Goal: Task Accomplishment & Management: Manage account settings

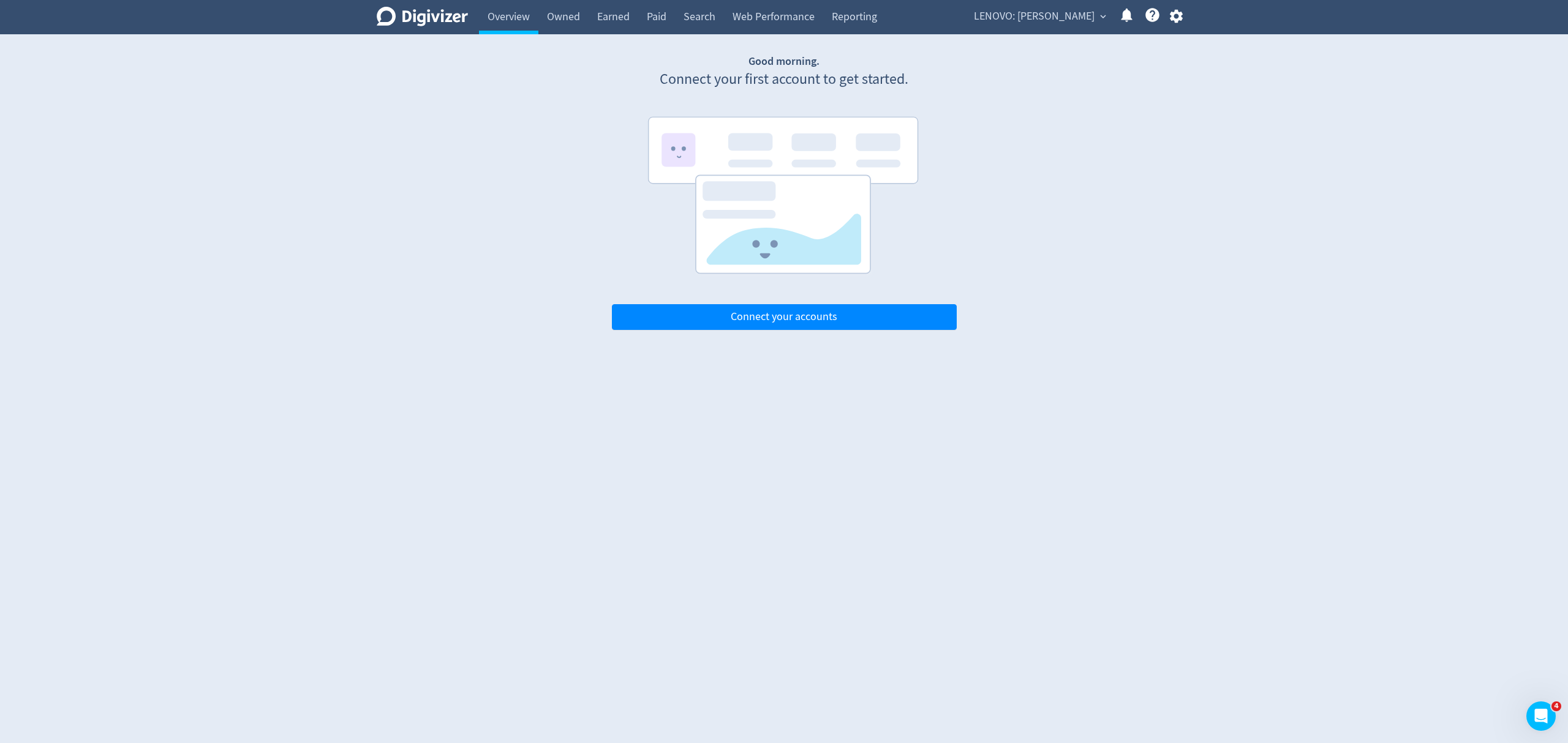
click at [1081, 1] on div "LENOVO: [PERSON_NAME] expand_more Help Center - Searchable support on using Dig…" at bounding box center [1075, 17] width 231 height 34
click at [1069, 18] on span "LENOVO: [PERSON_NAME]" at bounding box center [1034, 16] width 120 height 19
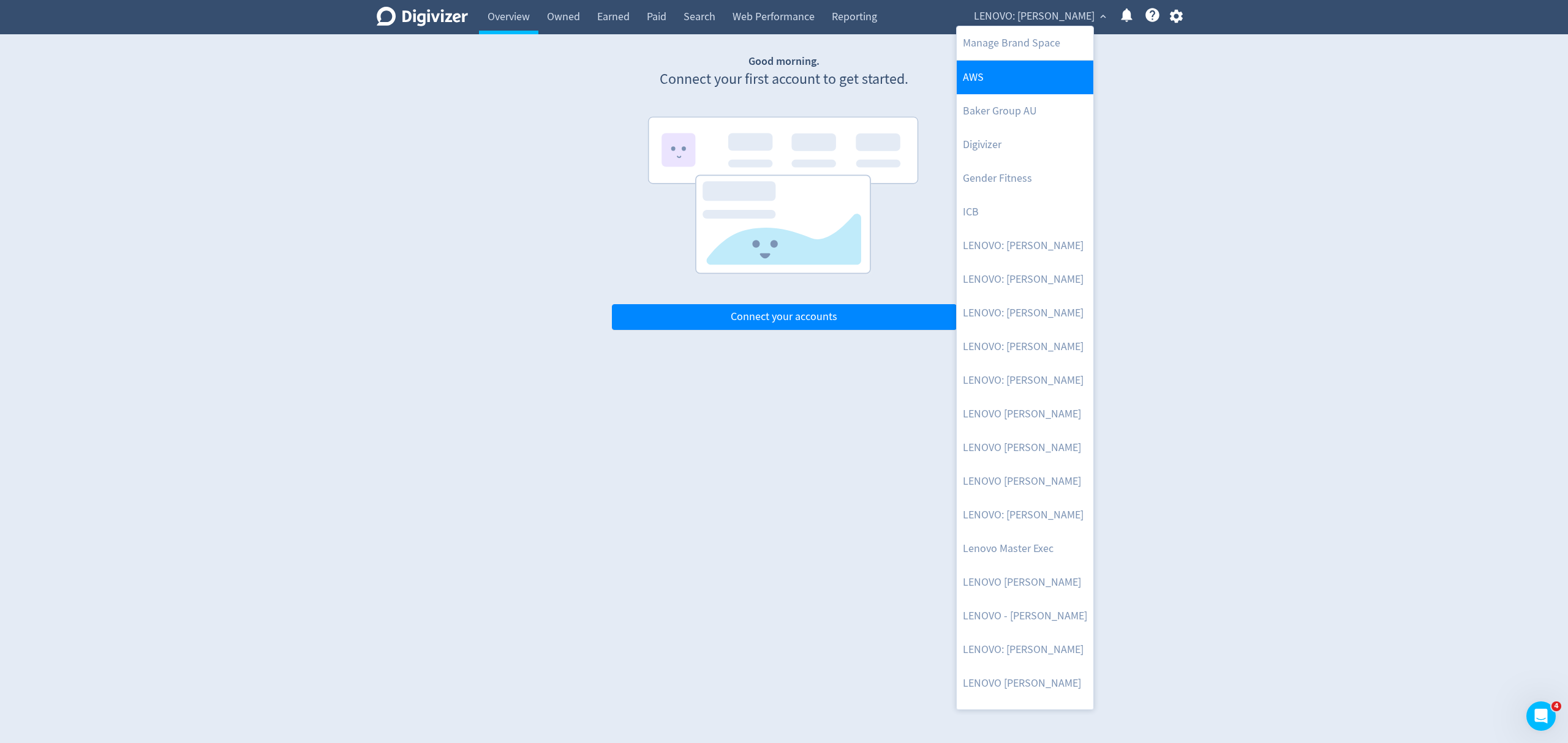
click at [1022, 71] on link "AWS" at bounding box center [1025, 77] width 136 height 33
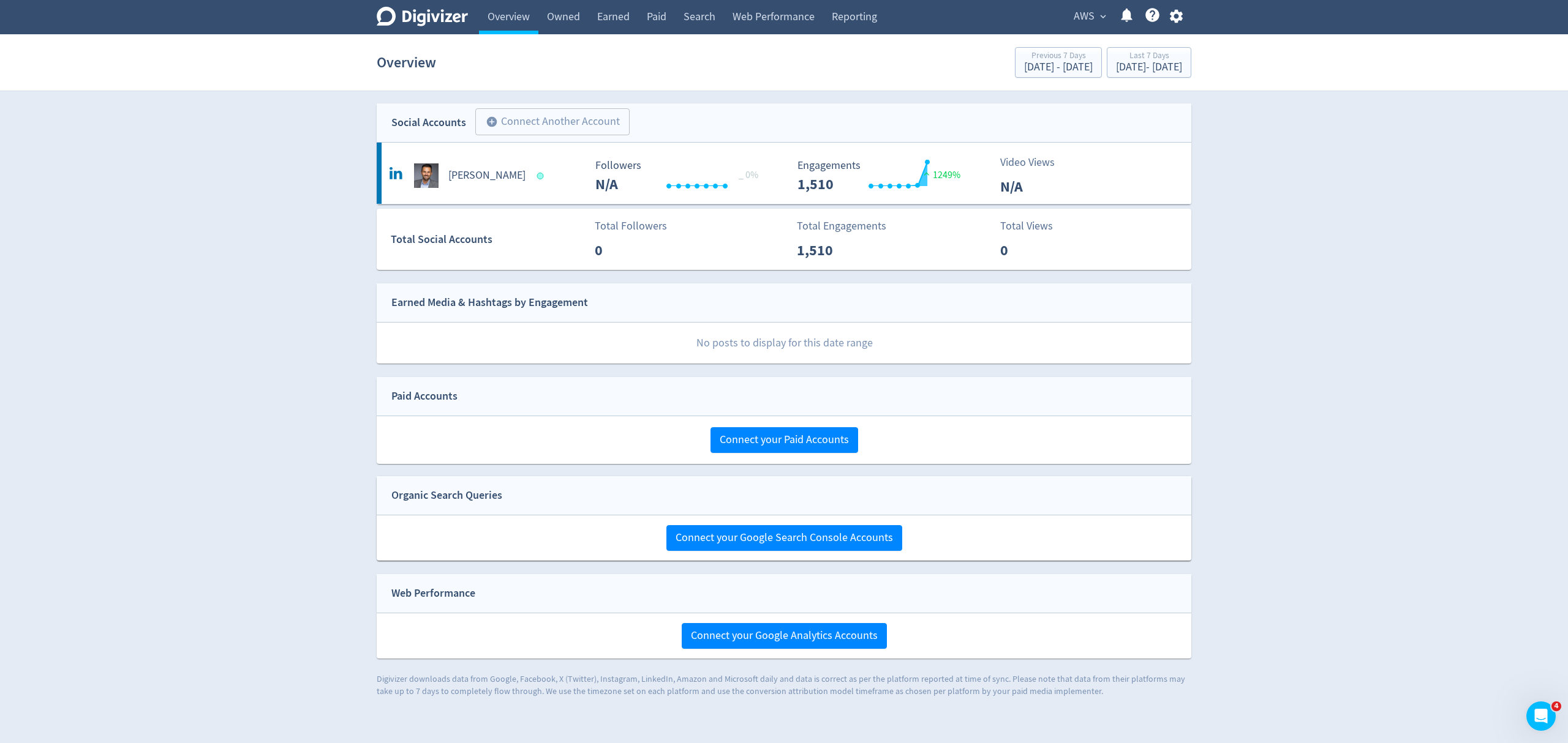
click at [1086, 11] on span "AWS" at bounding box center [1084, 16] width 20 height 19
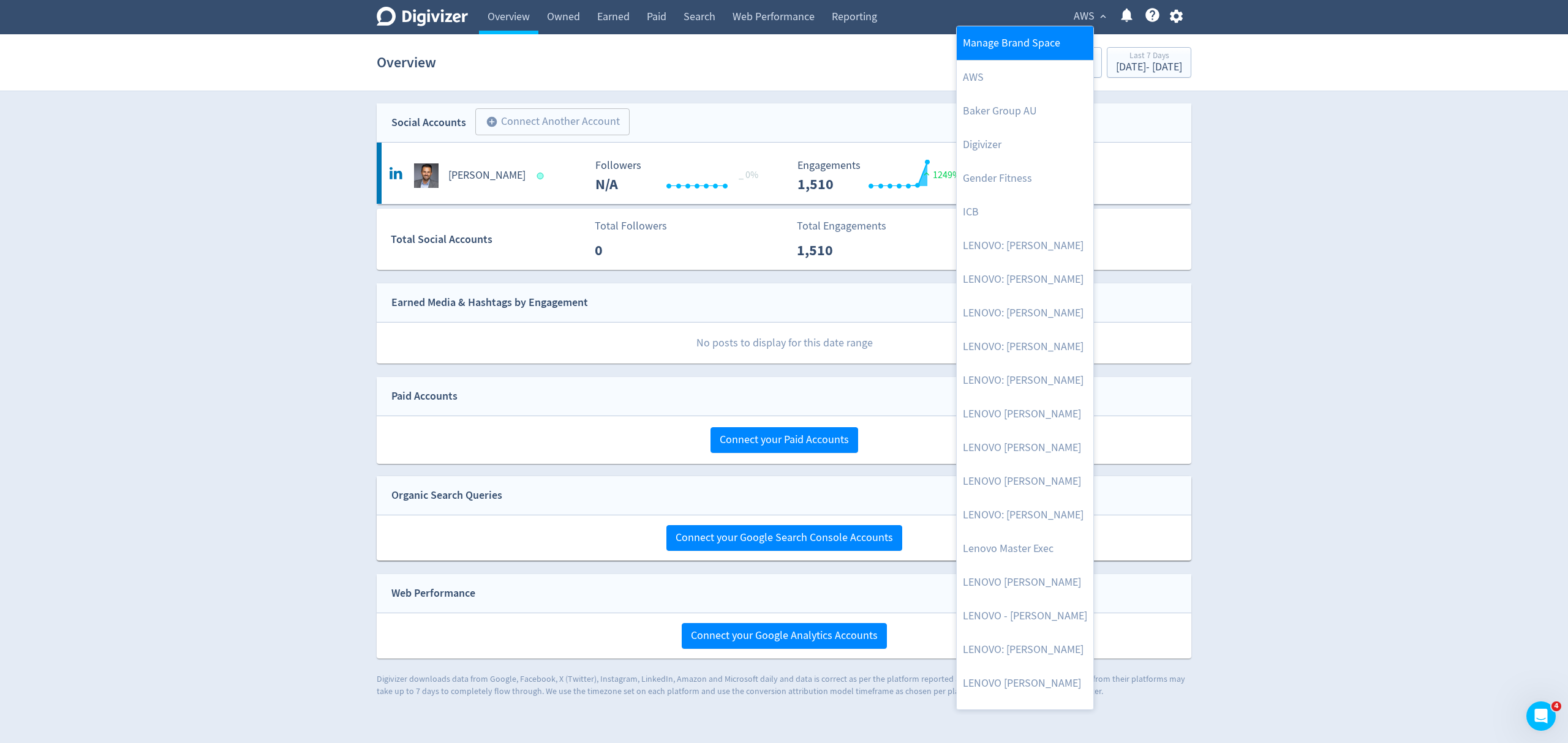
click at [1015, 43] on link "Manage Brand Space" at bounding box center [1025, 43] width 136 height 33
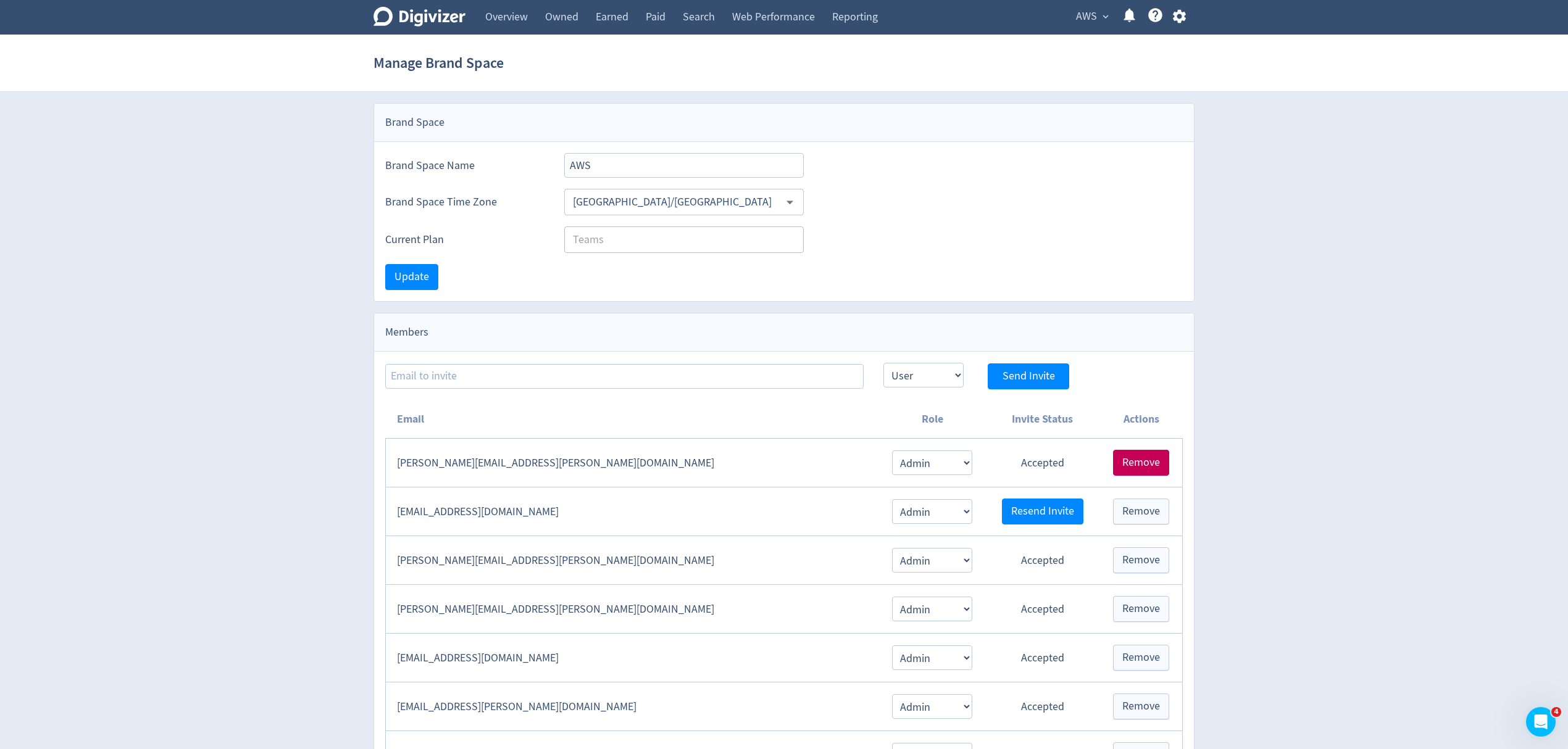
click at [1132, 465] on span "Remove" at bounding box center [1141, 463] width 37 height 11
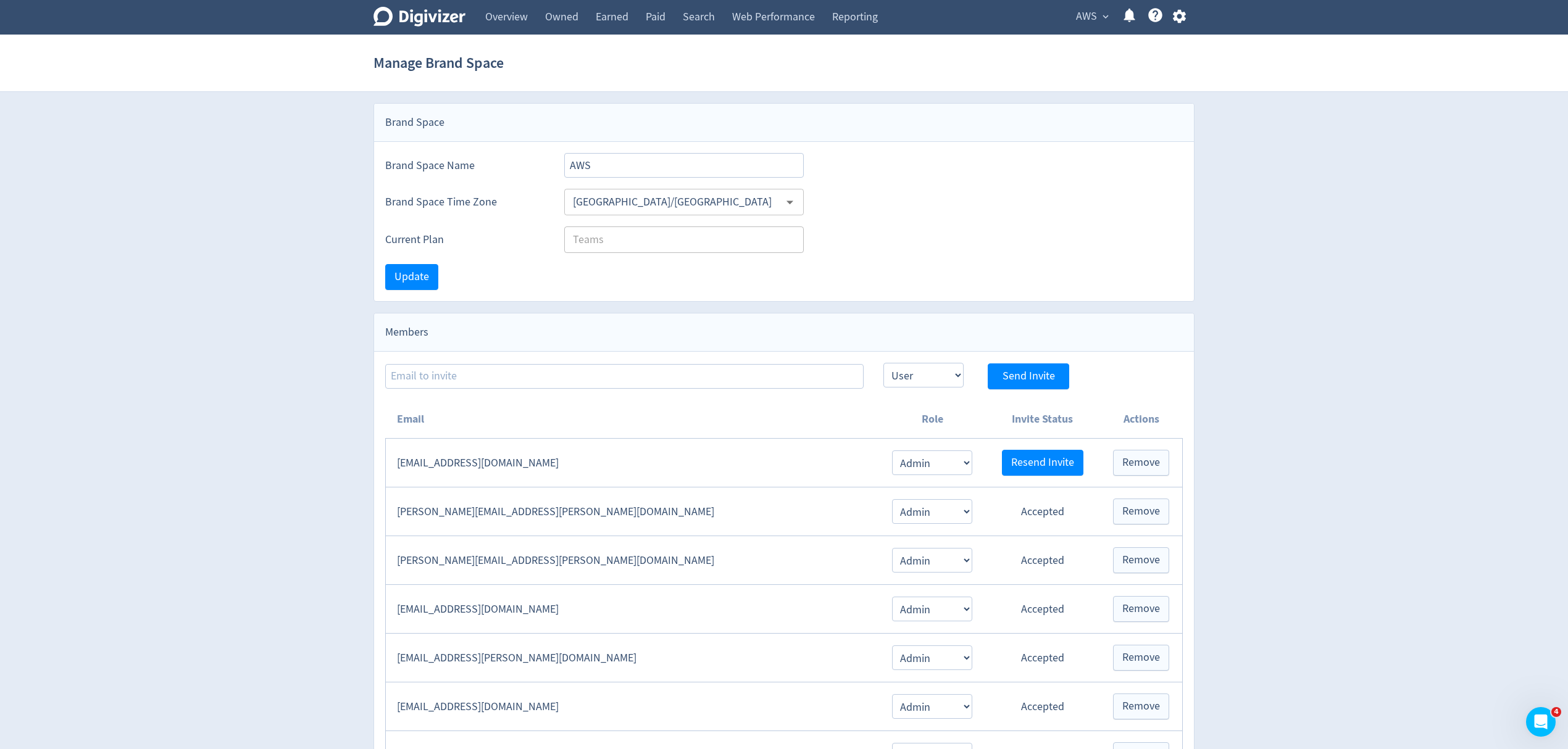
click at [1089, 8] on span "AWS" at bounding box center [1086, 16] width 21 height 20
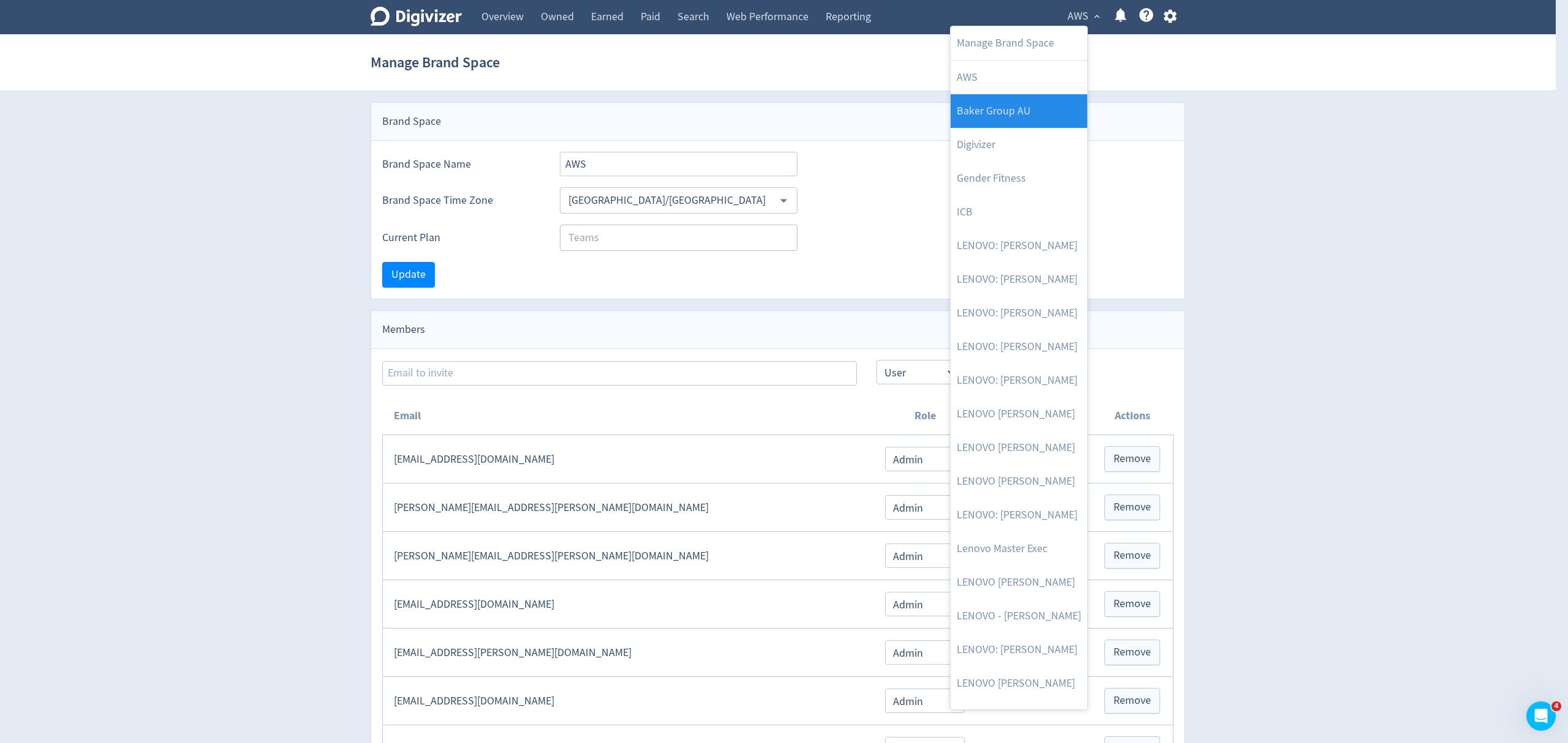
click at [1022, 113] on link "Baker Group AU" at bounding box center [1018, 111] width 136 height 33
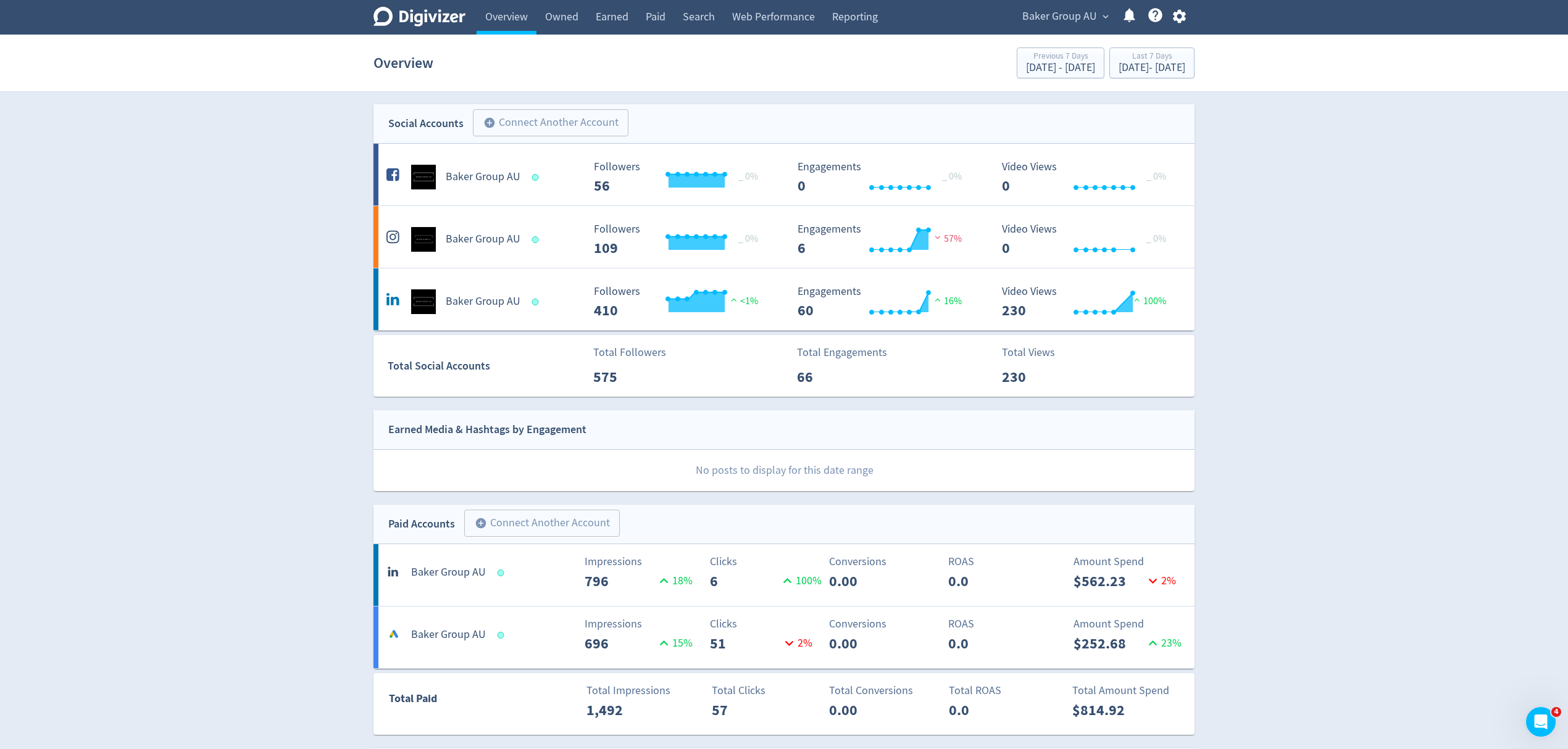
click at [1038, 13] on span "Baker Group AU" at bounding box center [1060, 16] width 75 height 20
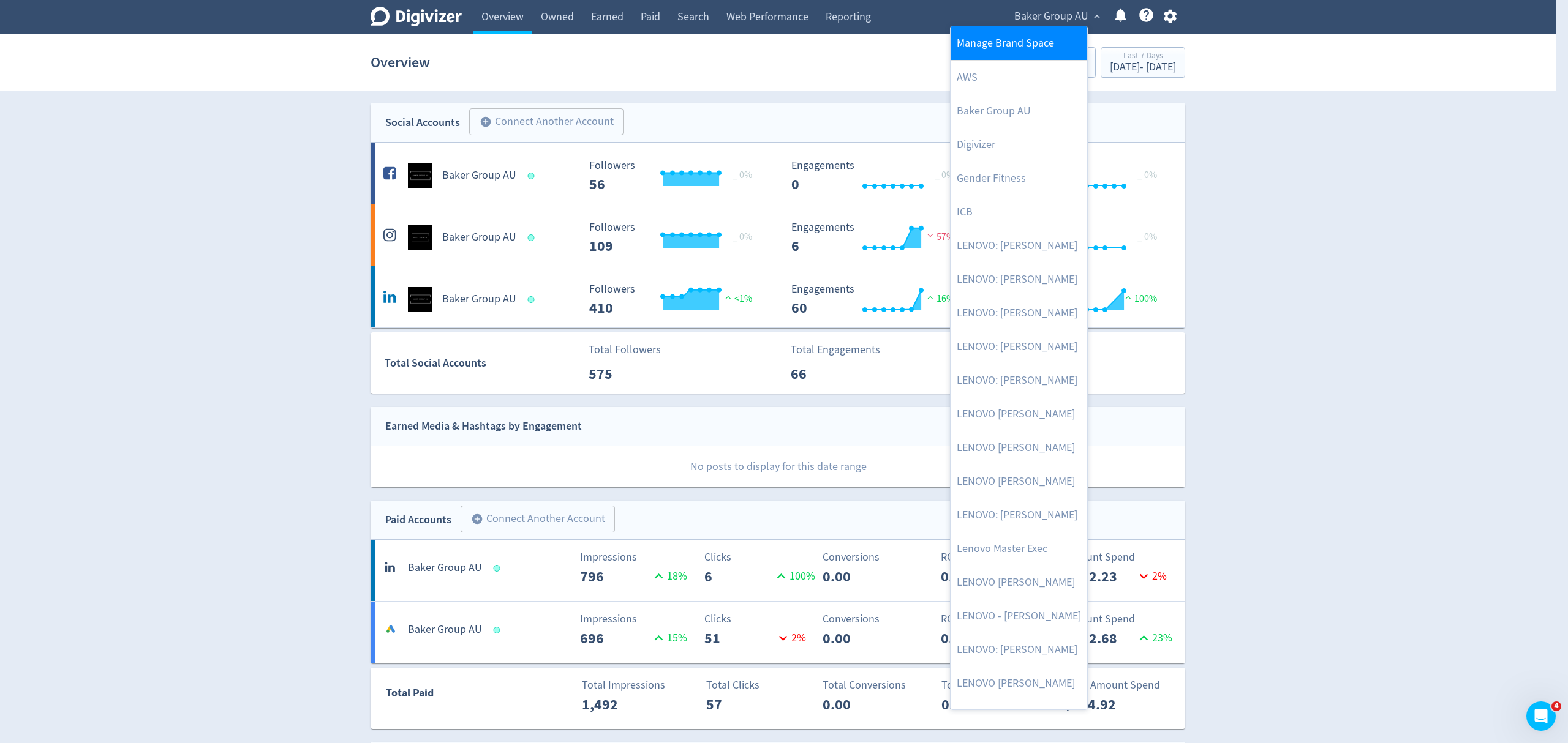
click at [1016, 45] on link "Manage Brand Space" at bounding box center [1018, 43] width 136 height 33
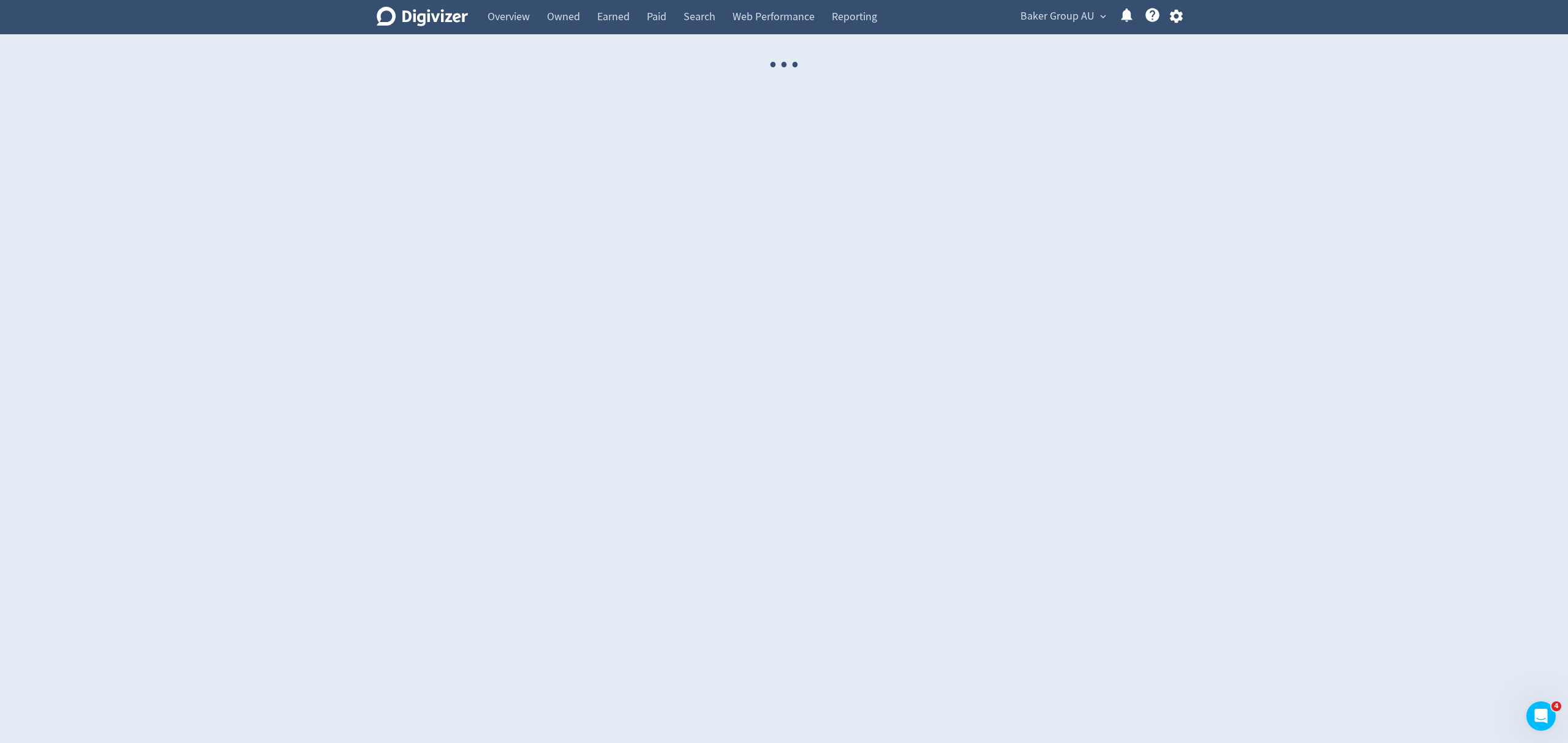
select select "USER"
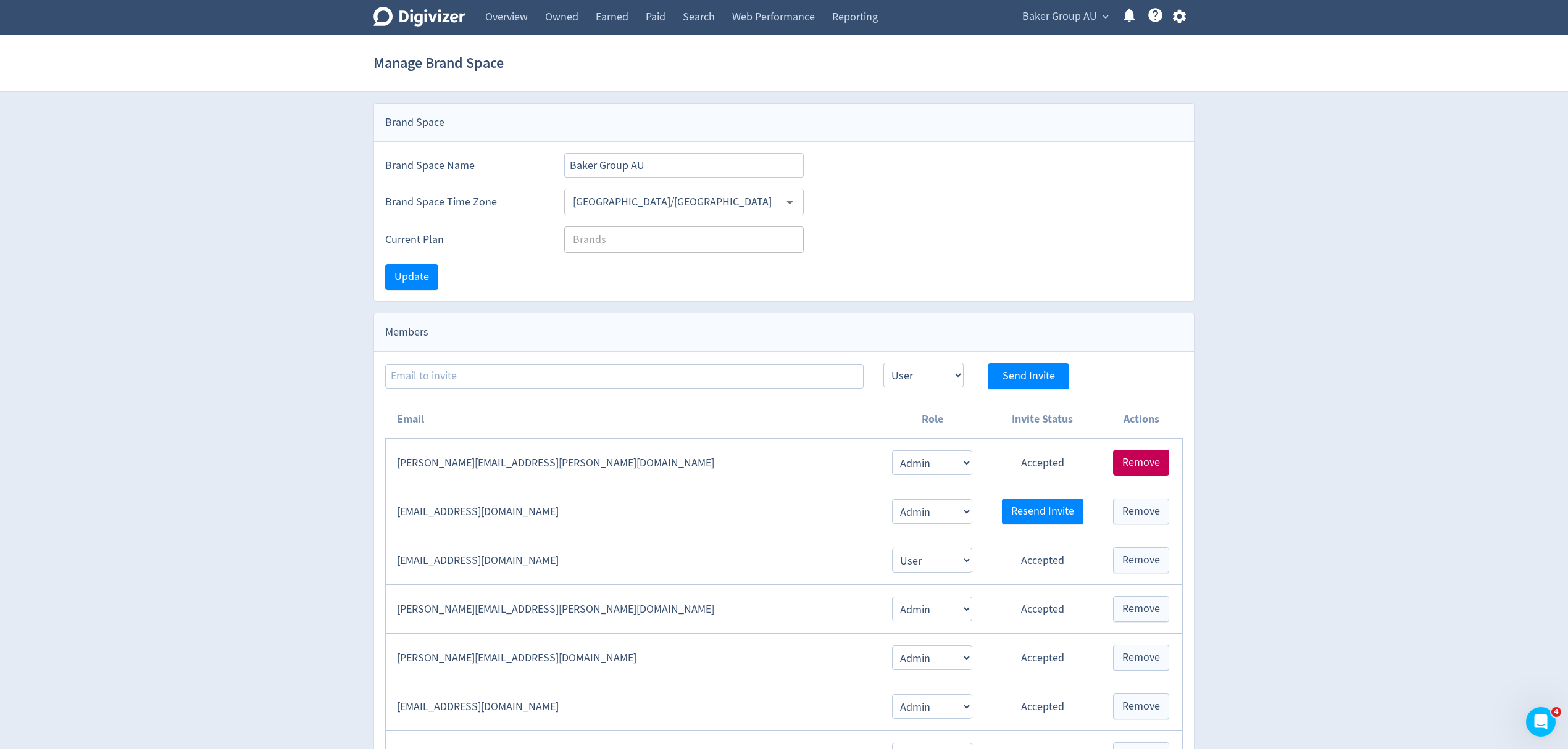
click at [1135, 467] on span "Remove" at bounding box center [1141, 463] width 37 height 11
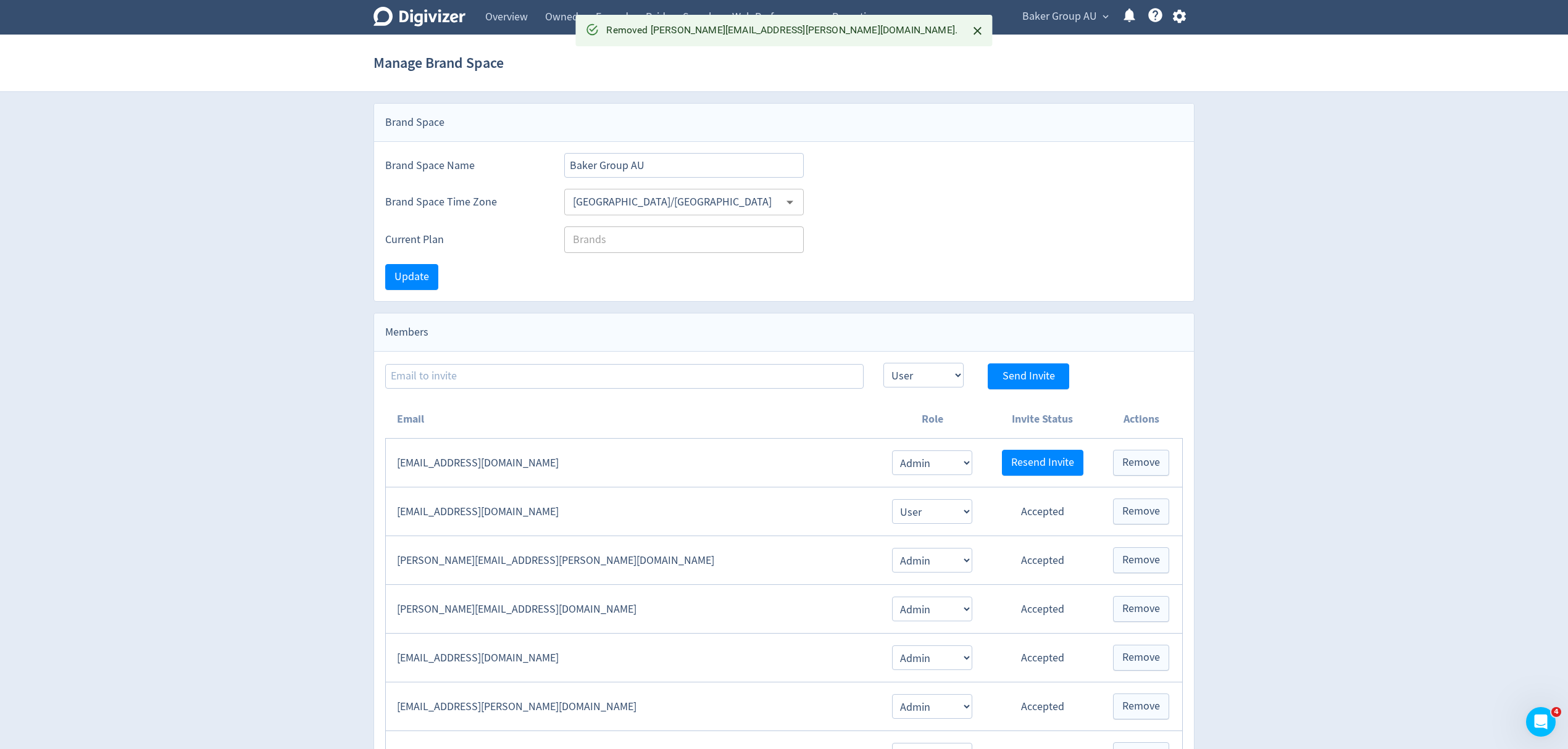
click at [1073, 22] on span "Baker Group AU" at bounding box center [1060, 16] width 75 height 20
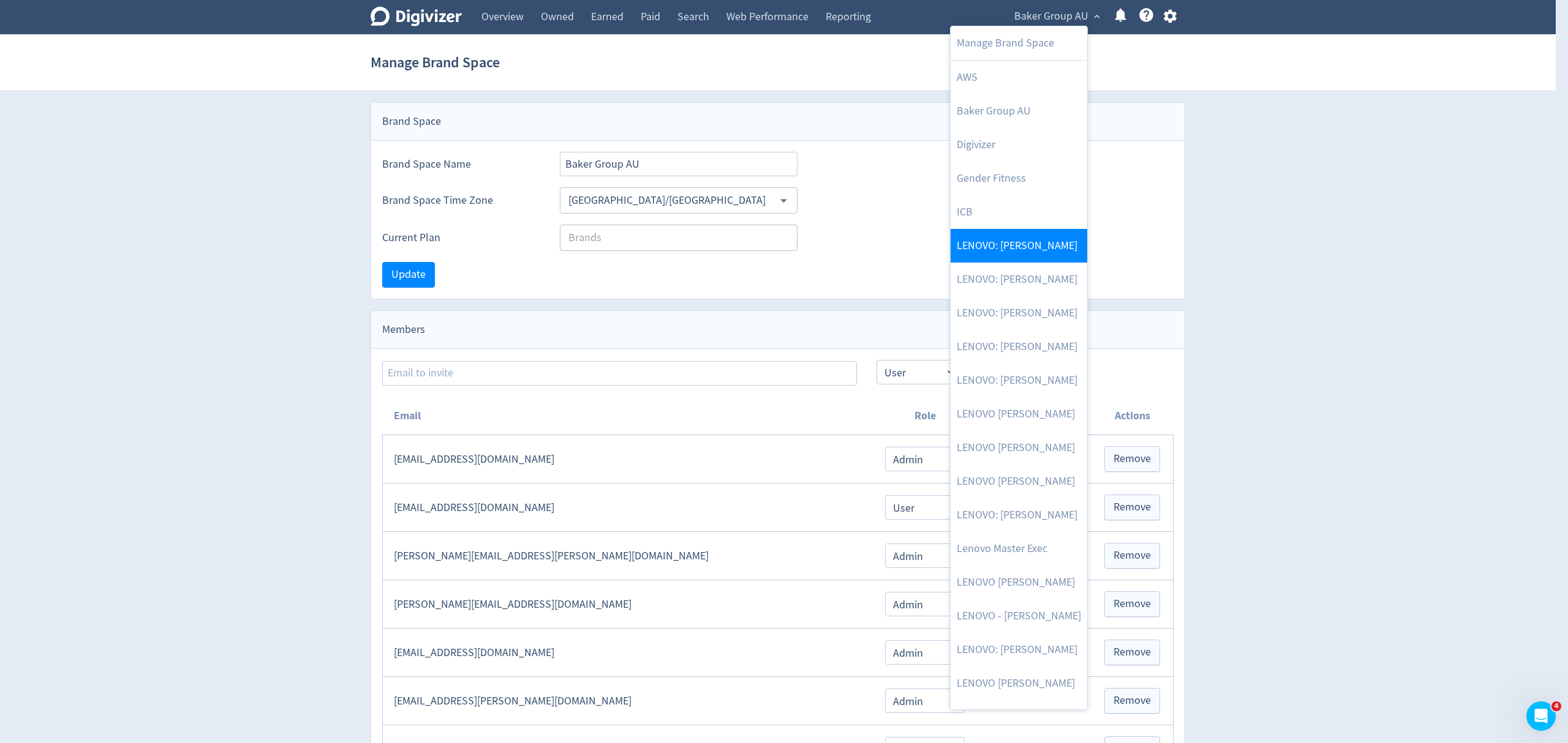
click at [1039, 248] on link "LENOVO: [PERSON_NAME]" at bounding box center [1018, 246] width 136 height 33
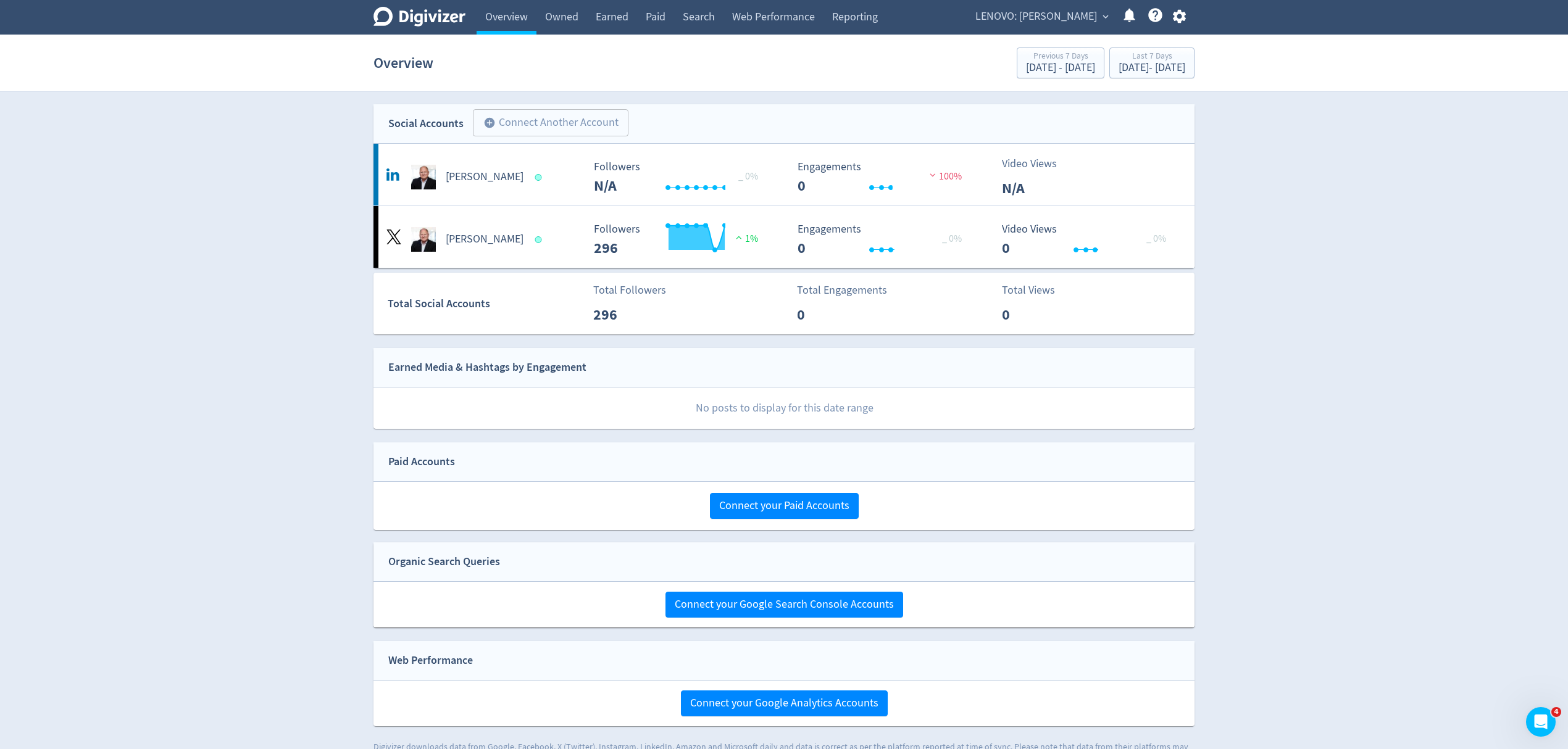
click at [1030, 16] on span "LENOVO: [PERSON_NAME]" at bounding box center [1036, 16] width 121 height 20
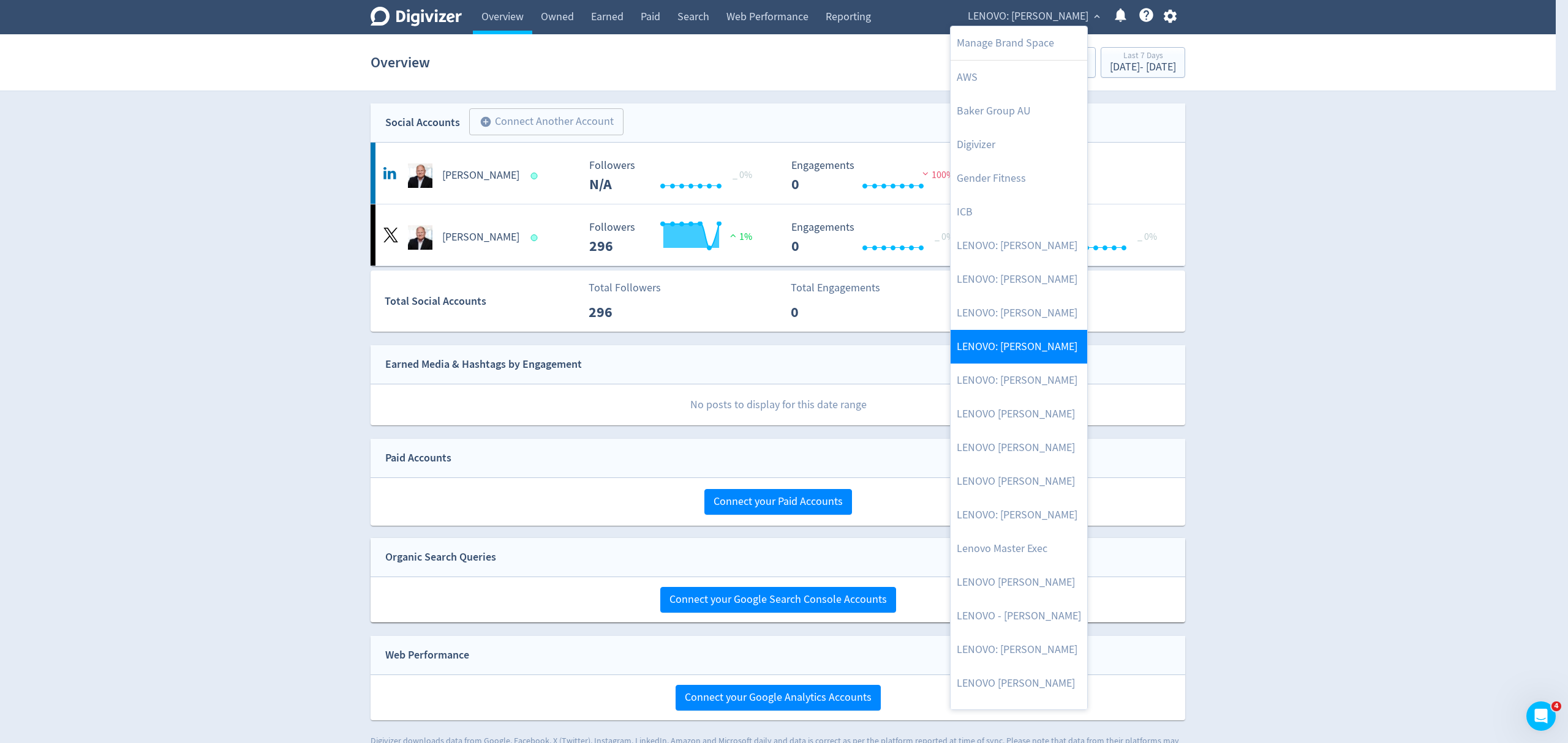
drag, startPoint x: 581, startPoint y: 125, endPoint x: 1007, endPoint y: 363, distance: 488.0
click at [581, 125] on div at bounding box center [784, 372] width 1568 height 743
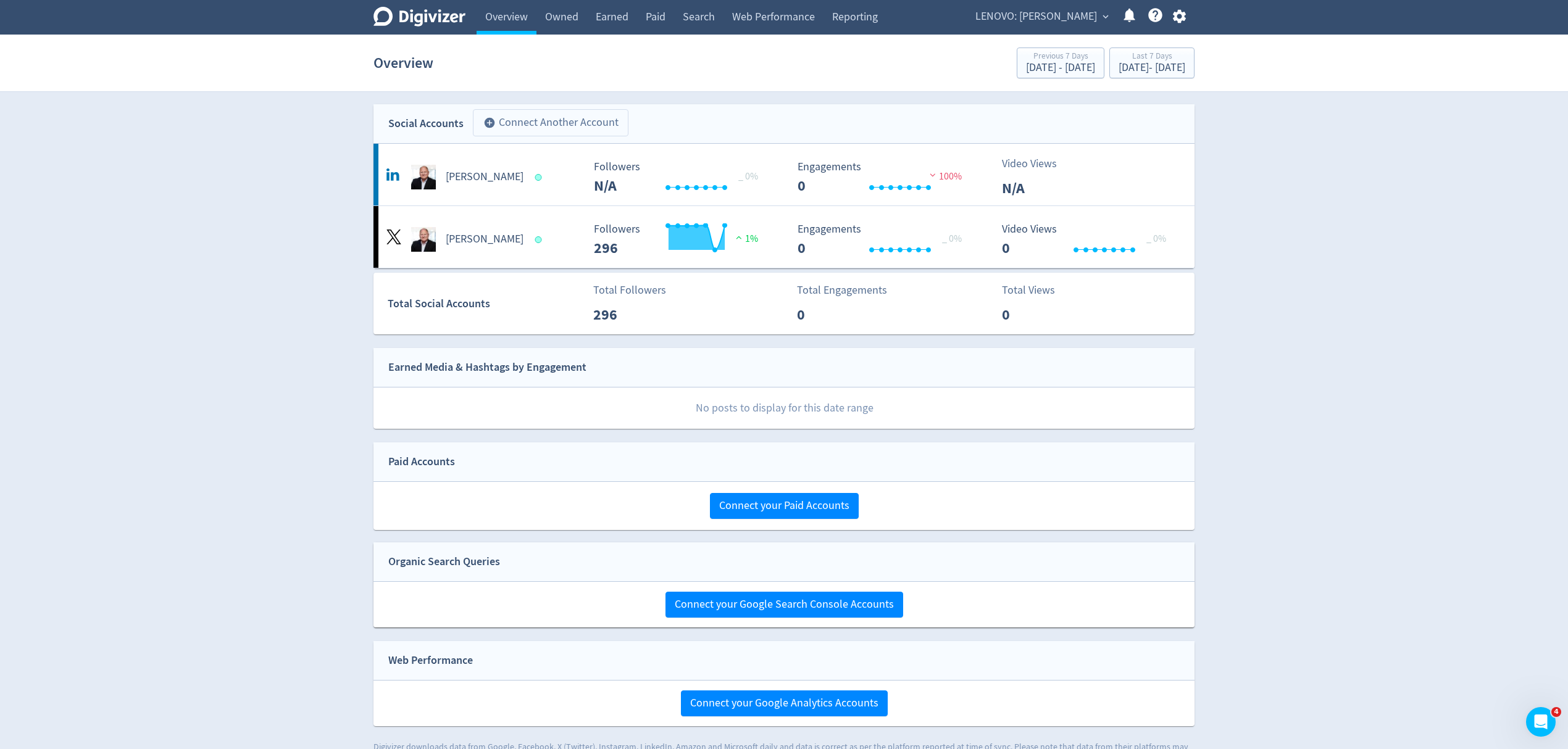
click at [568, 122] on button "add_circle Connect Another Account" at bounding box center [550, 122] width 156 height 27
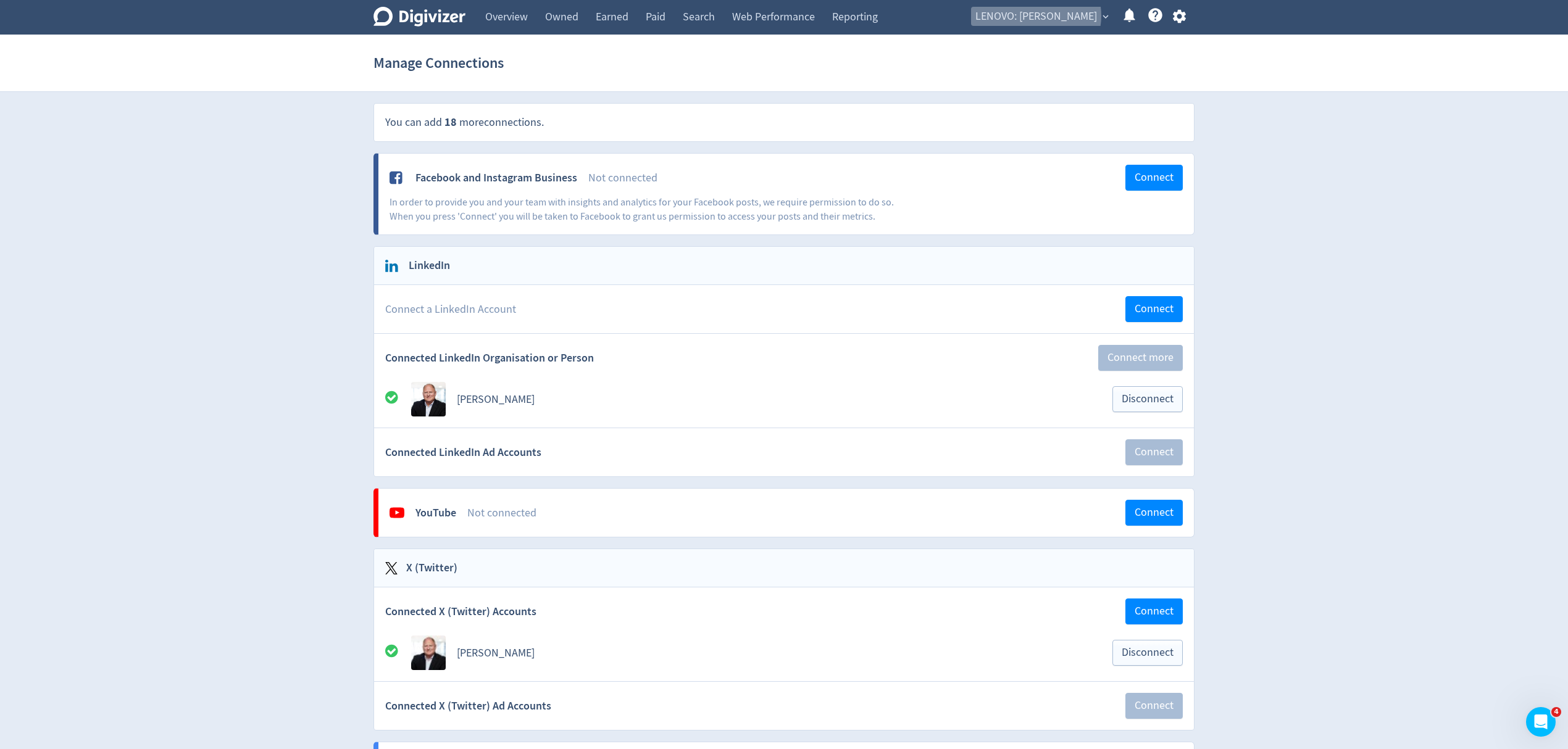
click at [1052, 16] on span "LENOVO: [PERSON_NAME]" at bounding box center [1036, 16] width 121 height 20
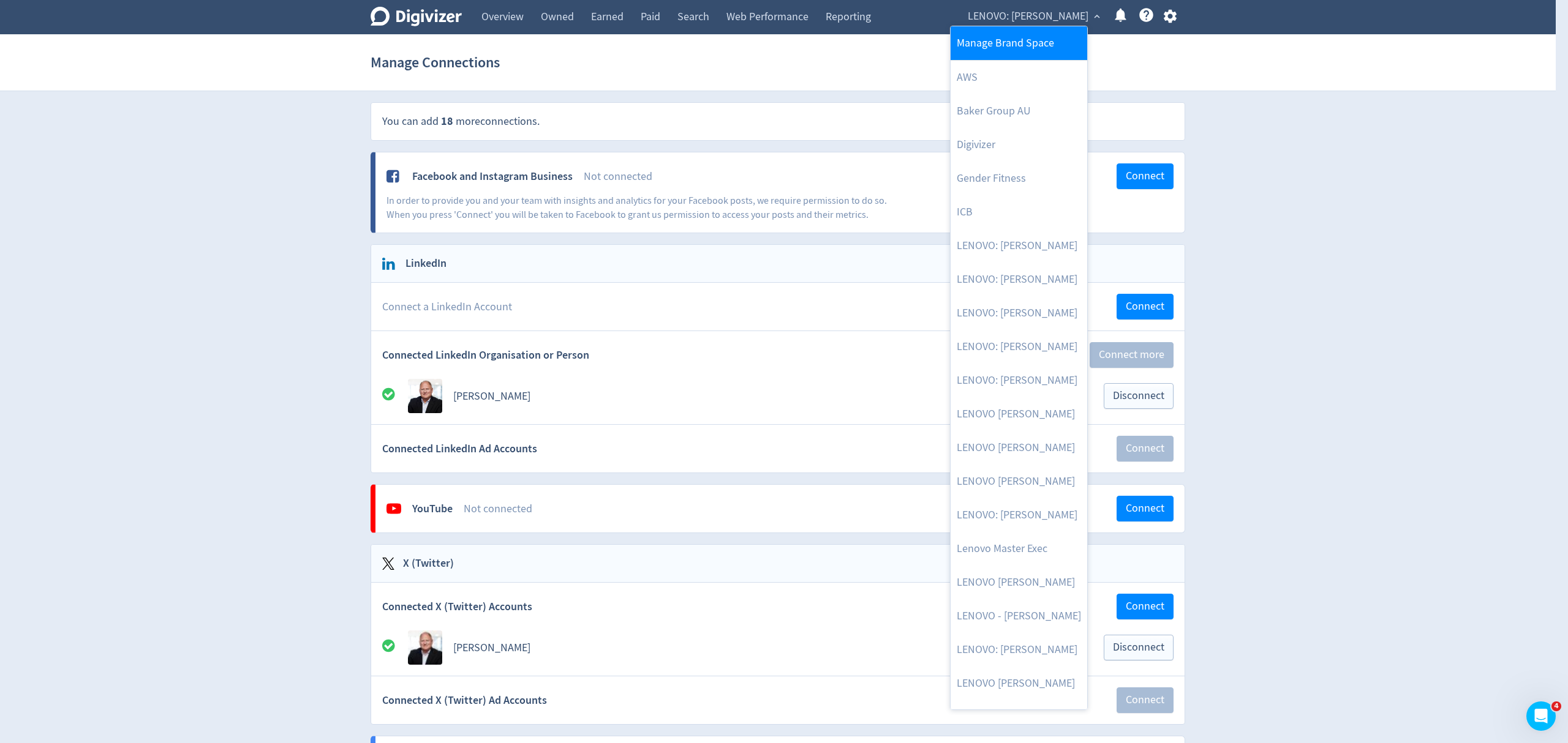
click at [1045, 46] on link "Manage Brand Space" at bounding box center [1018, 43] width 136 height 33
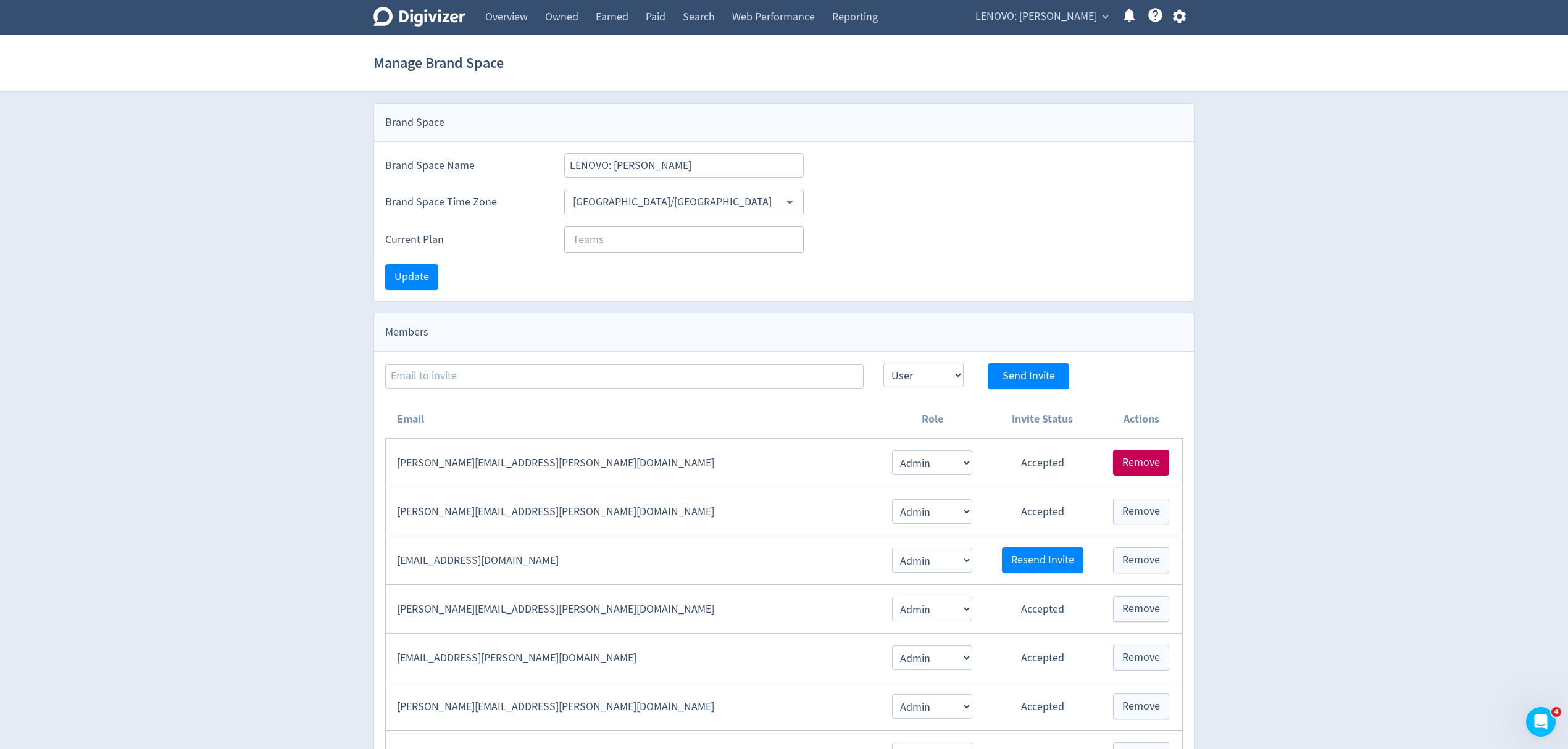
click at [1138, 461] on span "Remove" at bounding box center [1141, 463] width 37 height 11
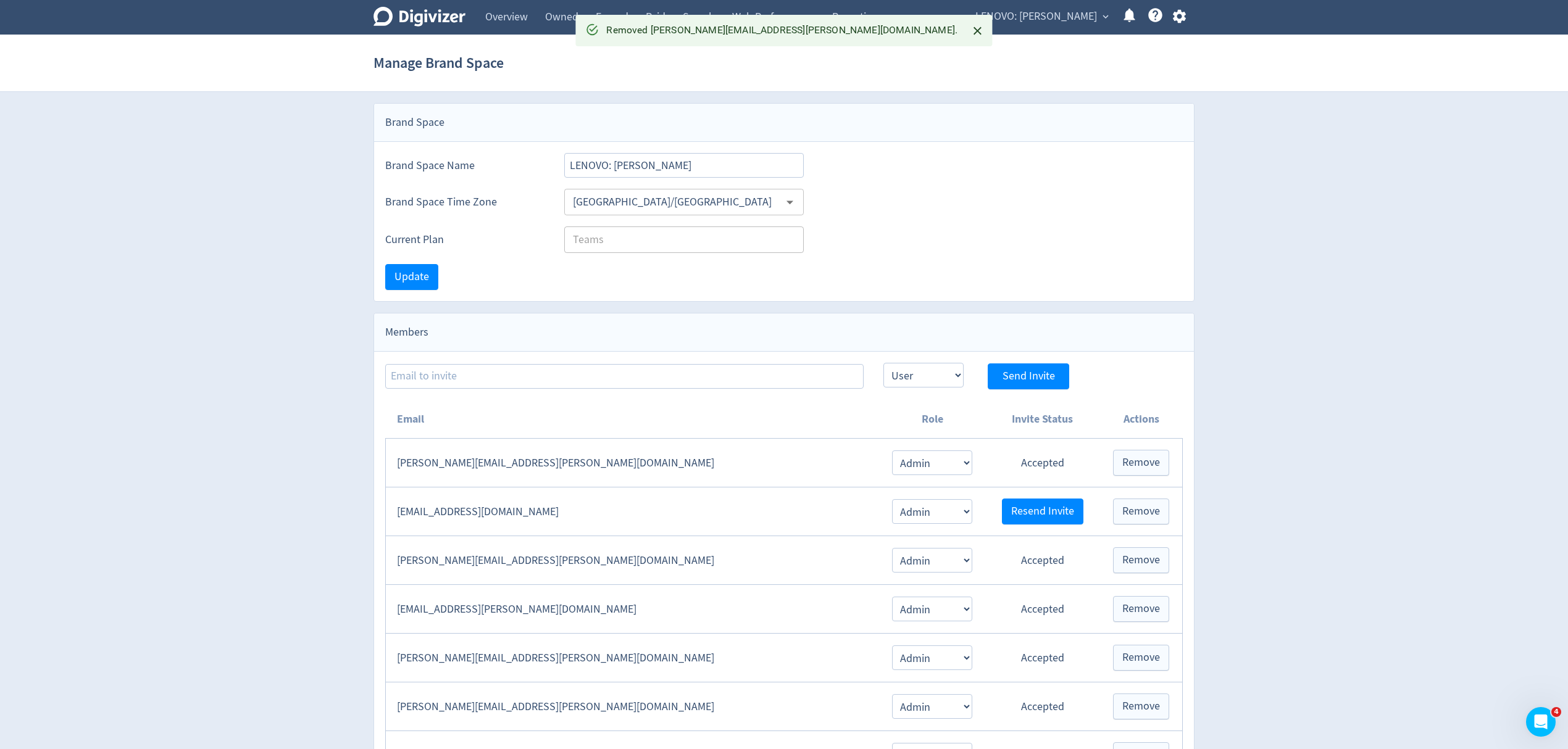
click at [1059, 14] on span "LENOVO: [PERSON_NAME]" at bounding box center [1036, 16] width 121 height 20
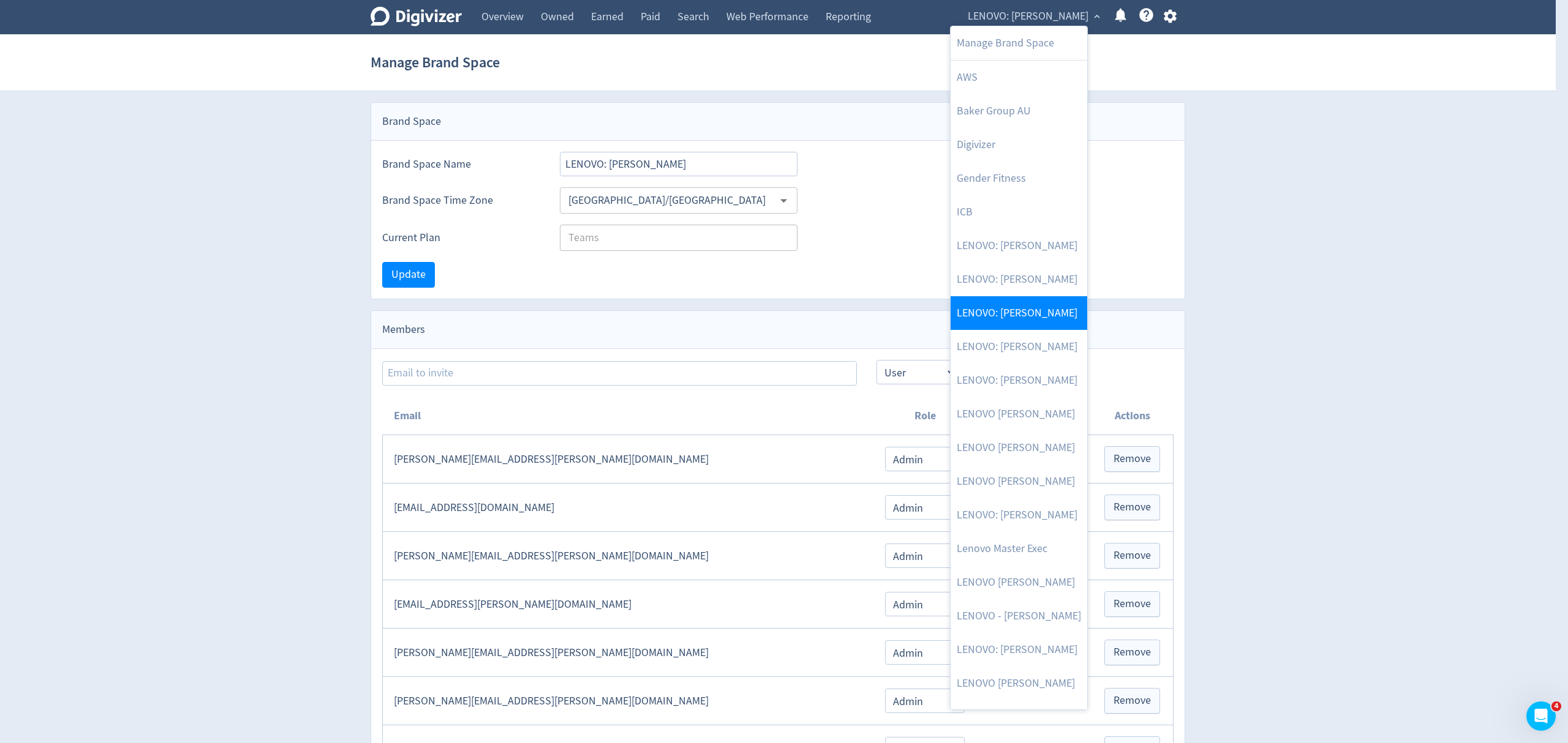
click at [1028, 308] on link "LENOVO: [PERSON_NAME]" at bounding box center [1018, 313] width 136 height 33
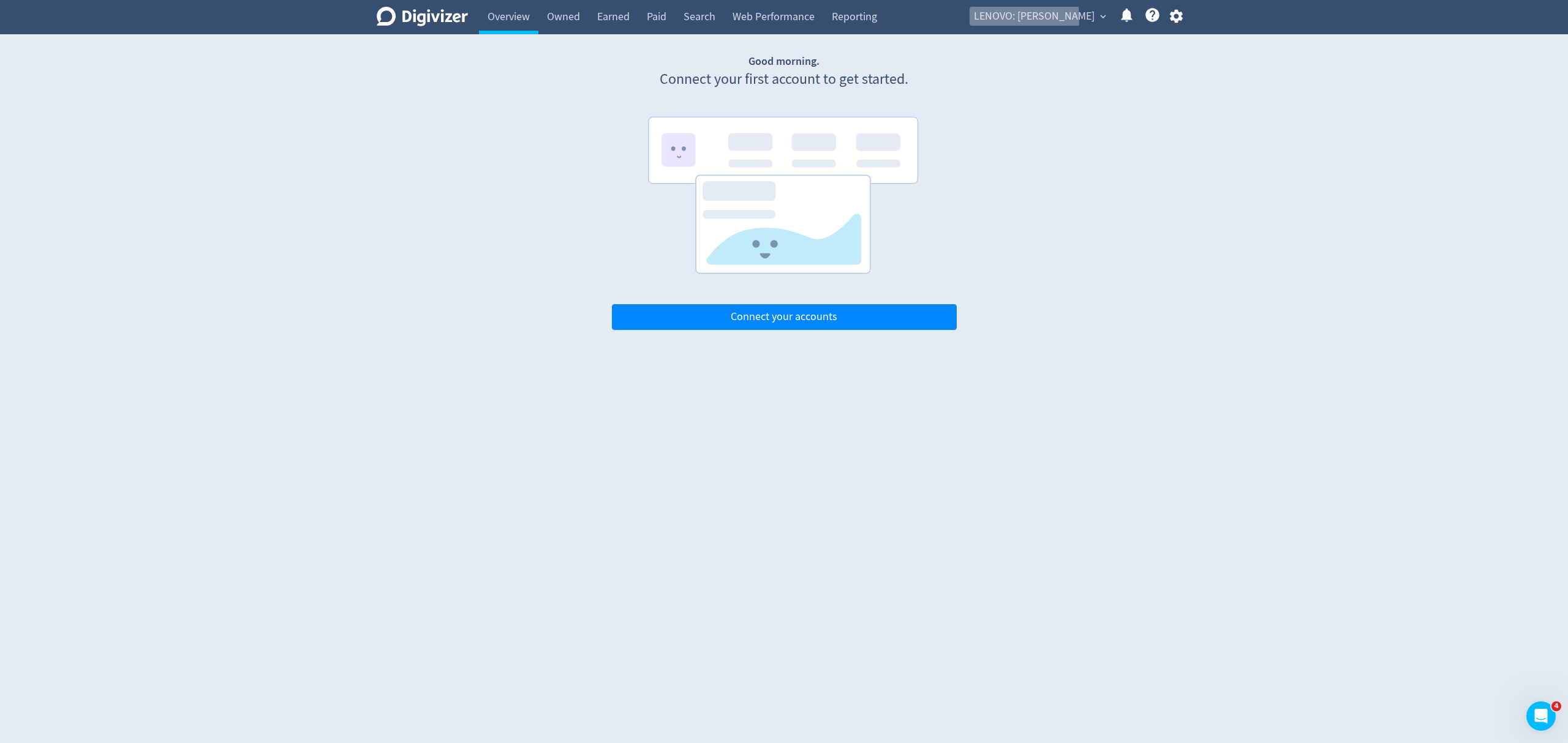
click at [1023, 18] on span "LENOVO: [PERSON_NAME]" at bounding box center [1034, 16] width 120 height 19
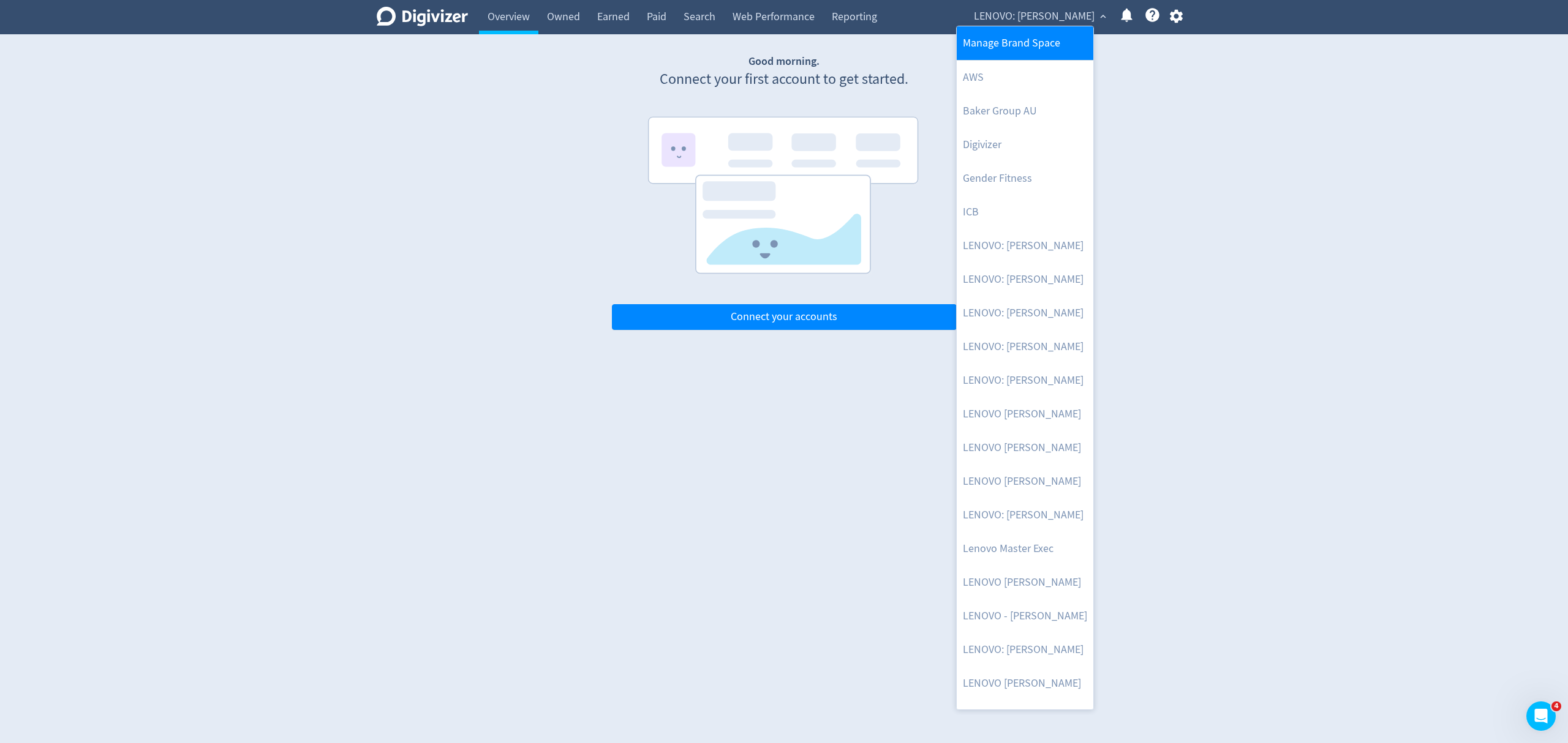
click at [1013, 39] on link "Manage Brand Space" at bounding box center [1025, 43] width 136 height 33
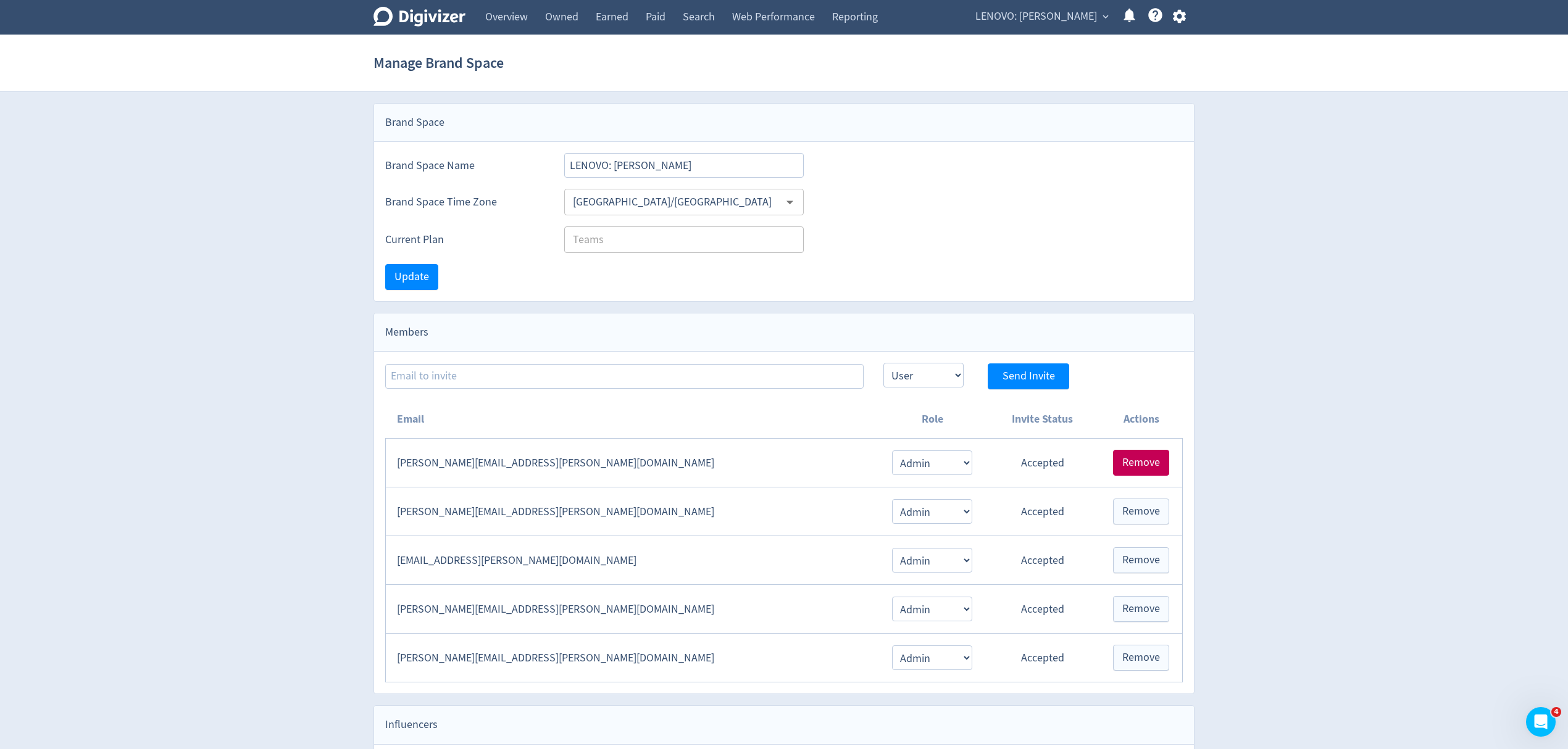
click at [1144, 465] on span "Remove" at bounding box center [1141, 463] width 37 height 11
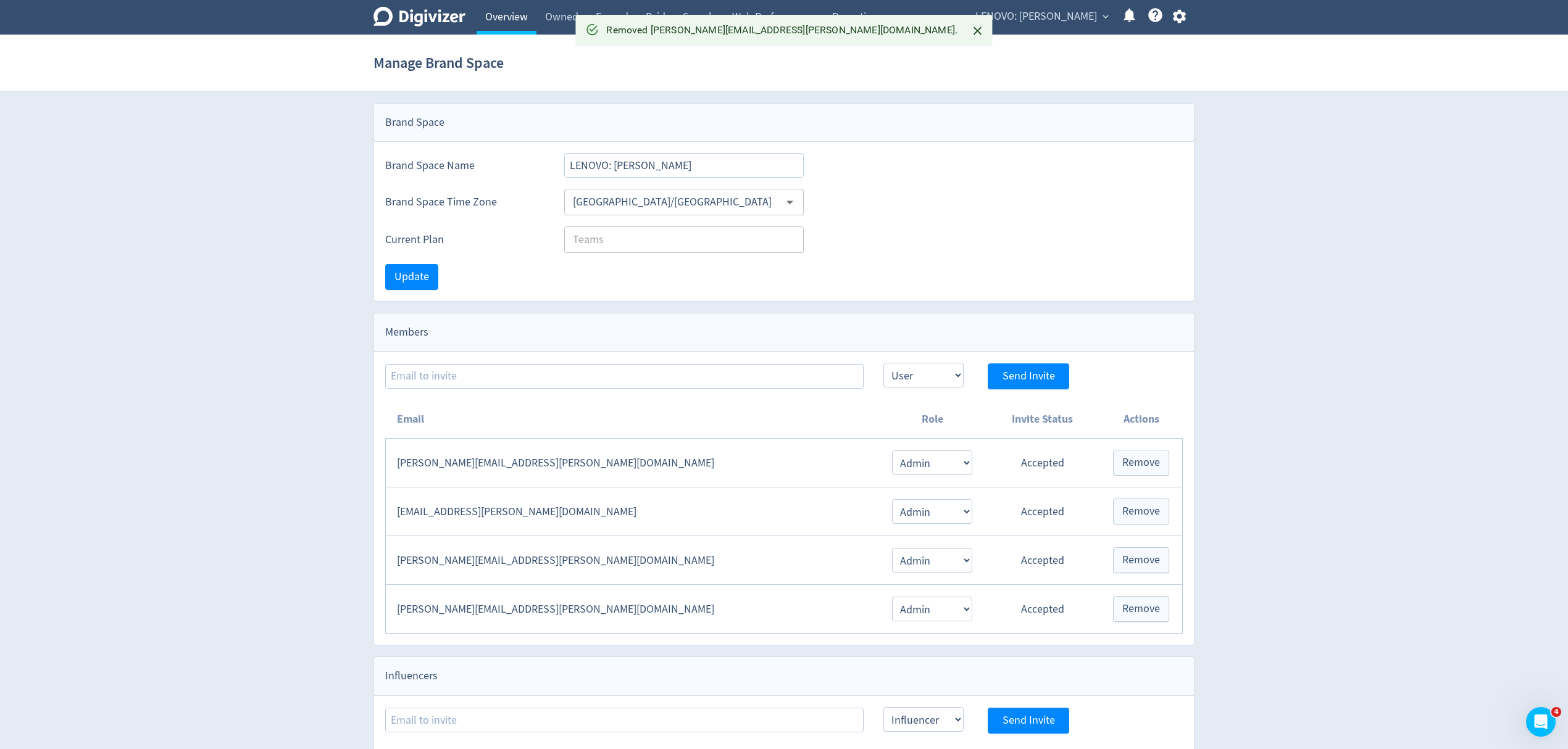
click at [512, 16] on link "Overview" at bounding box center [506, 17] width 60 height 35
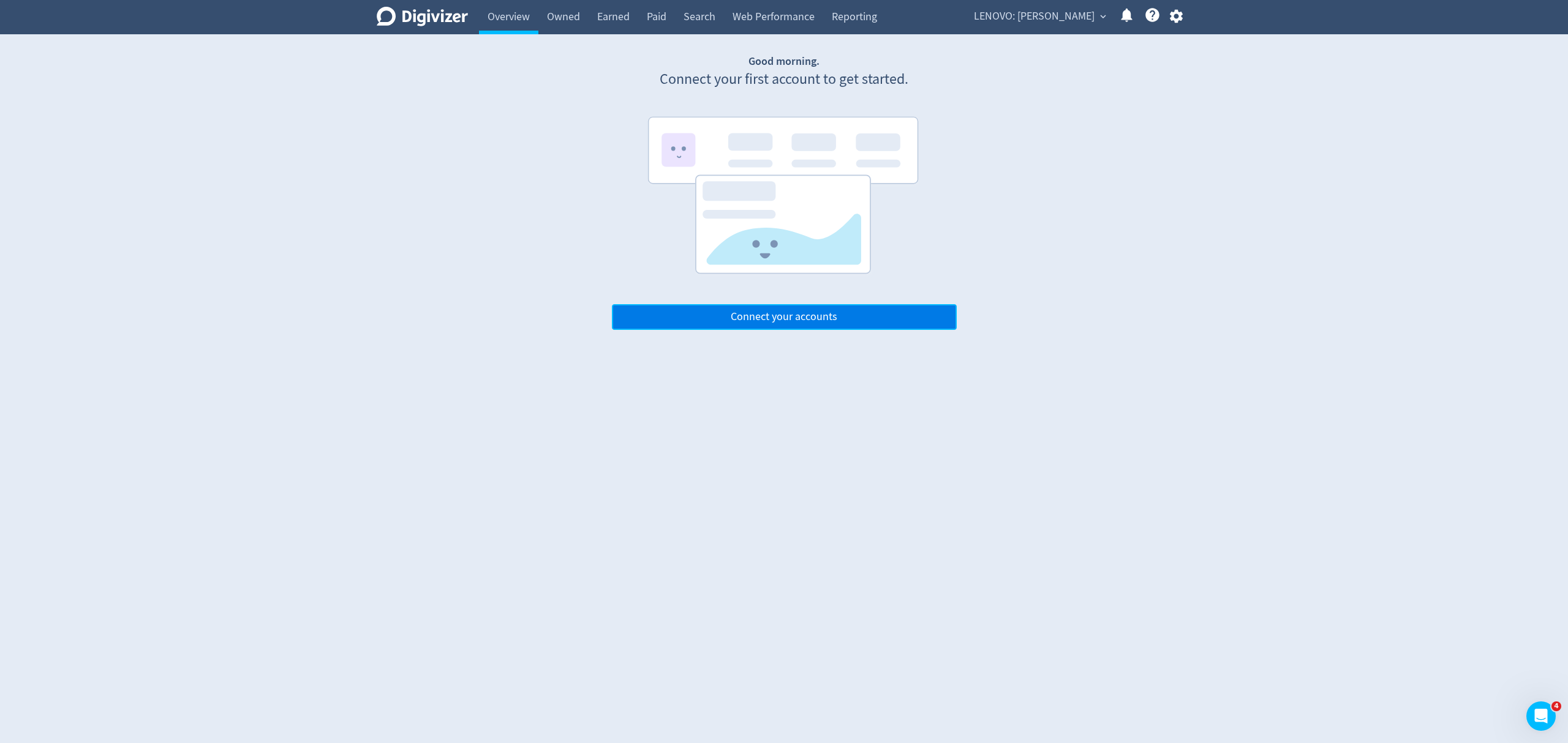
click at [794, 324] on button "Connect your accounts" at bounding box center [784, 318] width 345 height 26
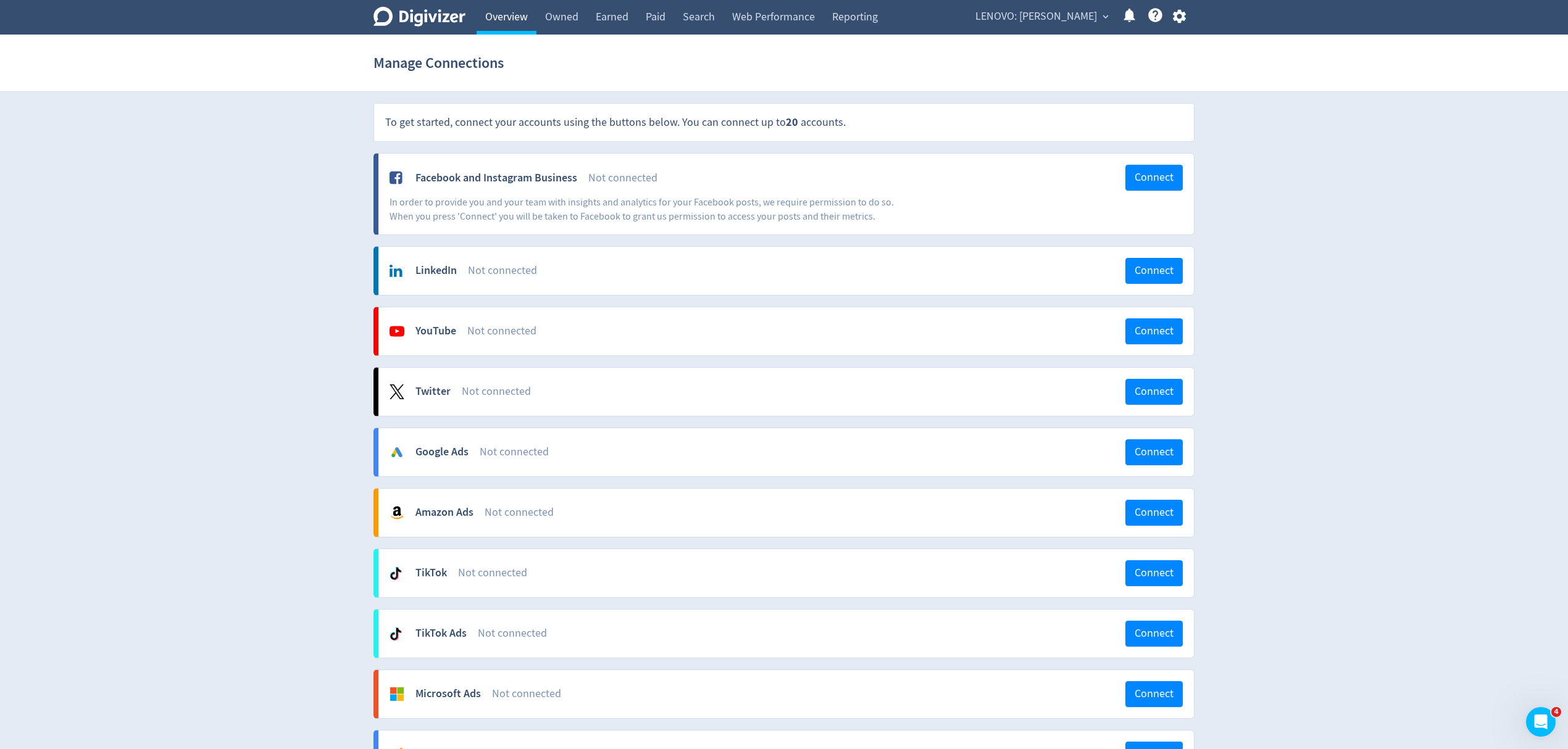
click at [513, 27] on link "Overview" at bounding box center [506, 17] width 60 height 35
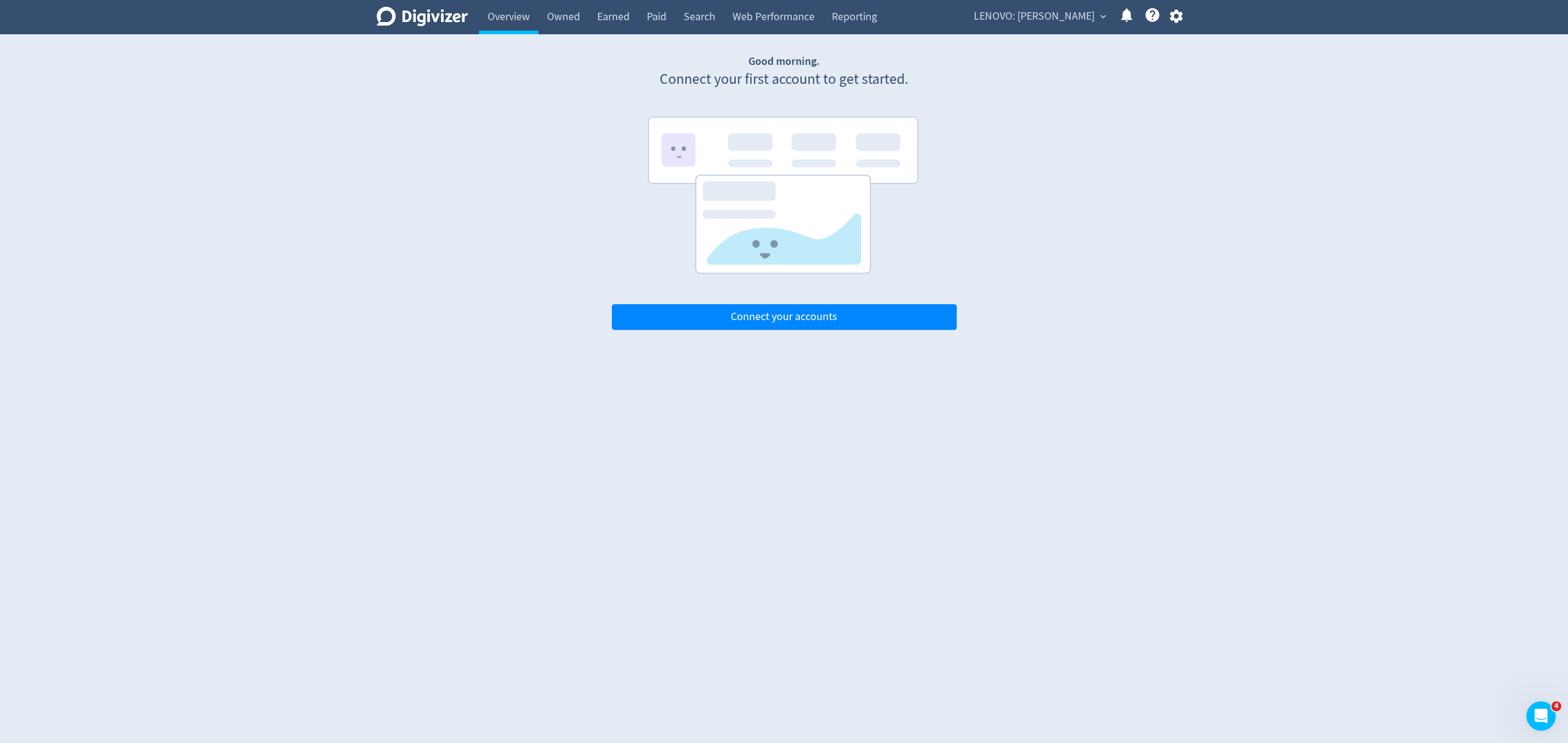
click at [1104, 18] on span "expand_more" at bounding box center [1104, 17] width 11 height 11
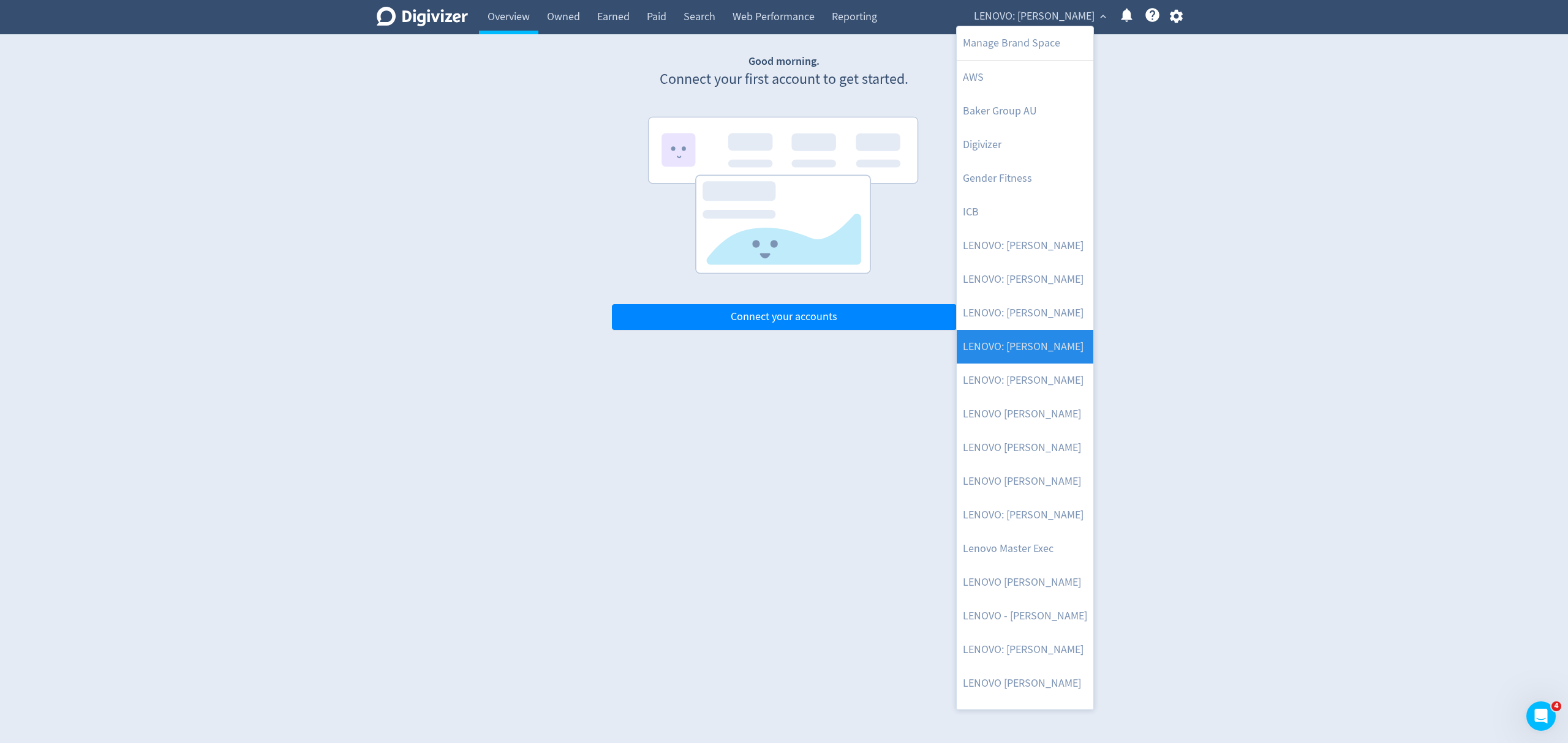
click at [1015, 344] on link "LENOVO: [PERSON_NAME]" at bounding box center [1025, 346] width 136 height 33
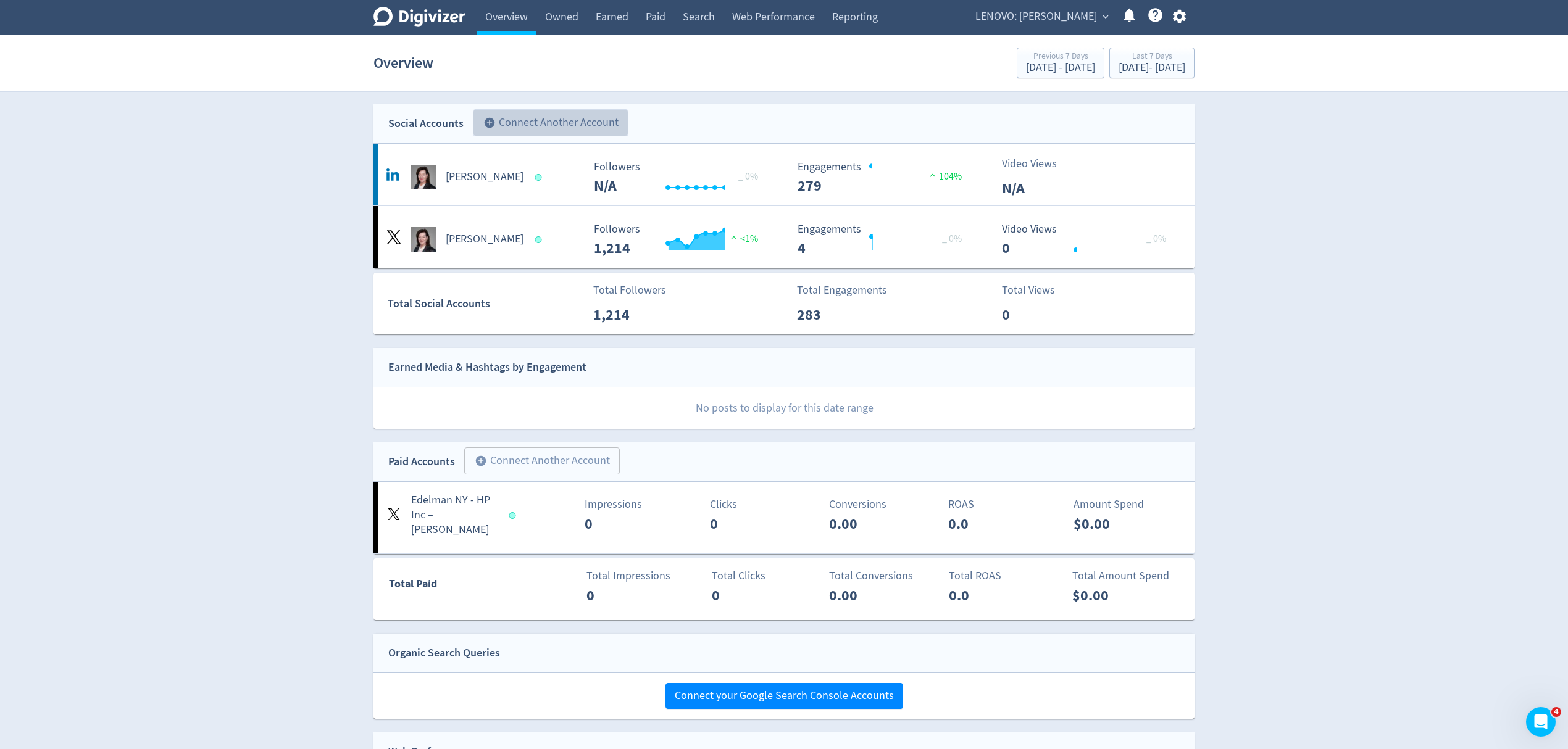
drag, startPoint x: 566, startPoint y: 114, endPoint x: 613, endPoint y: 126, distance: 48.5
click at [567, 114] on button "add_circle Connect Another Account" at bounding box center [550, 122] width 156 height 27
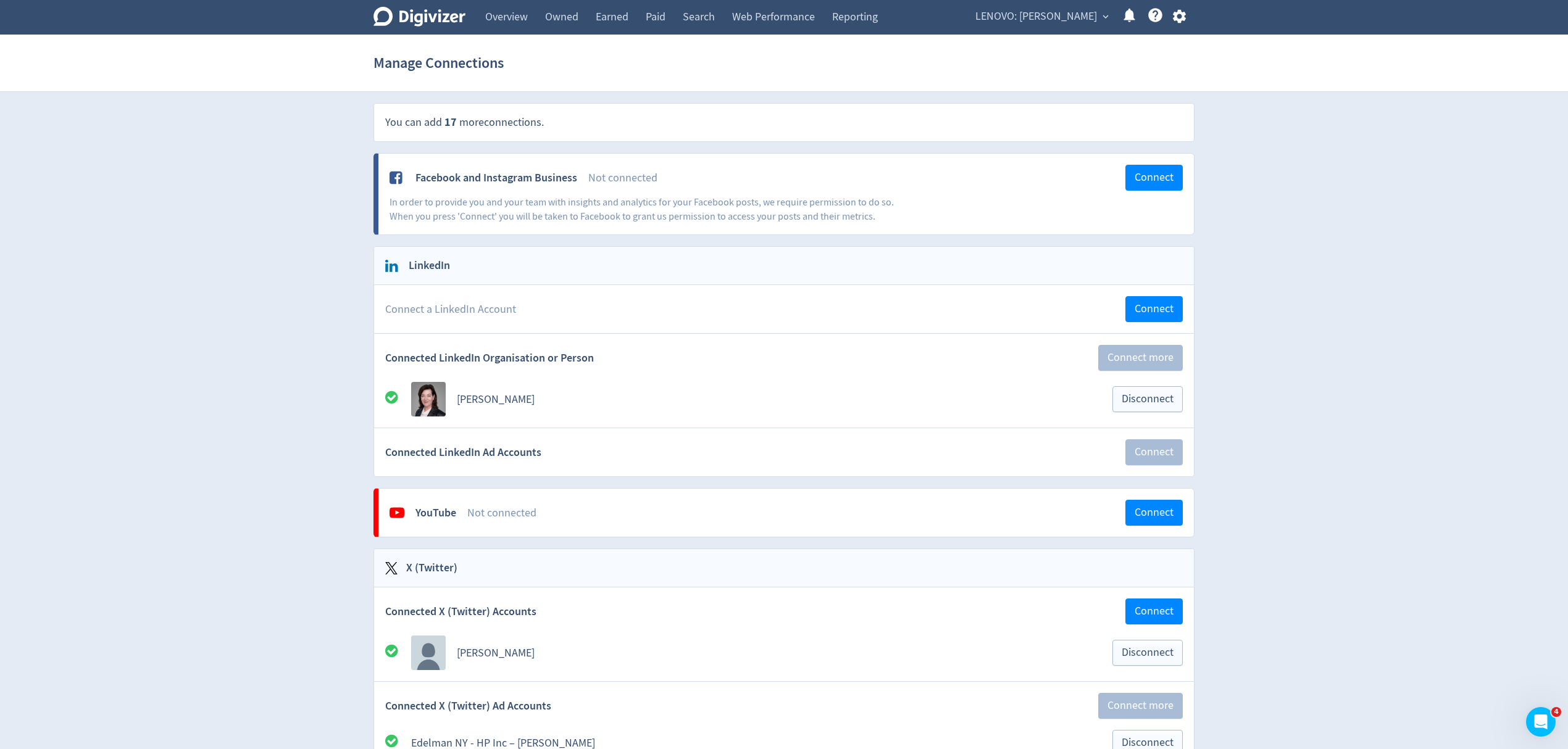
click at [1038, 21] on span "LENOVO: [PERSON_NAME]" at bounding box center [1036, 16] width 121 height 20
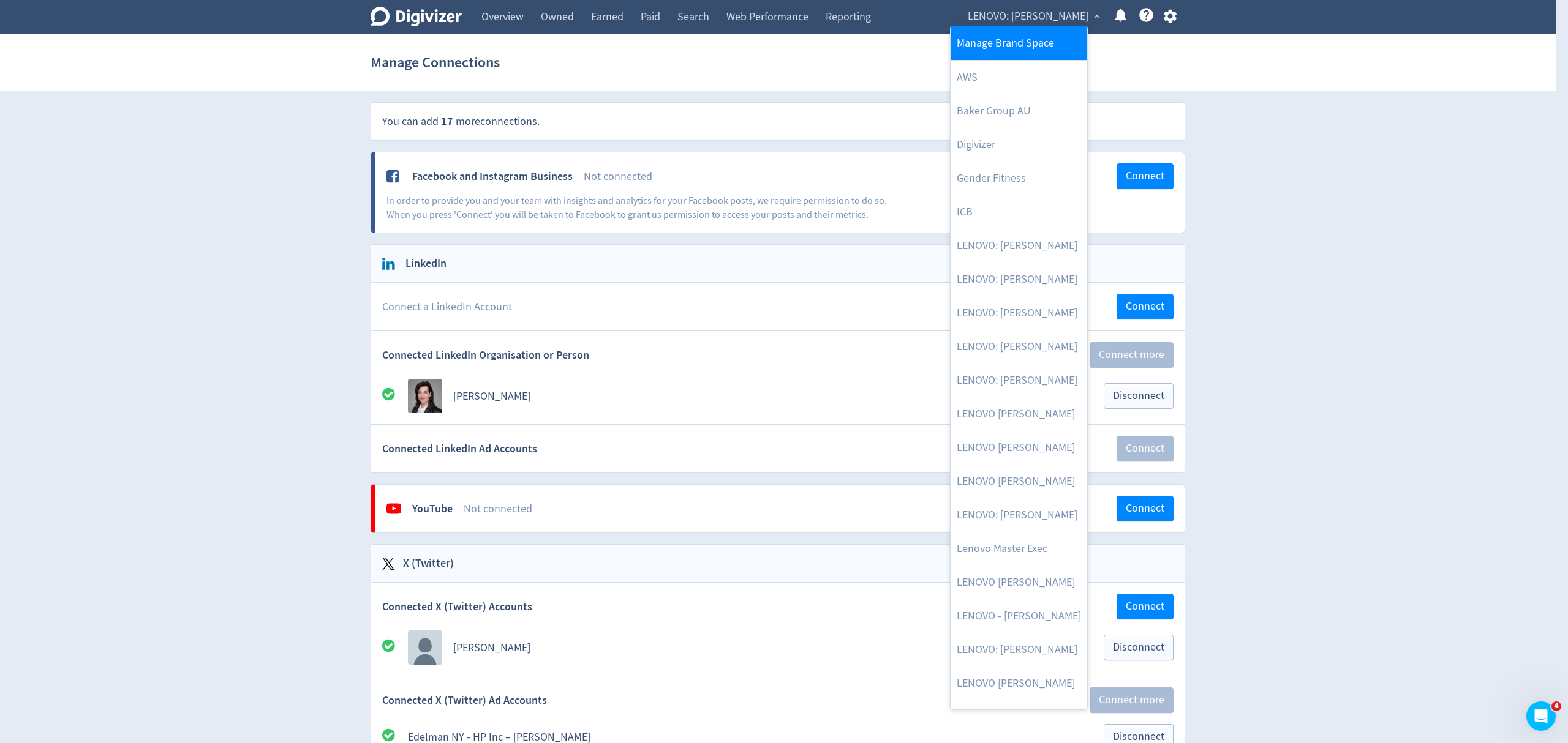
click at [984, 44] on link "Manage Brand Space" at bounding box center [1018, 43] width 136 height 33
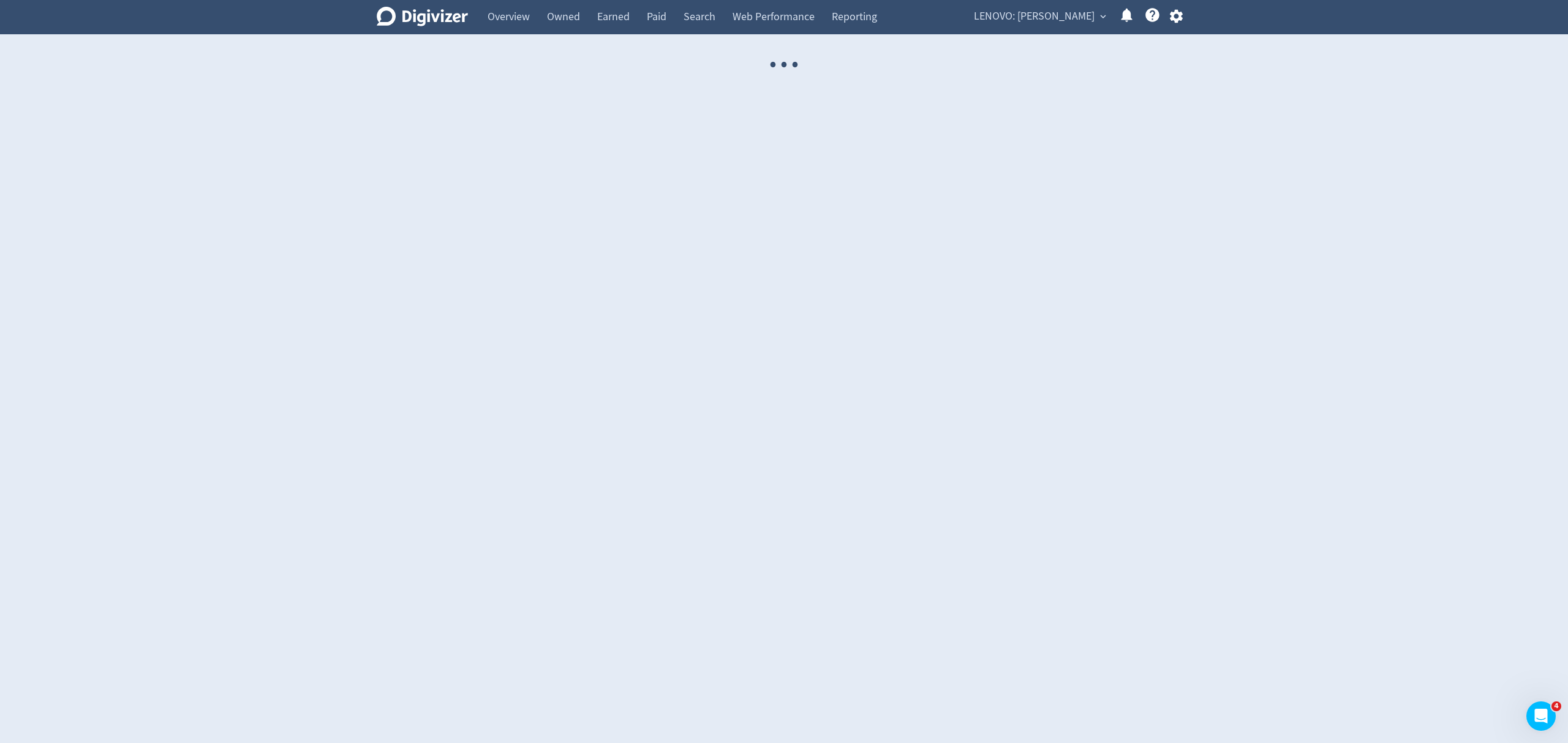
select select "USER"
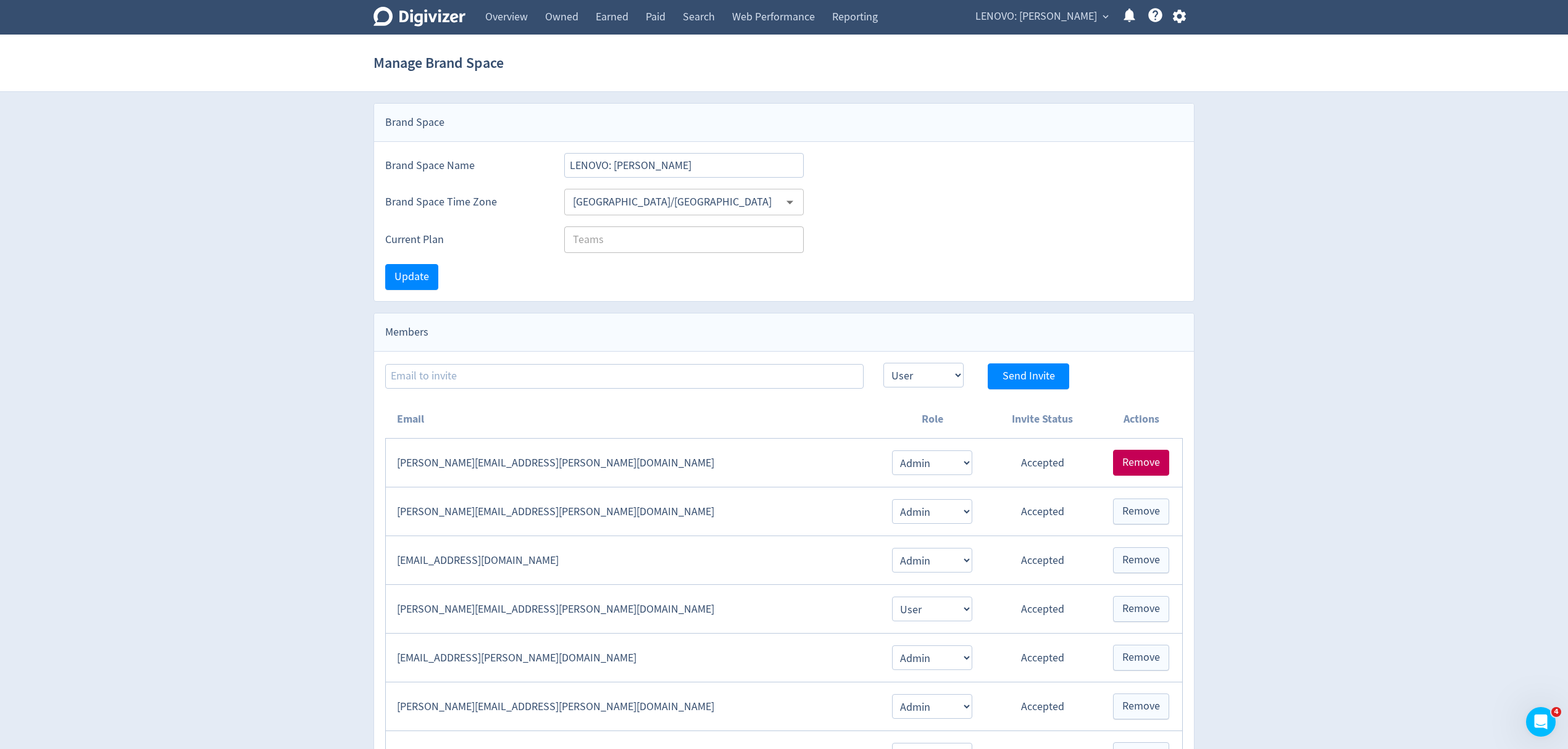
click at [1151, 462] on span "Remove" at bounding box center [1141, 463] width 37 height 11
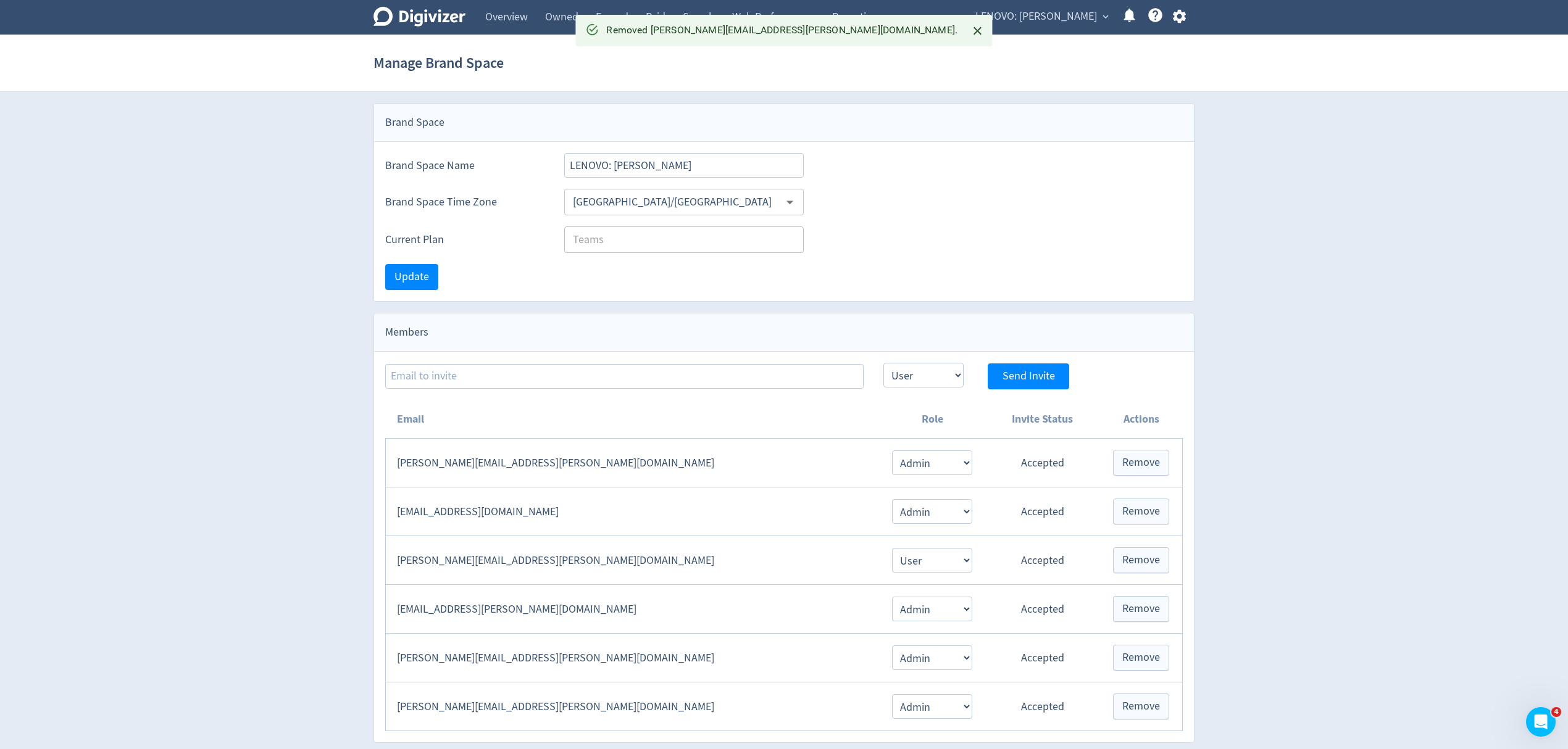
click at [1047, 15] on span "LENOVO: [PERSON_NAME]" at bounding box center [1036, 16] width 121 height 20
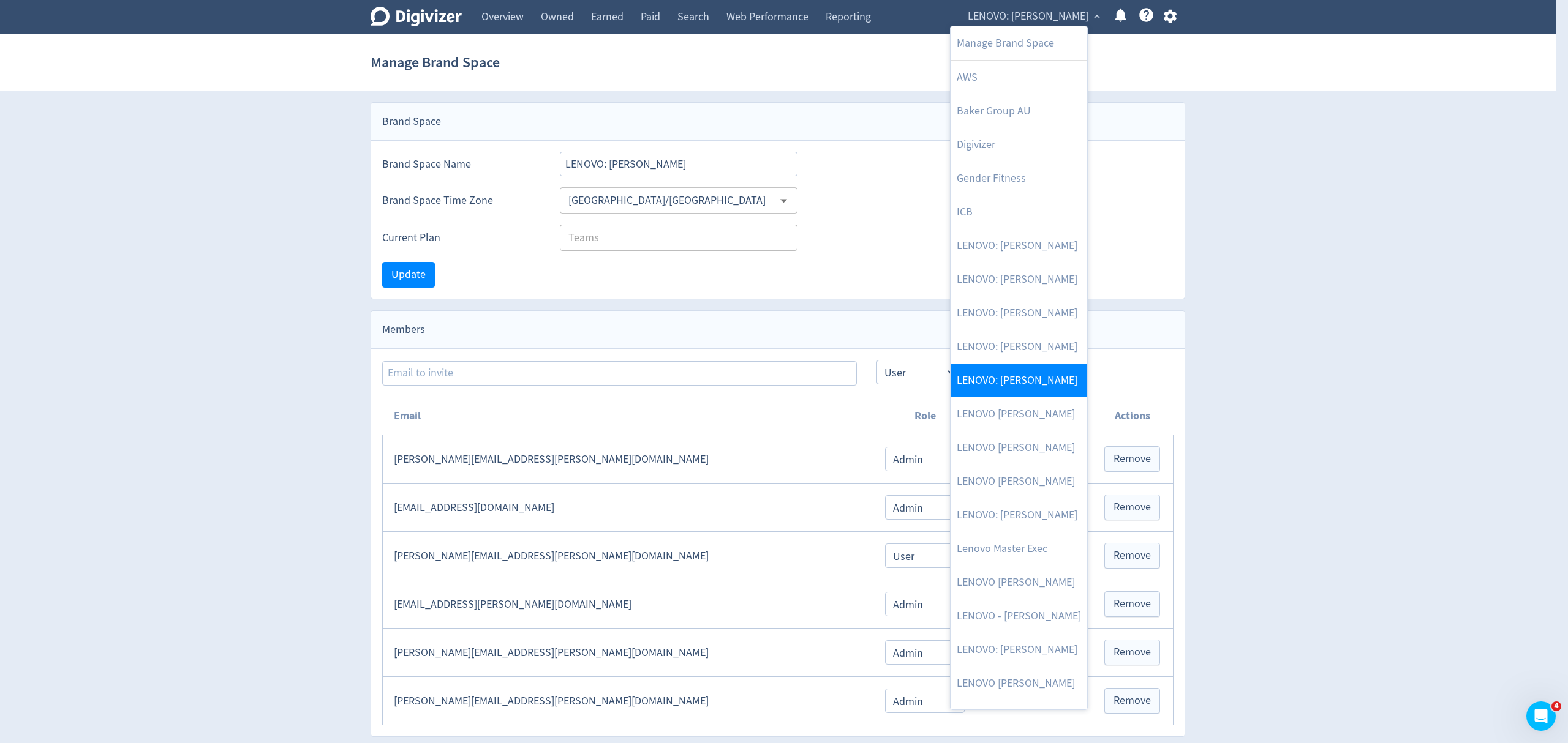
drag, startPoint x: 1018, startPoint y: 380, endPoint x: 1017, endPoint y: 368, distance: 12.0
click at [1018, 380] on link "LENOVO: [PERSON_NAME]" at bounding box center [1018, 381] width 136 height 33
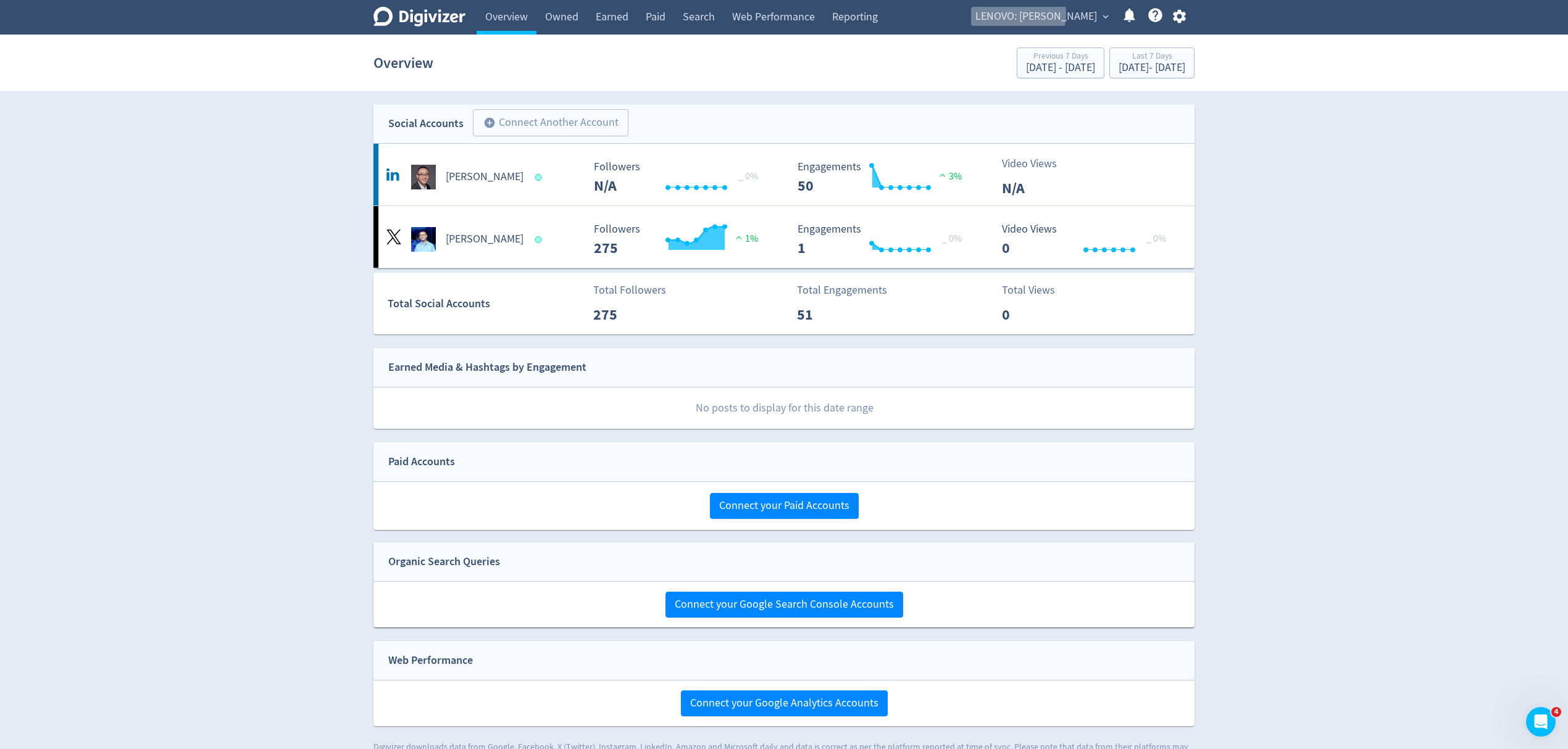
click at [1050, 14] on span "LENOVO: [PERSON_NAME]" at bounding box center [1036, 16] width 121 height 20
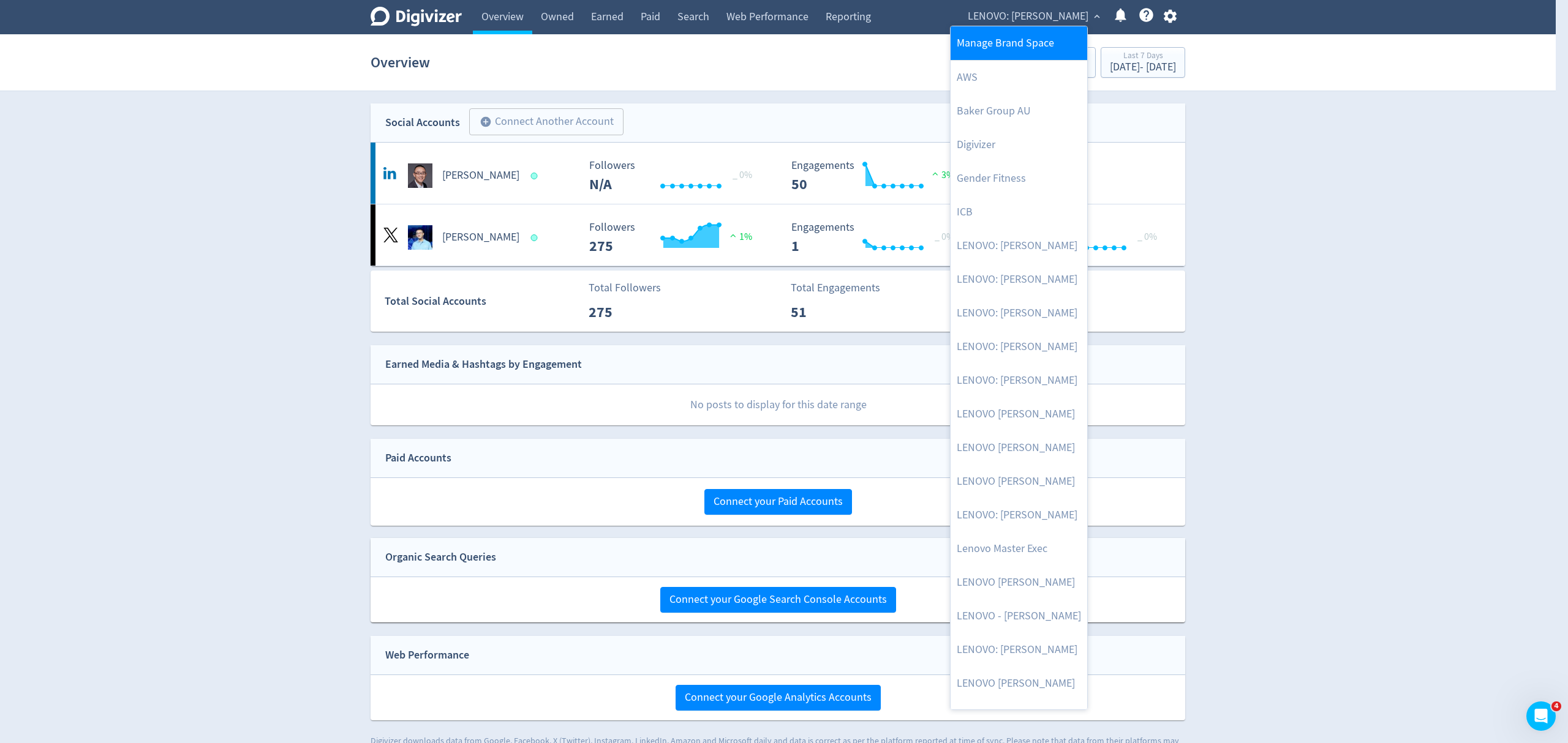
click at [1028, 45] on link "Manage Brand Space" at bounding box center [1018, 43] width 136 height 33
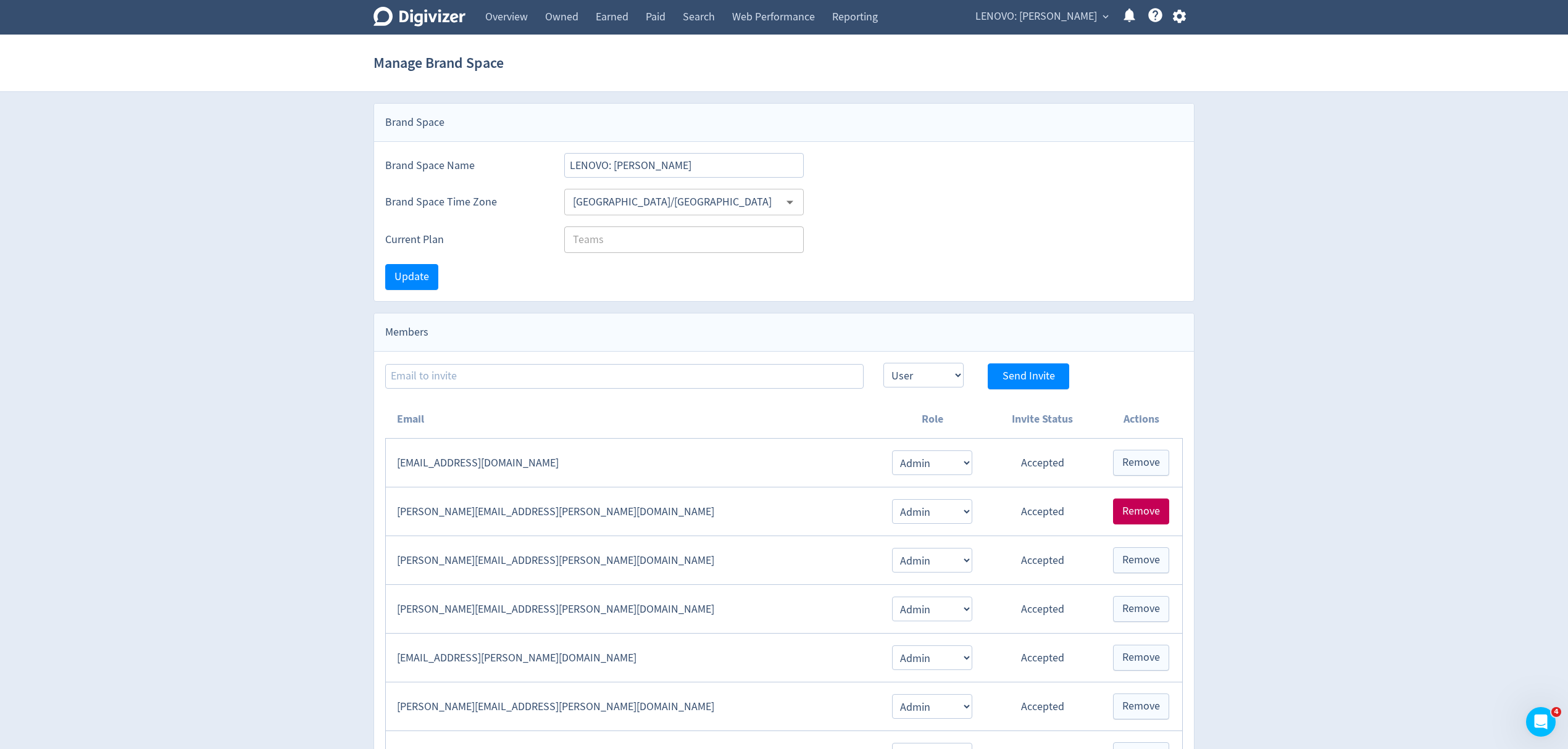
click at [1129, 515] on span "Remove" at bounding box center [1141, 512] width 37 height 11
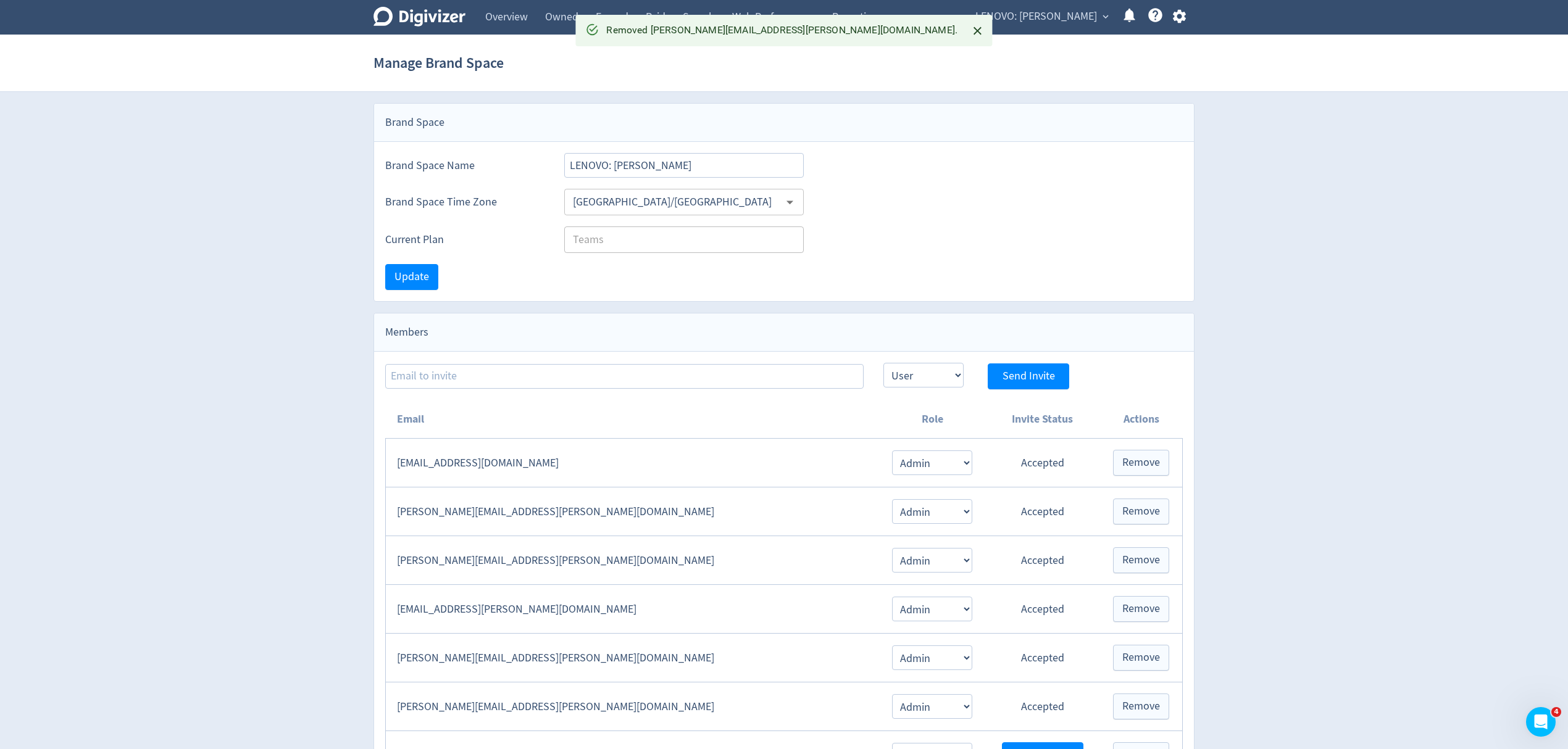
click at [1067, 16] on span "LENOVO: [PERSON_NAME]" at bounding box center [1036, 16] width 121 height 20
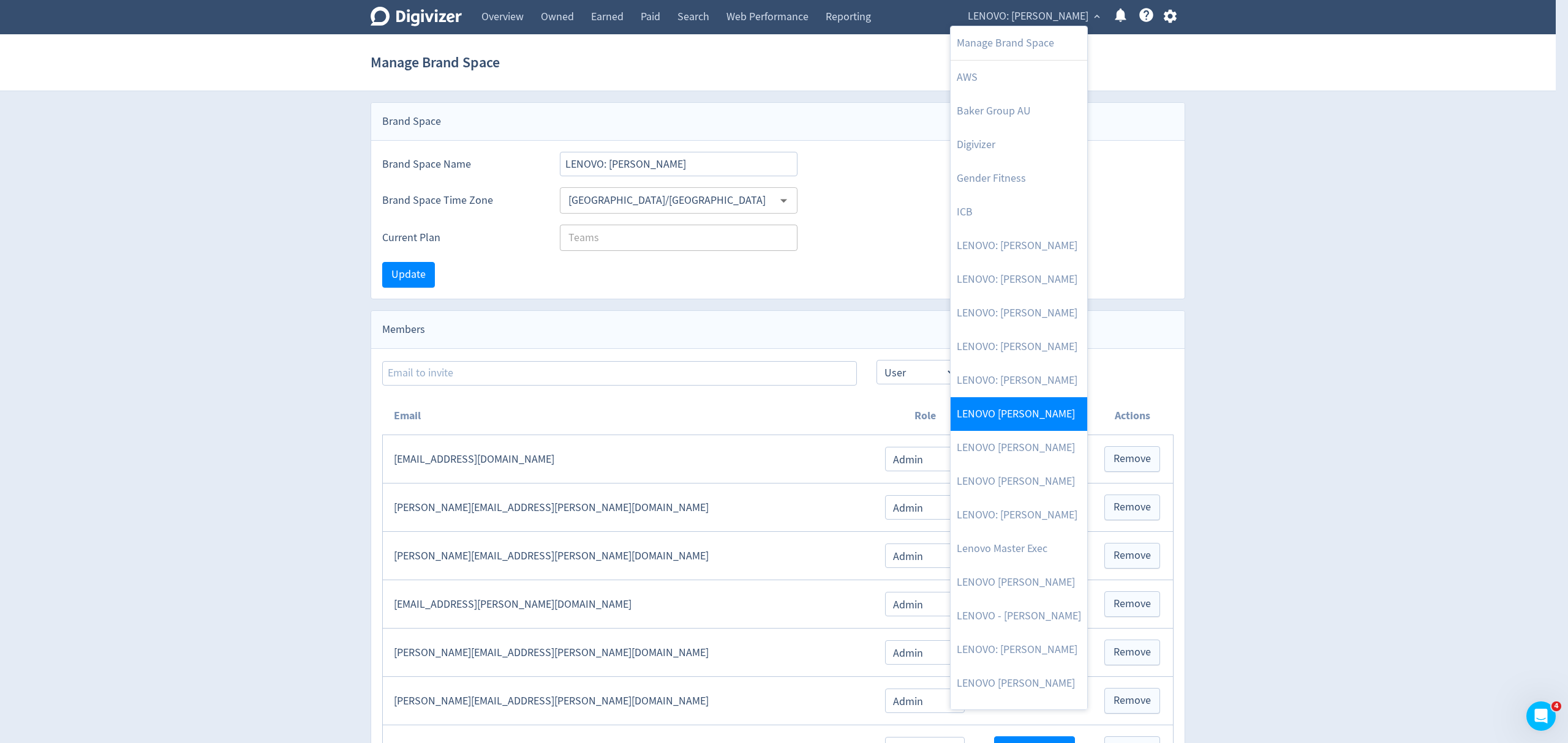
click at [1020, 408] on link "LENOVO [PERSON_NAME]" at bounding box center [1018, 414] width 136 height 33
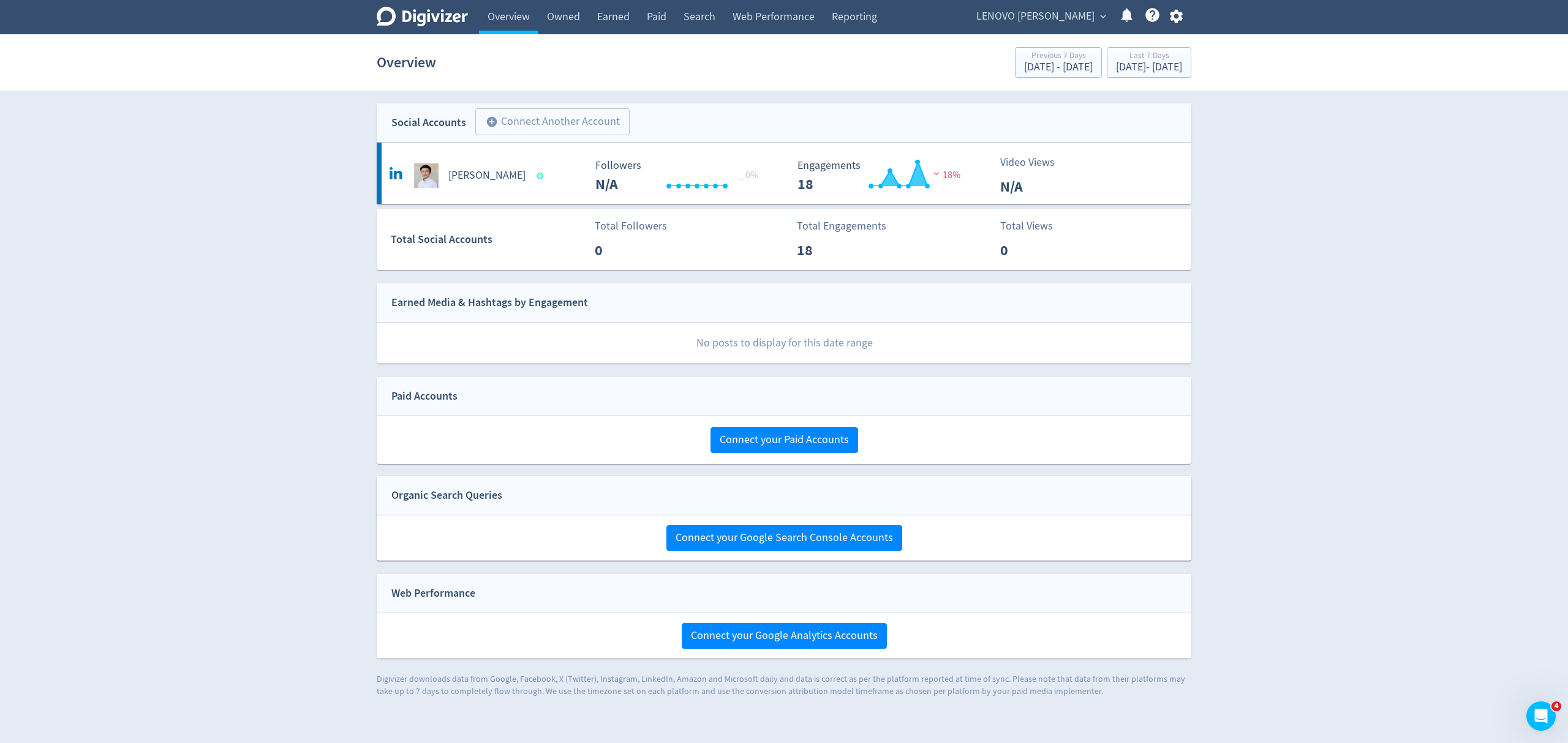
click at [1040, 19] on span "LENOVO [PERSON_NAME]" at bounding box center [1036, 16] width 119 height 19
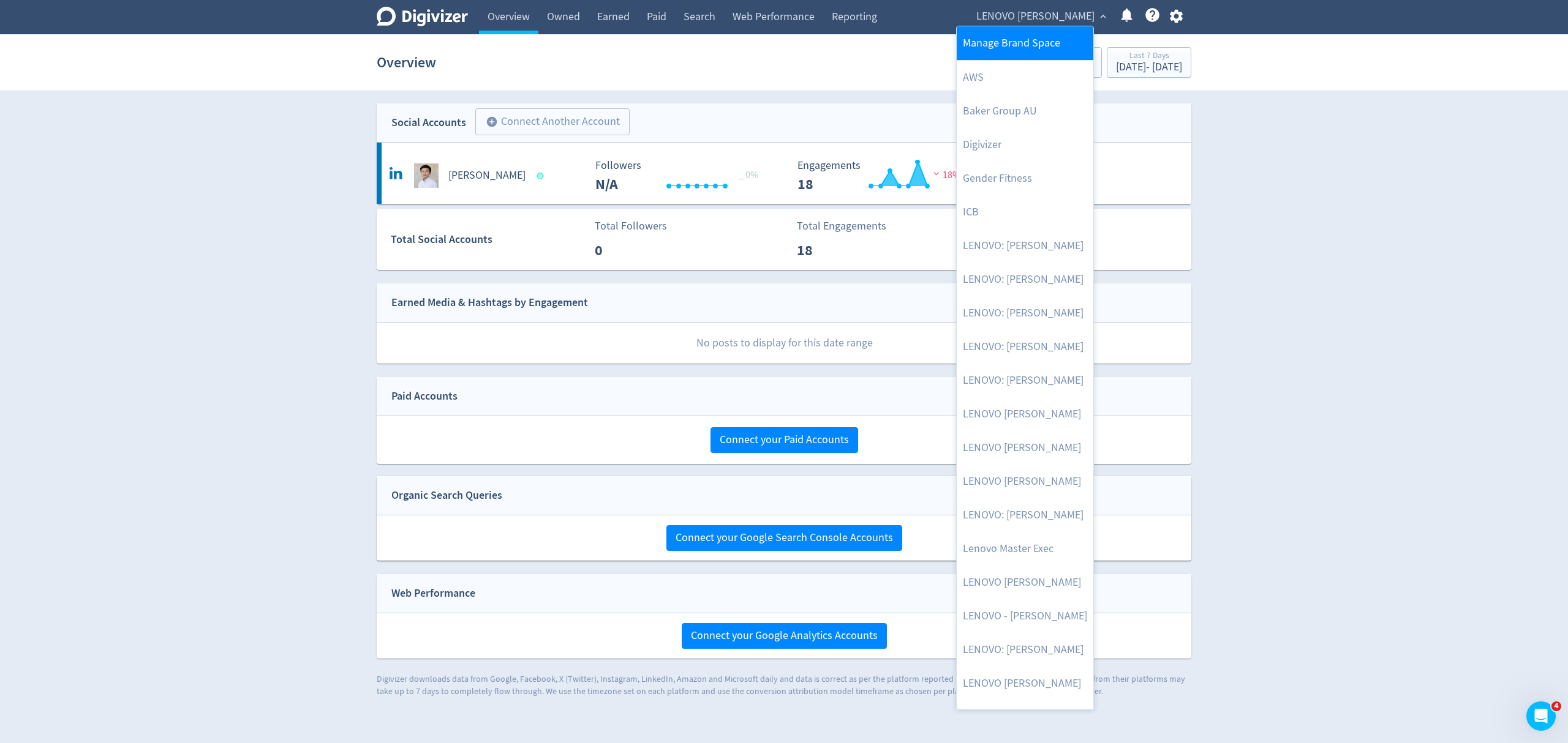
click at [1036, 39] on link "Manage Brand Space" at bounding box center [1025, 43] width 136 height 33
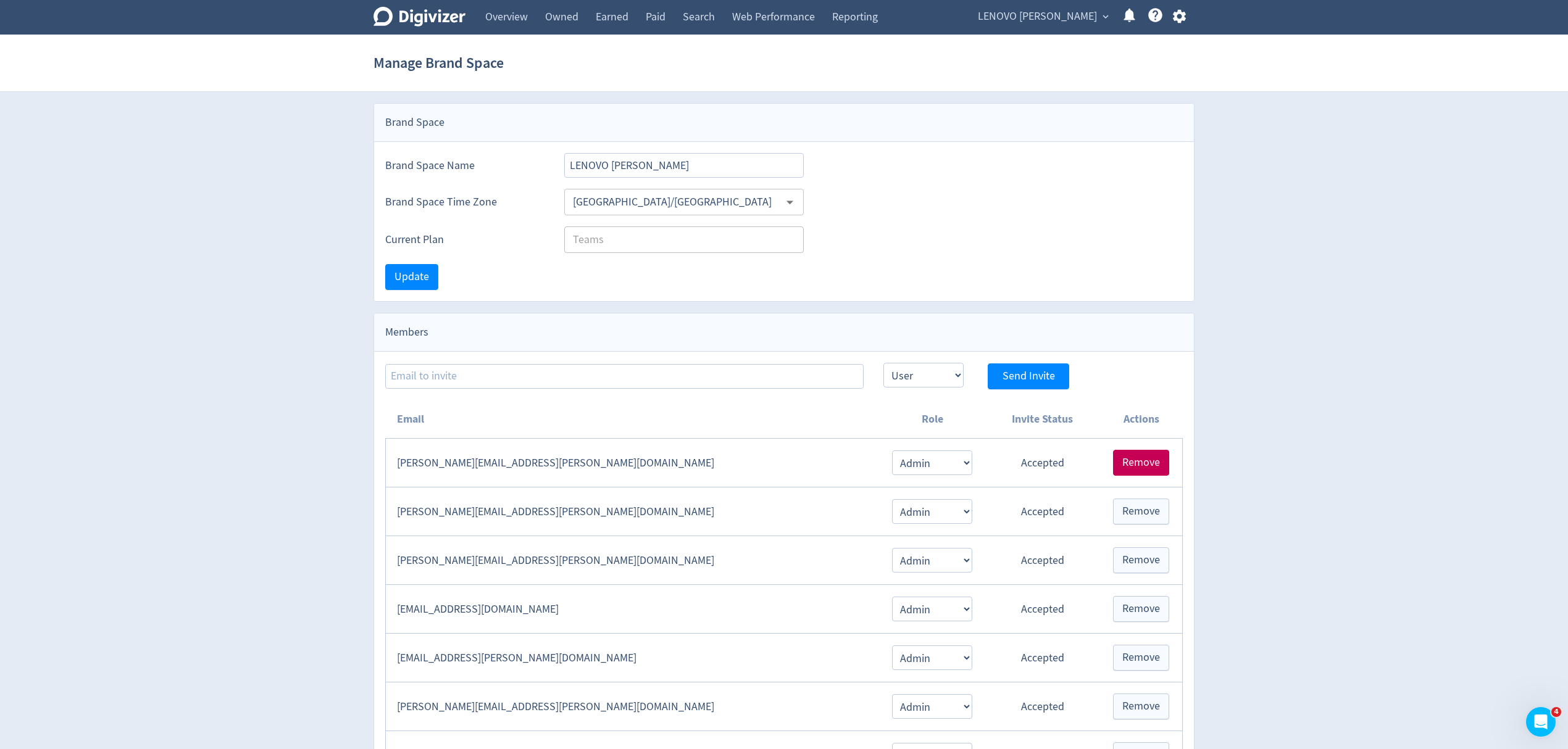
click at [1142, 463] on span "Remove" at bounding box center [1141, 463] width 37 height 11
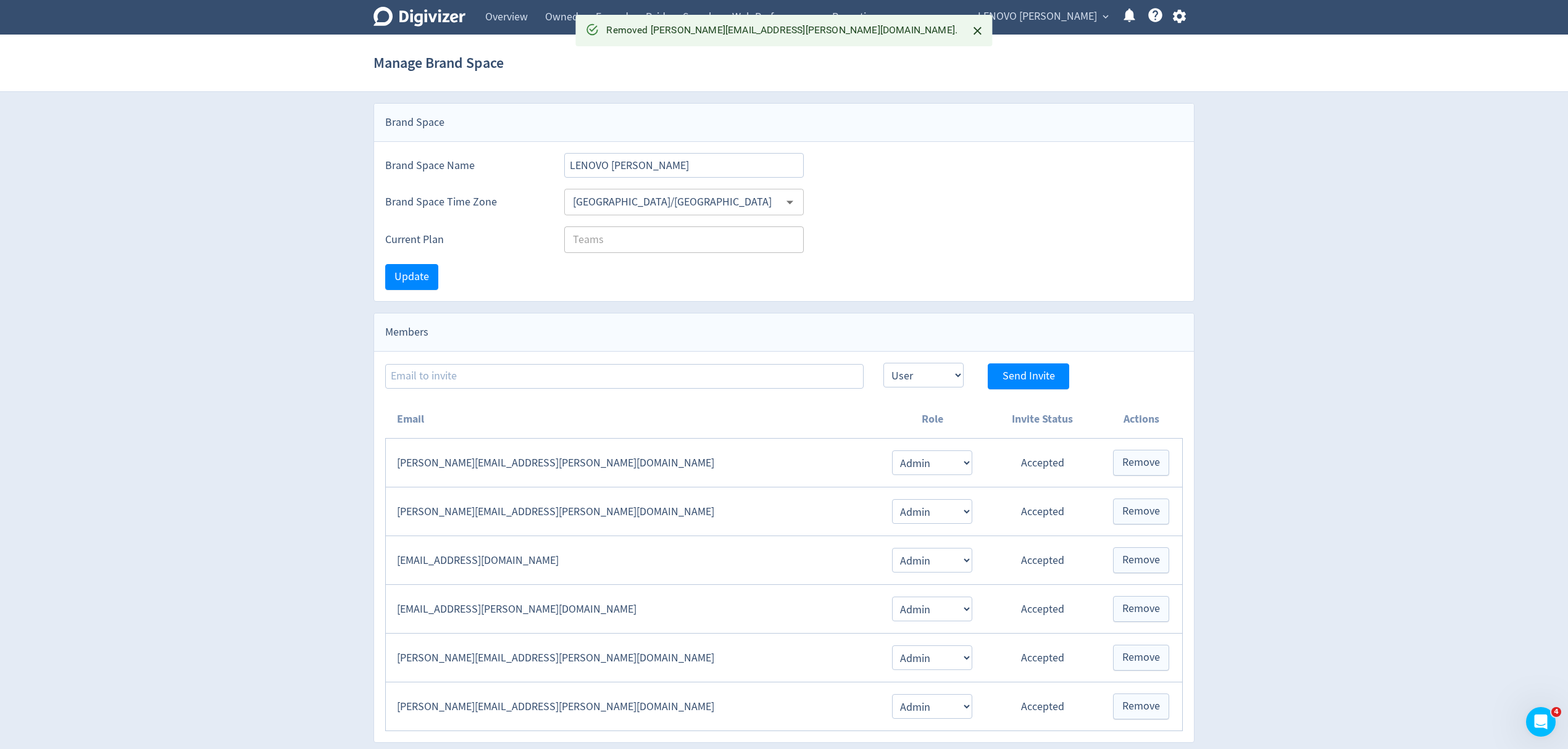
click at [1063, 14] on span "LENOVO [PERSON_NAME]" at bounding box center [1038, 16] width 120 height 20
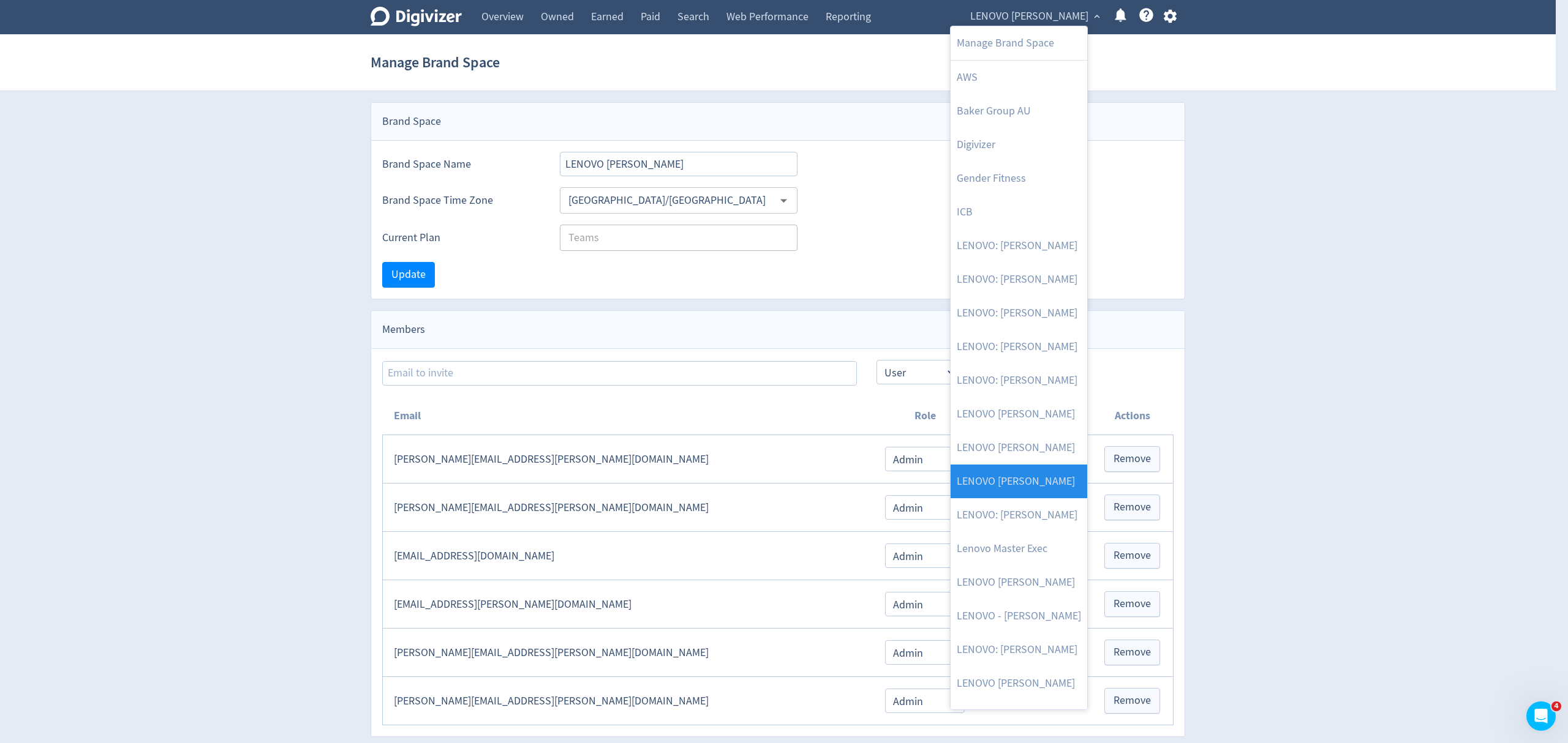
click at [1037, 476] on link "LENOVO [PERSON_NAME]" at bounding box center [1018, 482] width 136 height 33
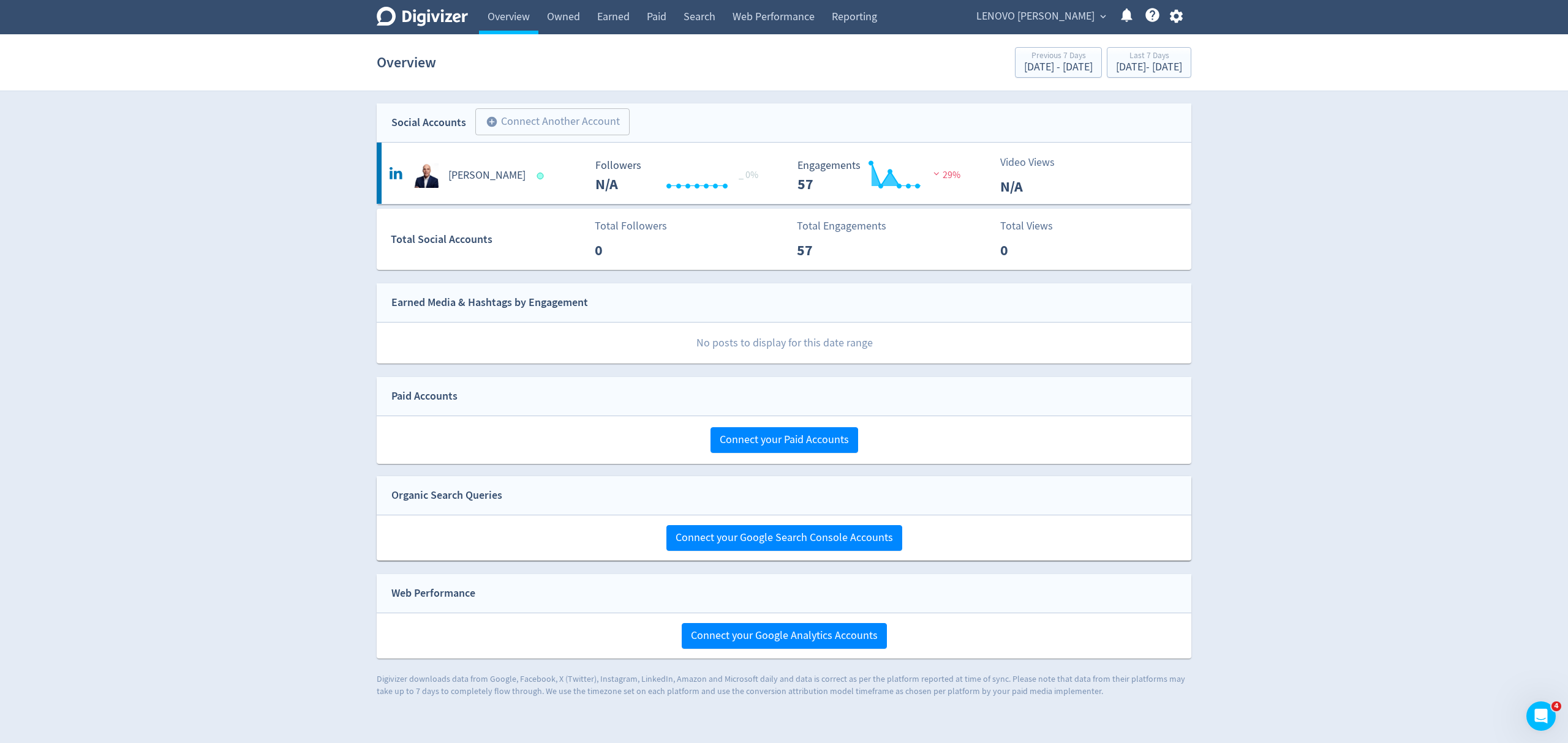
click at [1031, 18] on span "LENOVO [PERSON_NAME]" at bounding box center [1036, 16] width 119 height 19
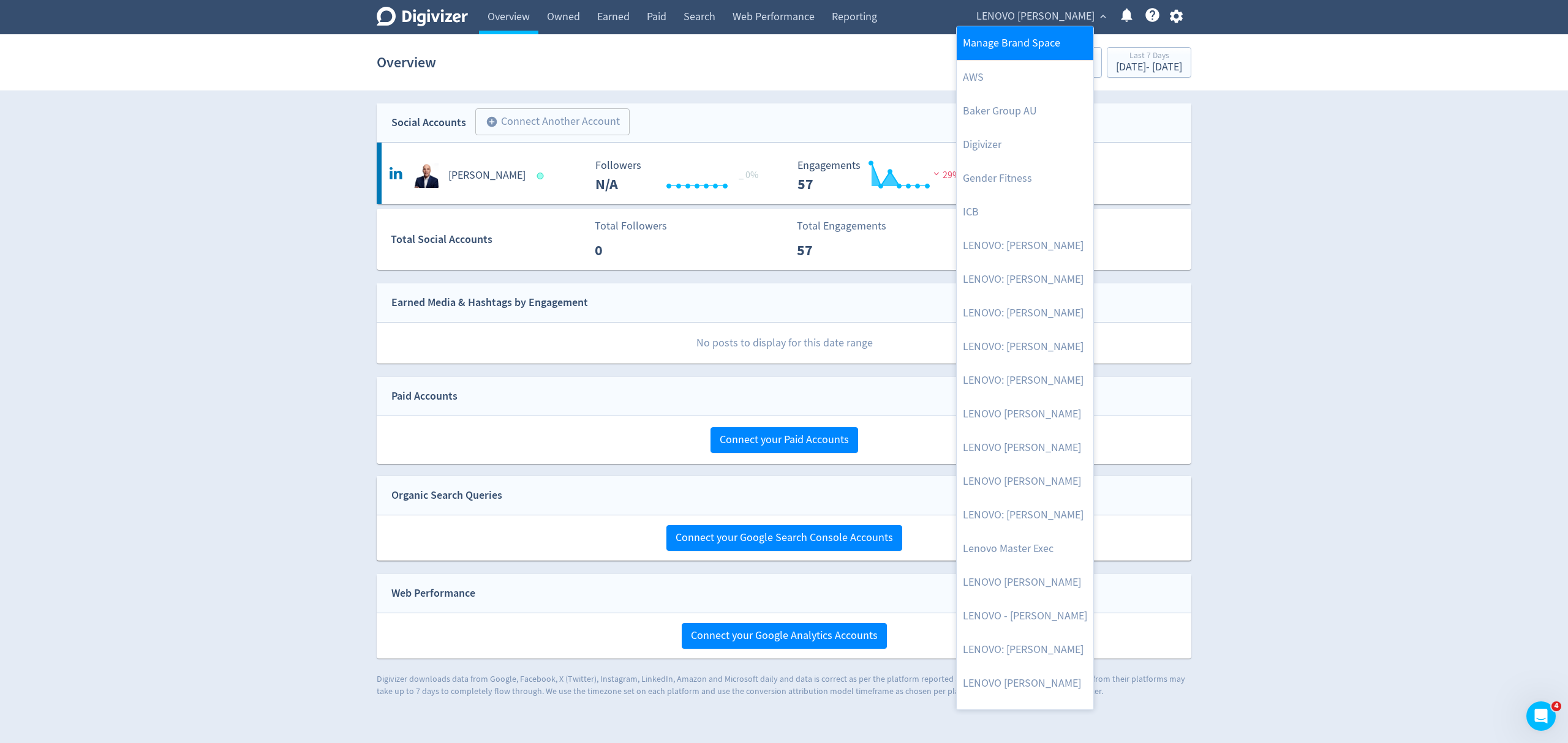
click at [1013, 45] on link "Manage Brand Space" at bounding box center [1025, 43] width 136 height 33
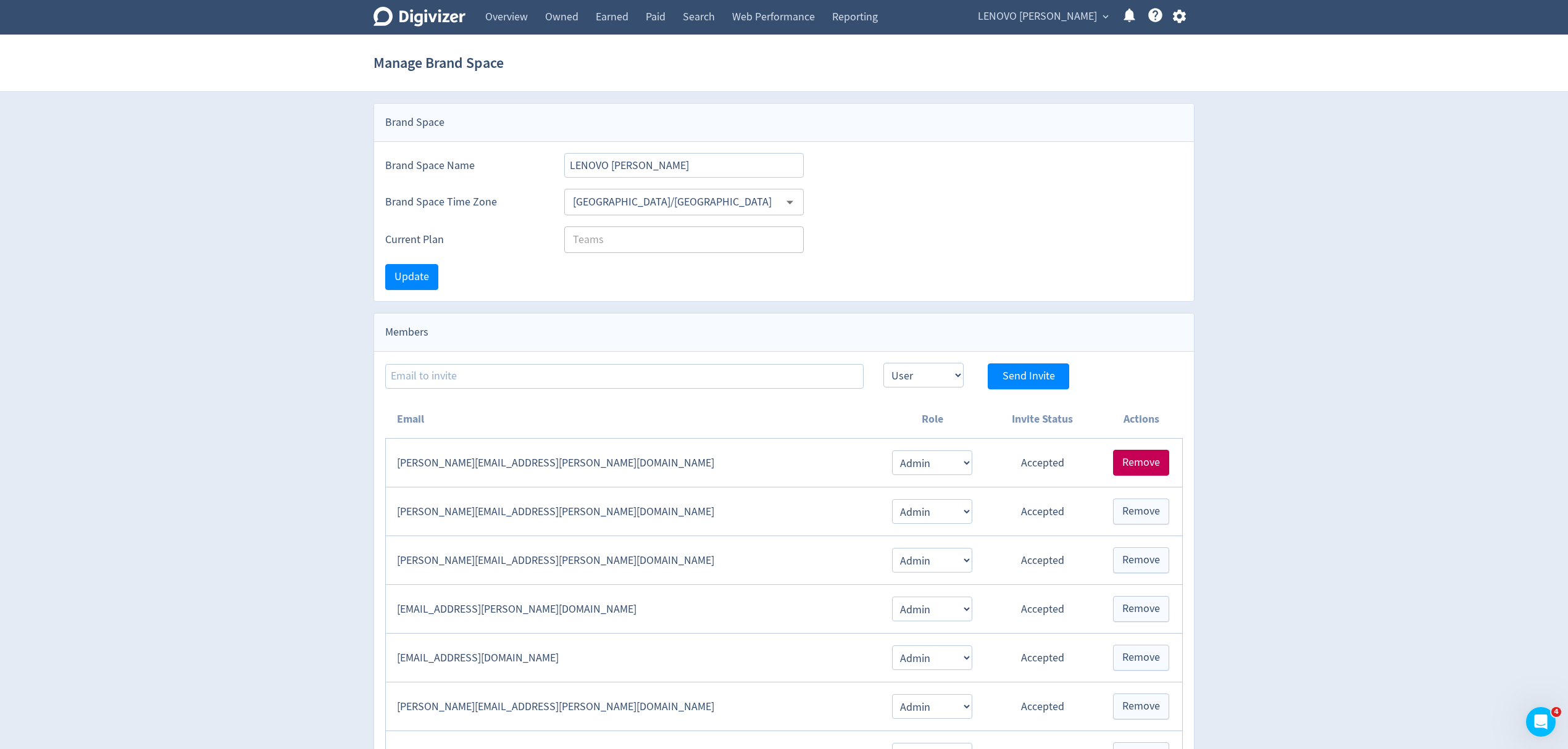
click at [1130, 460] on span "Remove" at bounding box center [1141, 463] width 37 height 11
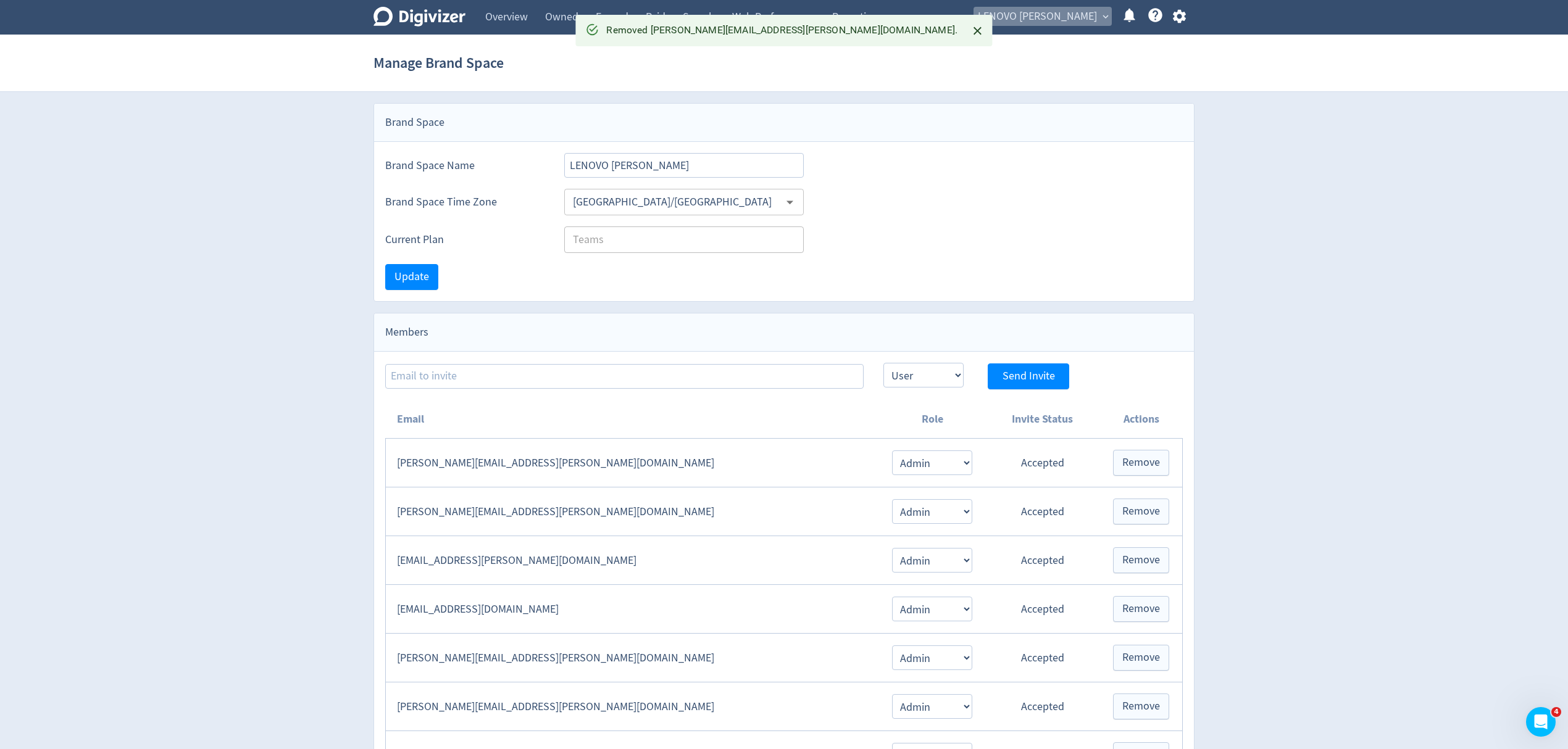
click at [1082, 13] on span "LENOVO [PERSON_NAME]" at bounding box center [1038, 16] width 120 height 20
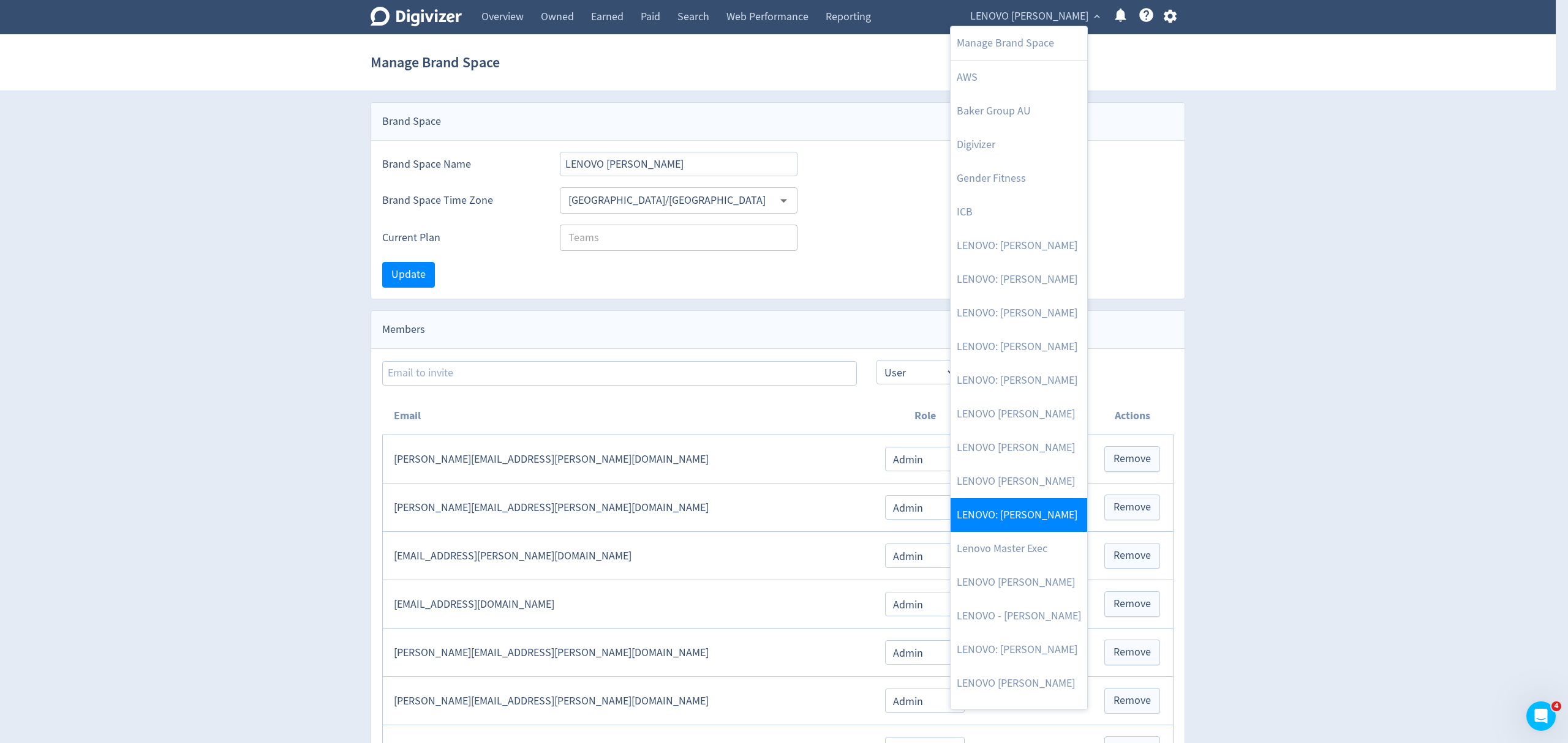
click at [1054, 503] on link "LENOVO: [PERSON_NAME]" at bounding box center [1018, 515] width 136 height 33
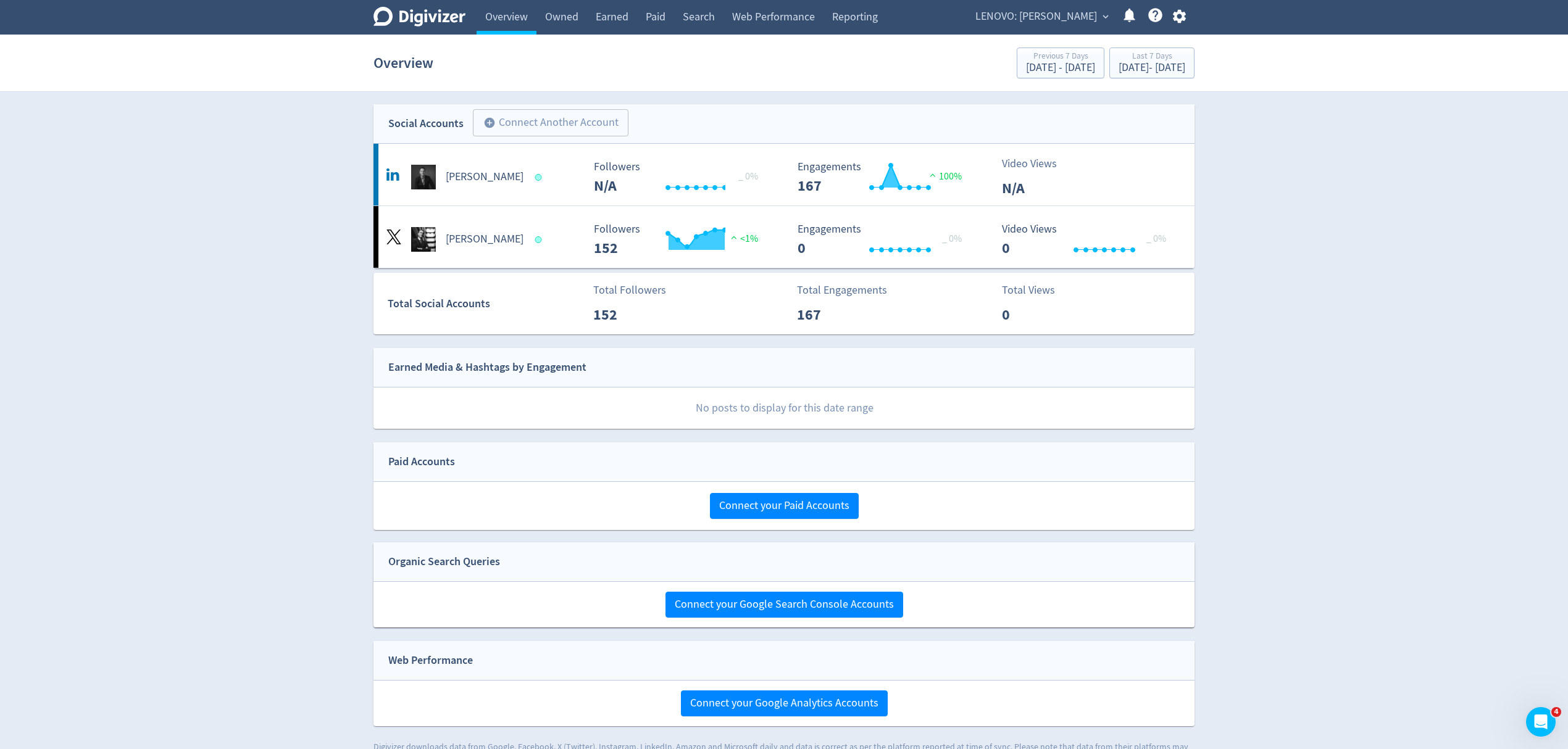
click at [1032, 11] on span "LENOVO: [PERSON_NAME]" at bounding box center [1036, 16] width 121 height 20
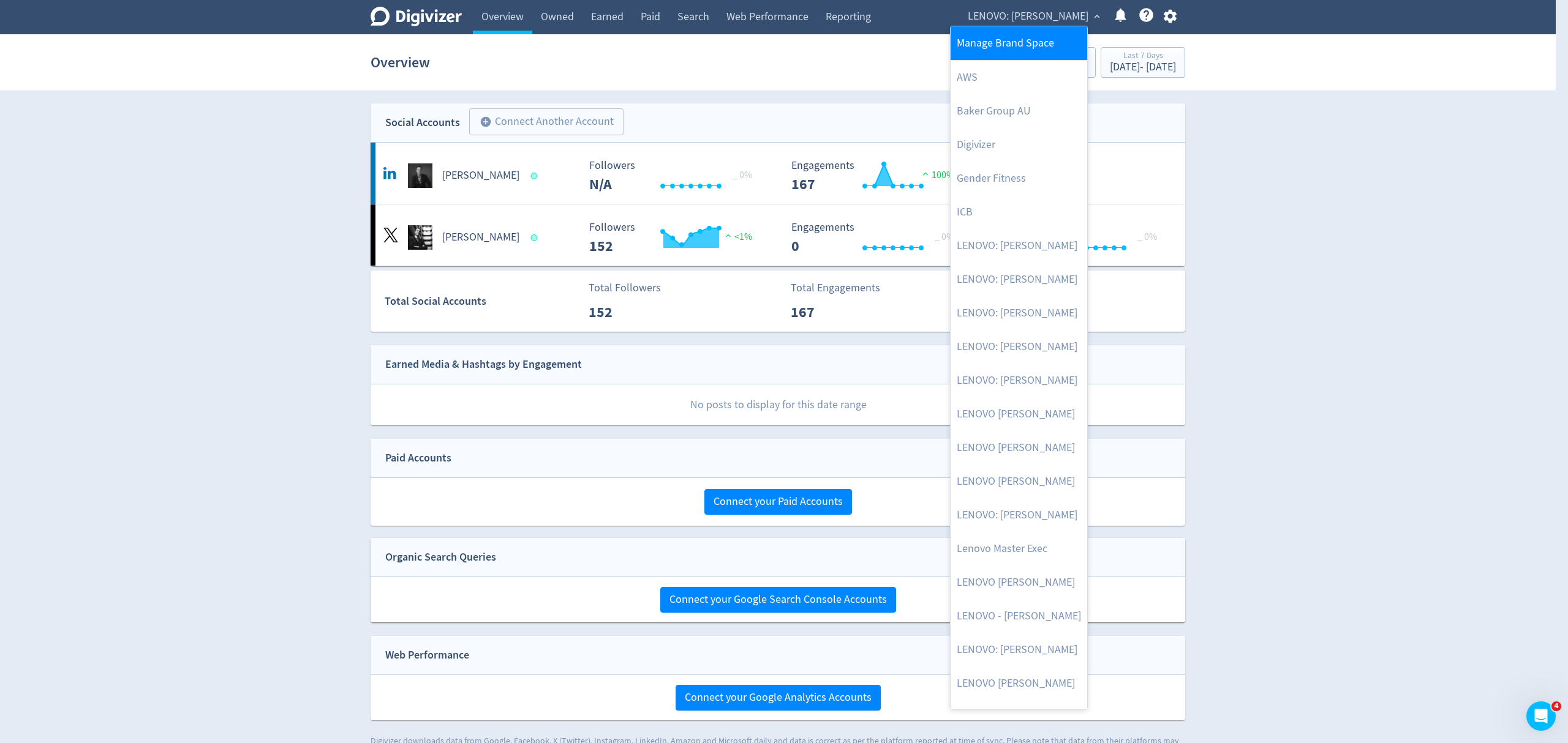
click at [1026, 37] on link "Manage Brand Space" at bounding box center [1018, 43] width 136 height 33
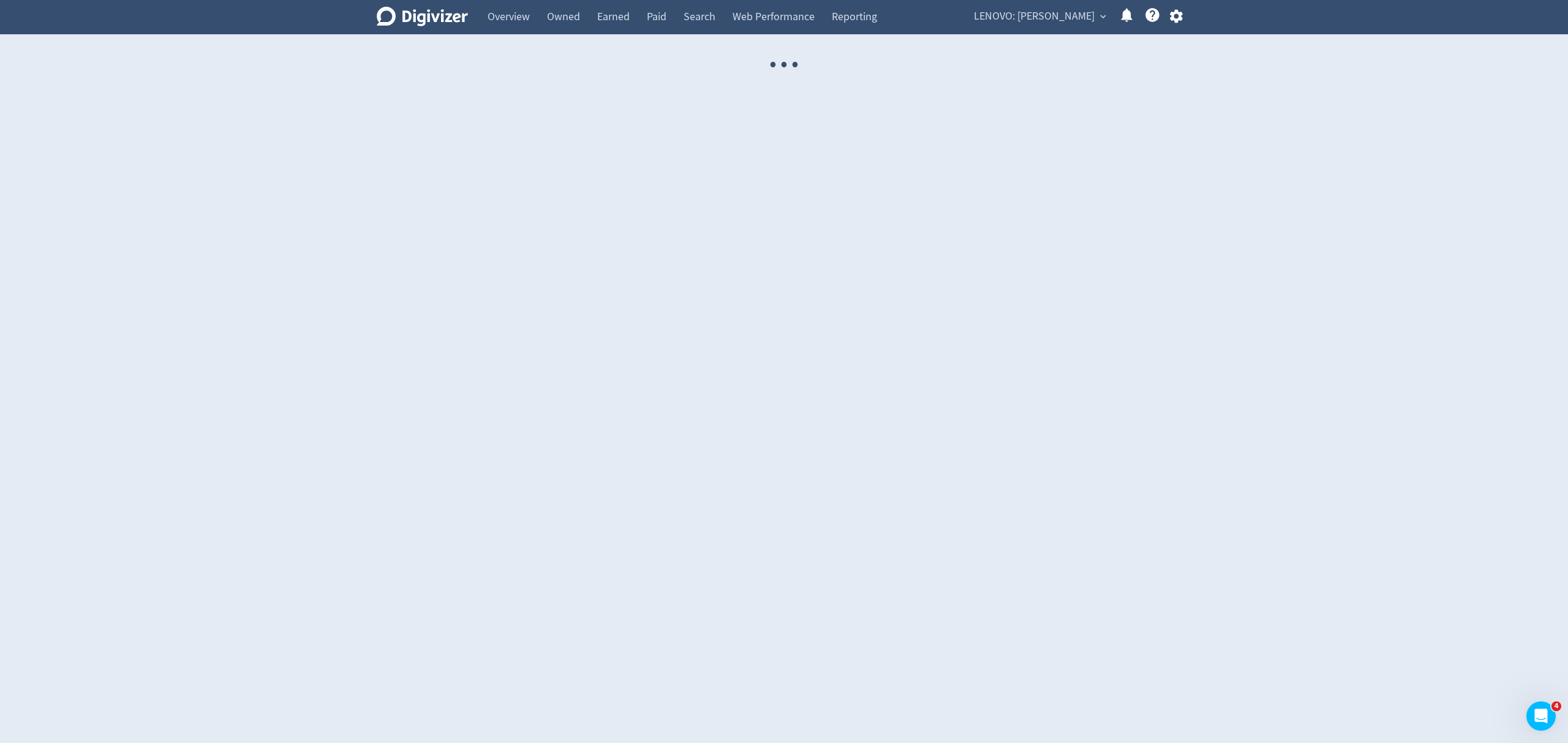
select select "USER"
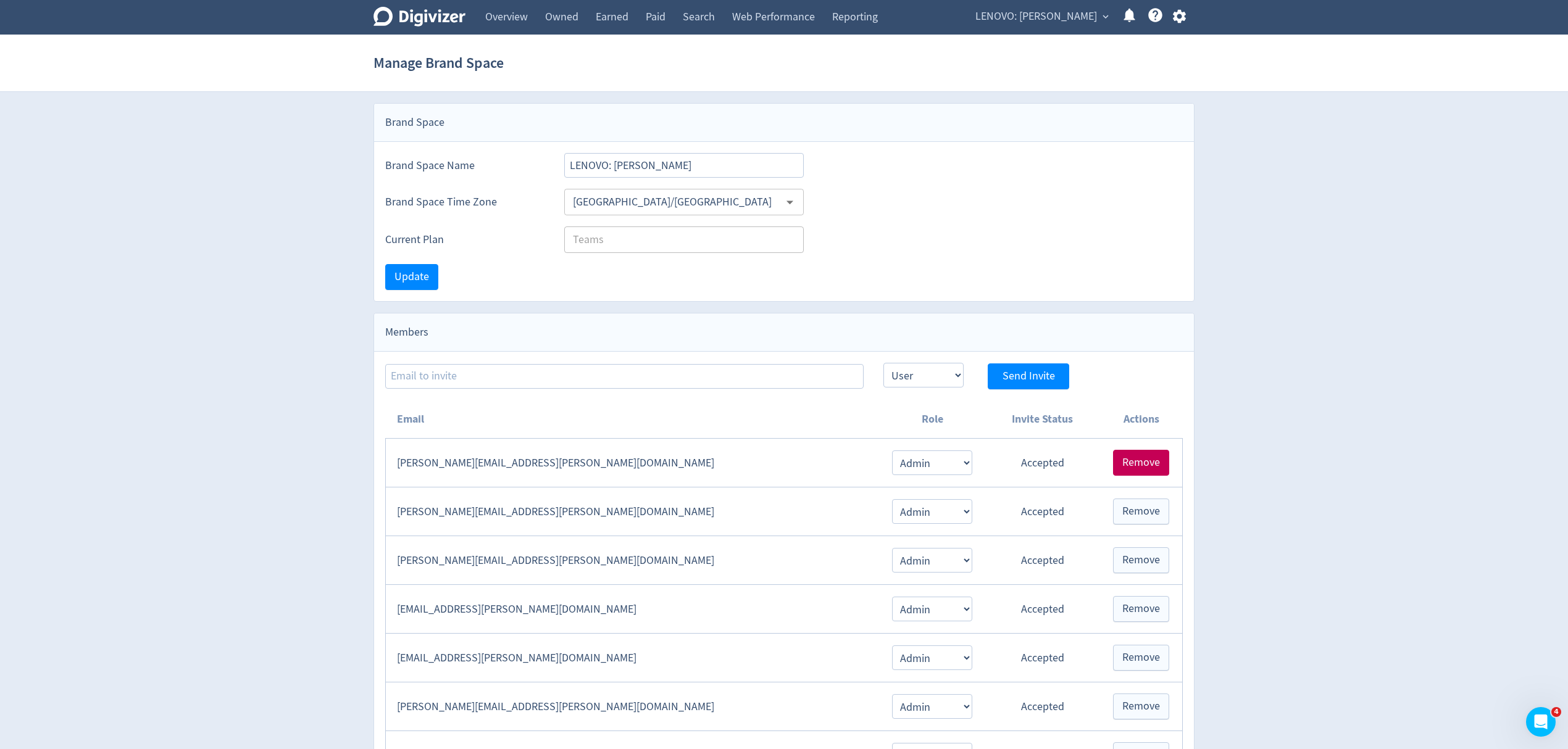
click at [1132, 461] on span "Remove" at bounding box center [1141, 463] width 37 height 11
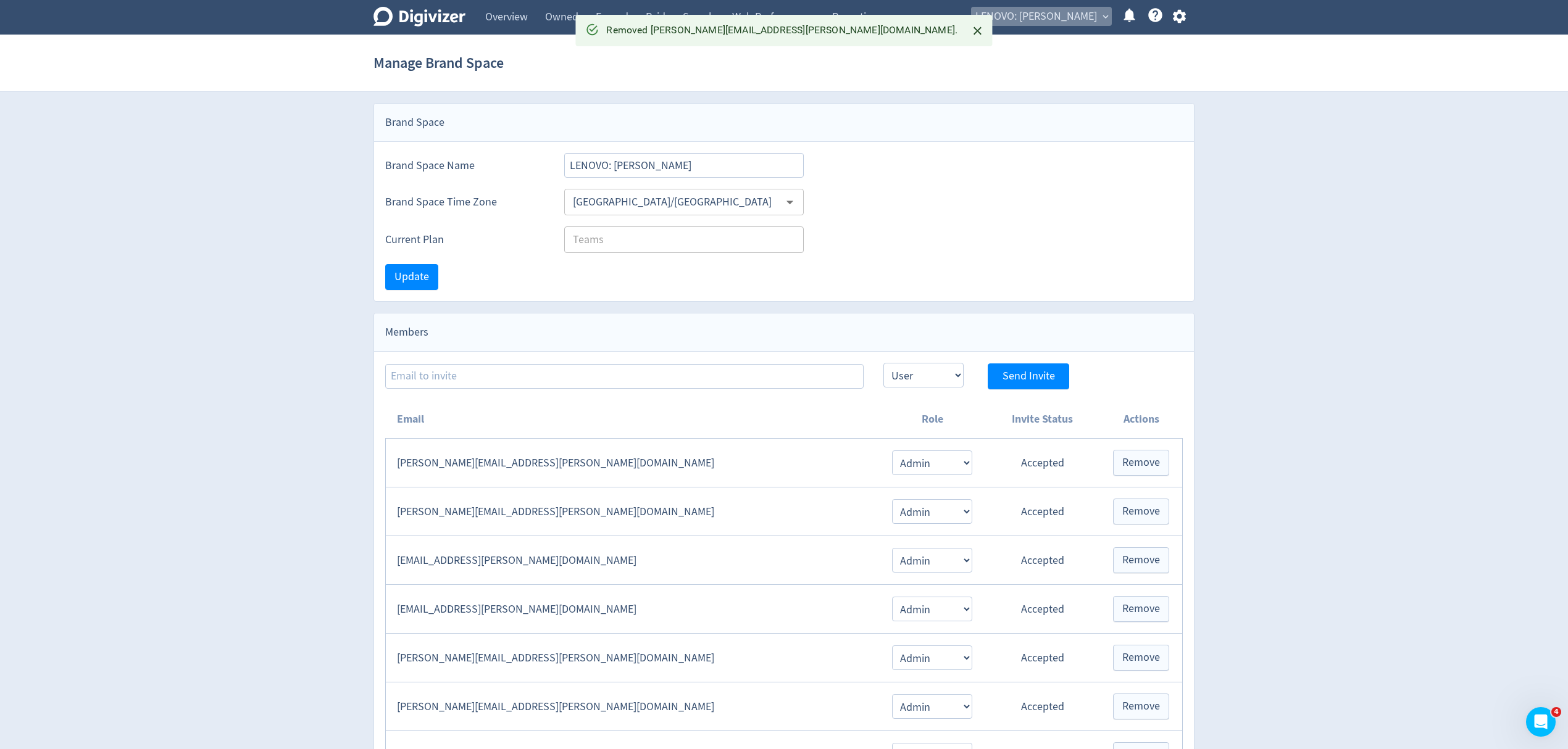
click at [1073, 16] on span "LENOVO: [PERSON_NAME]" at bounding box center [1036, 16] width 121 height 20
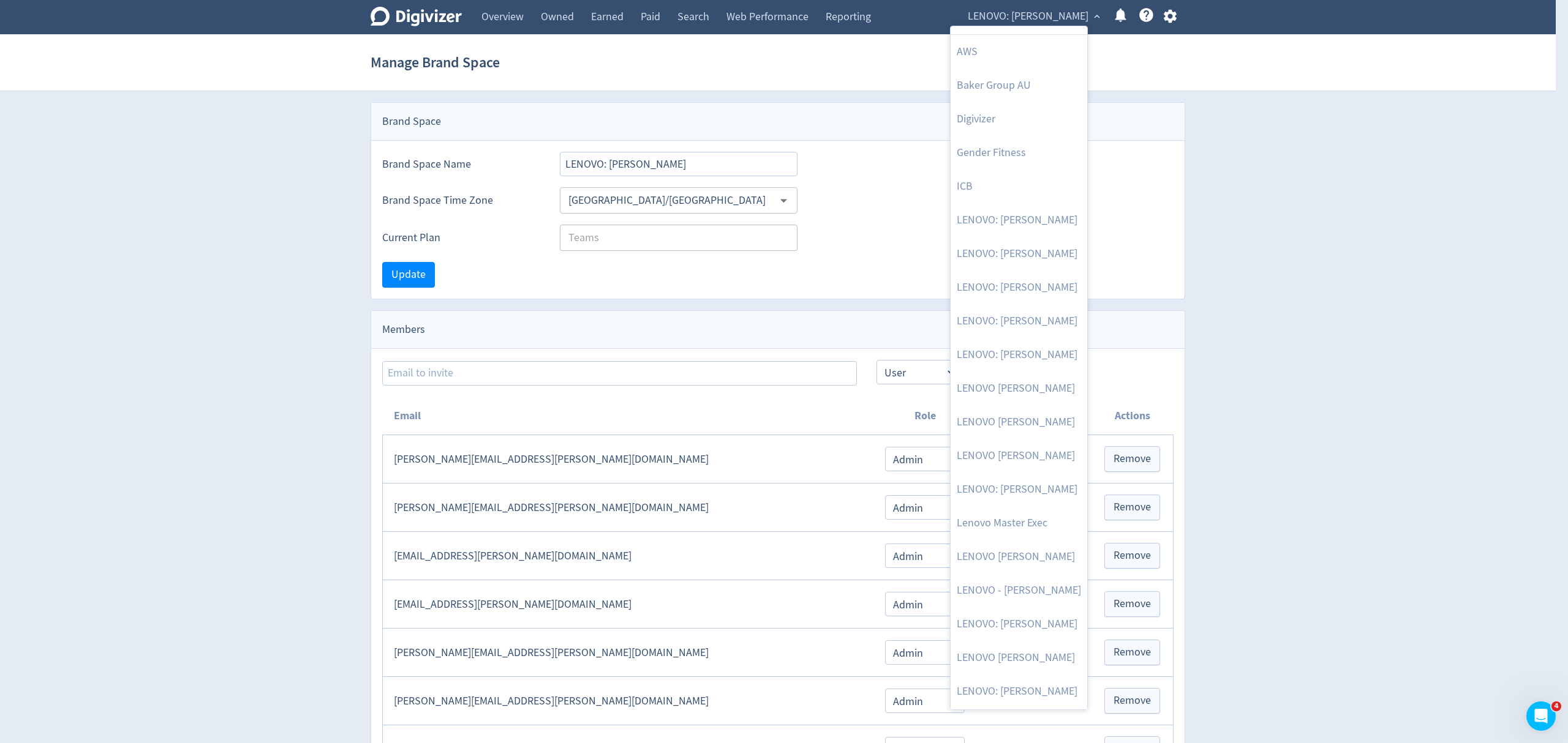
scroll to position [57, 0]
click at [1012, 530] on link "LENOVO [PERSON_NAME]" at bounding box center [1018, 525] width 136 height 33
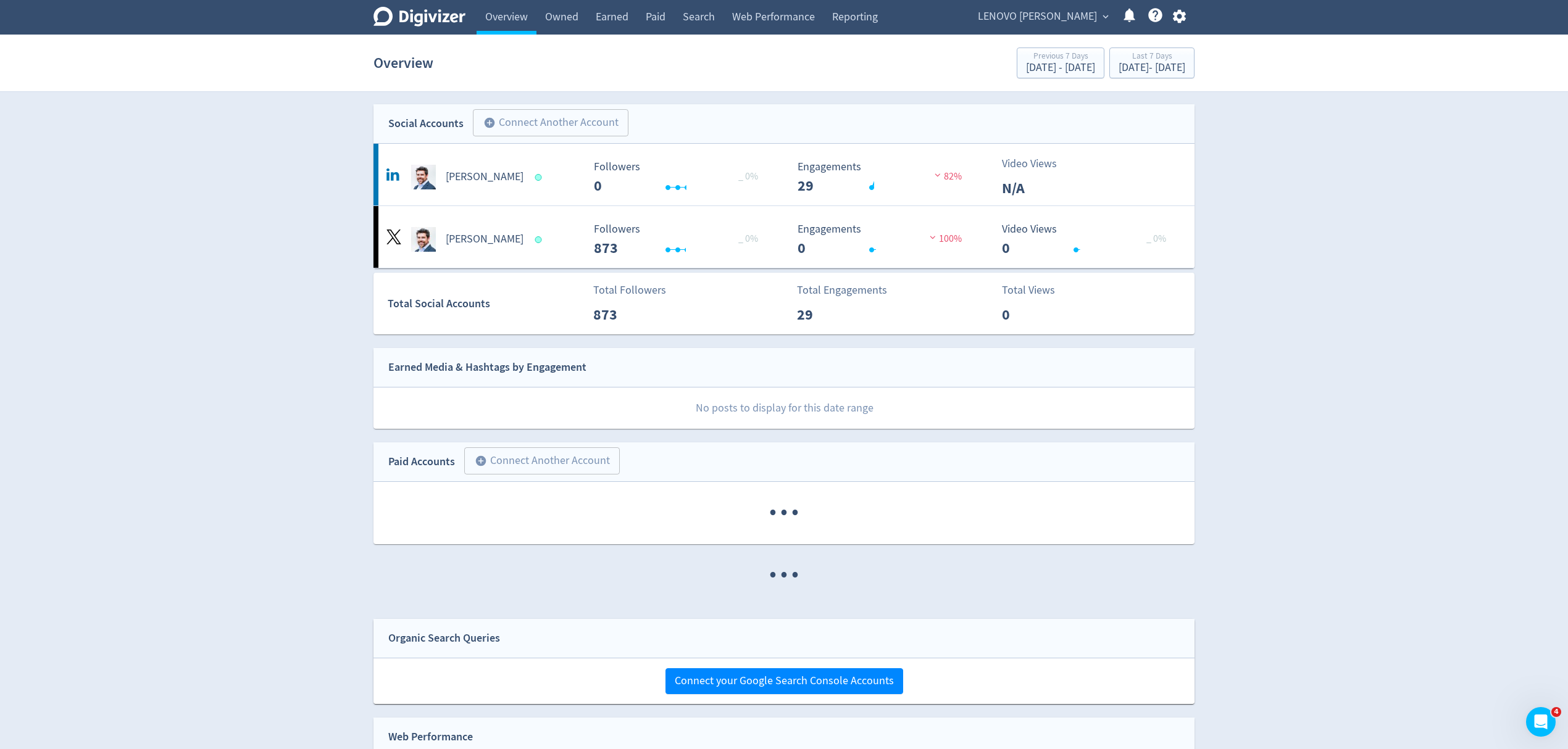
click at [1055, 12] on span "LENOVO [PERSON_NAME]" at bounding box center [1038, 16] width 120 height 20
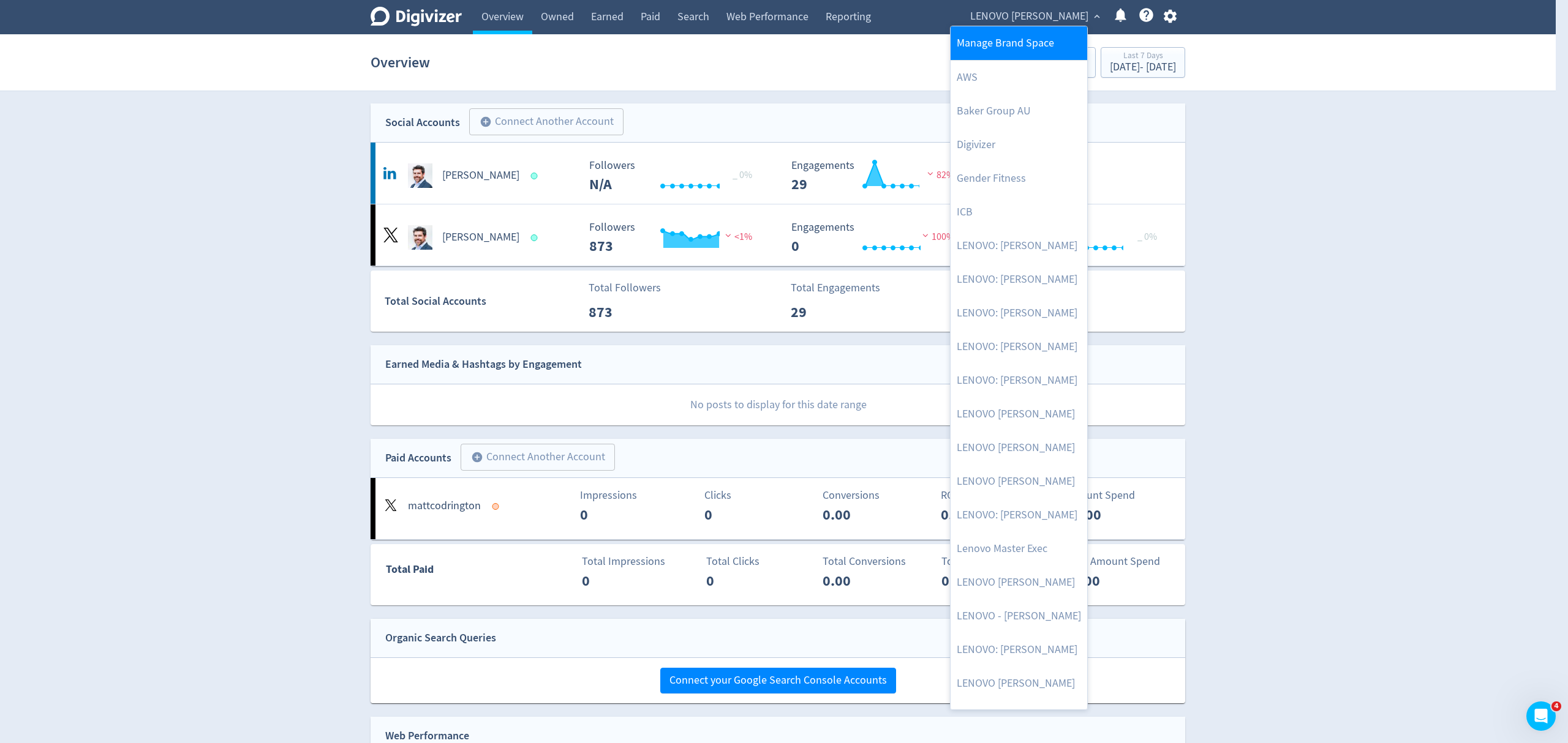
click at [1009, 44] on link "Manage Brand Space" at bounding box center [1018, 43] width 136 height 33
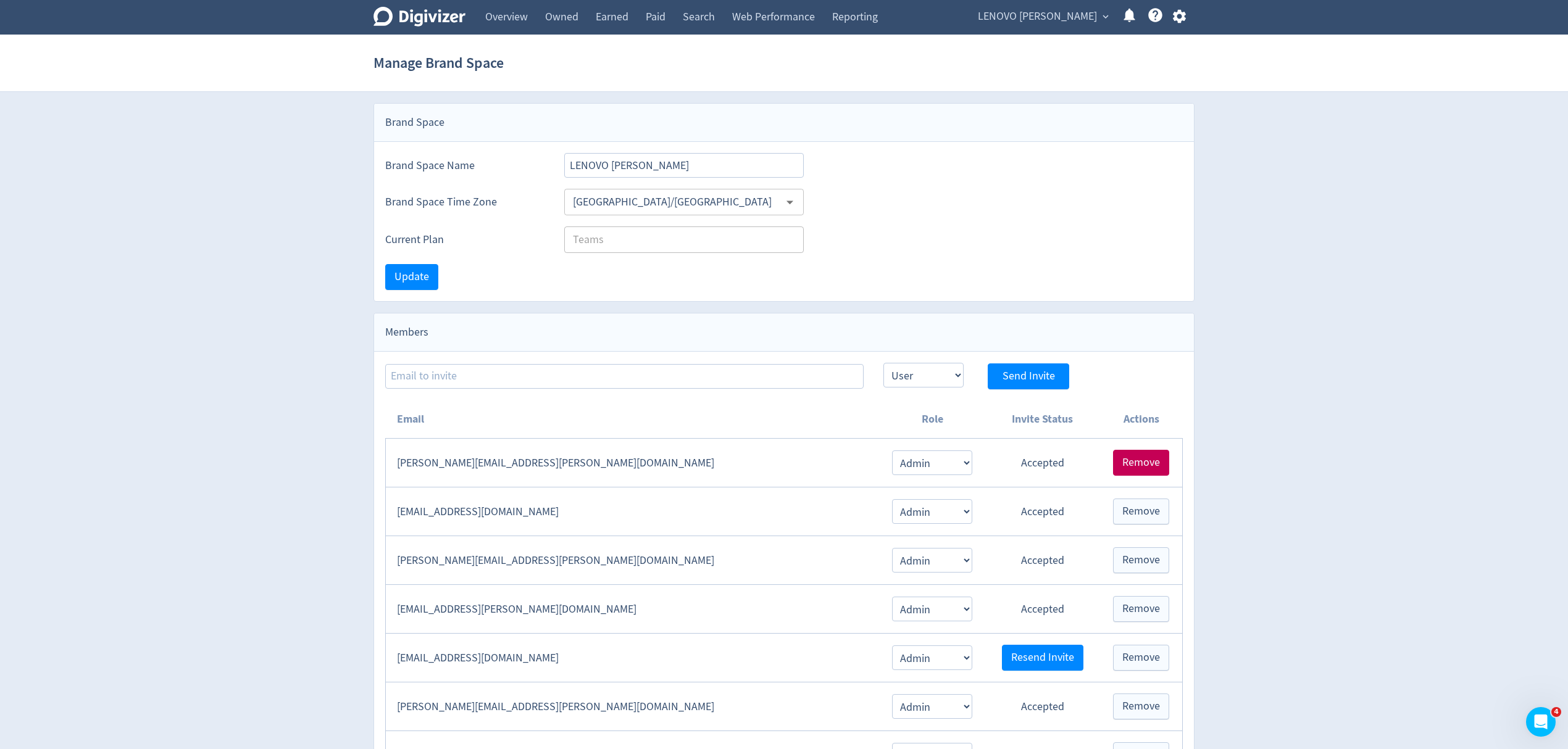
click at [1153, 463] on span "Remove" at bounding box center [1141, 463] width 37 height 11
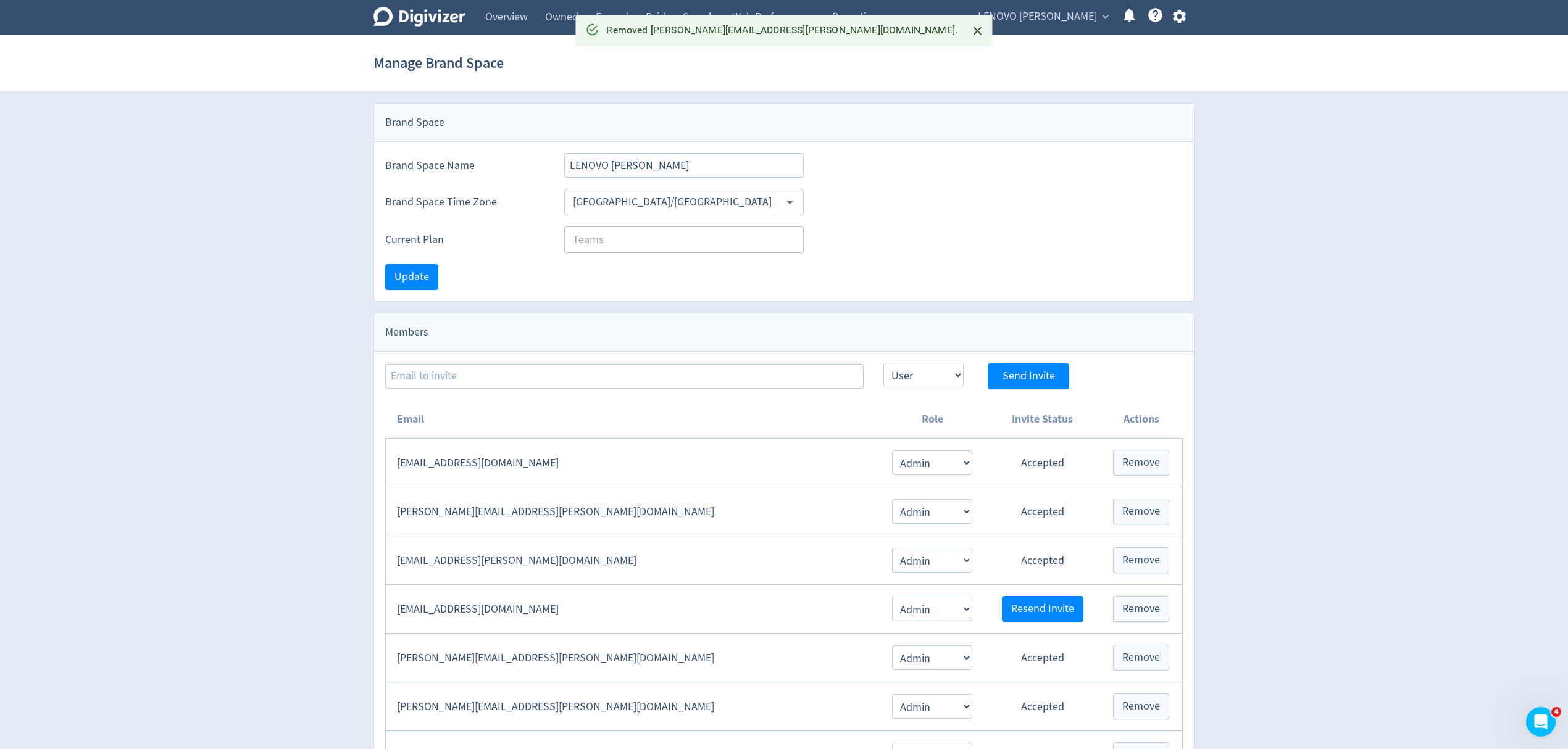
click at [1021, 16] on span "LENOVO [PERSON_NAME]" at bounding box center [1038, 16] width 120 height 20
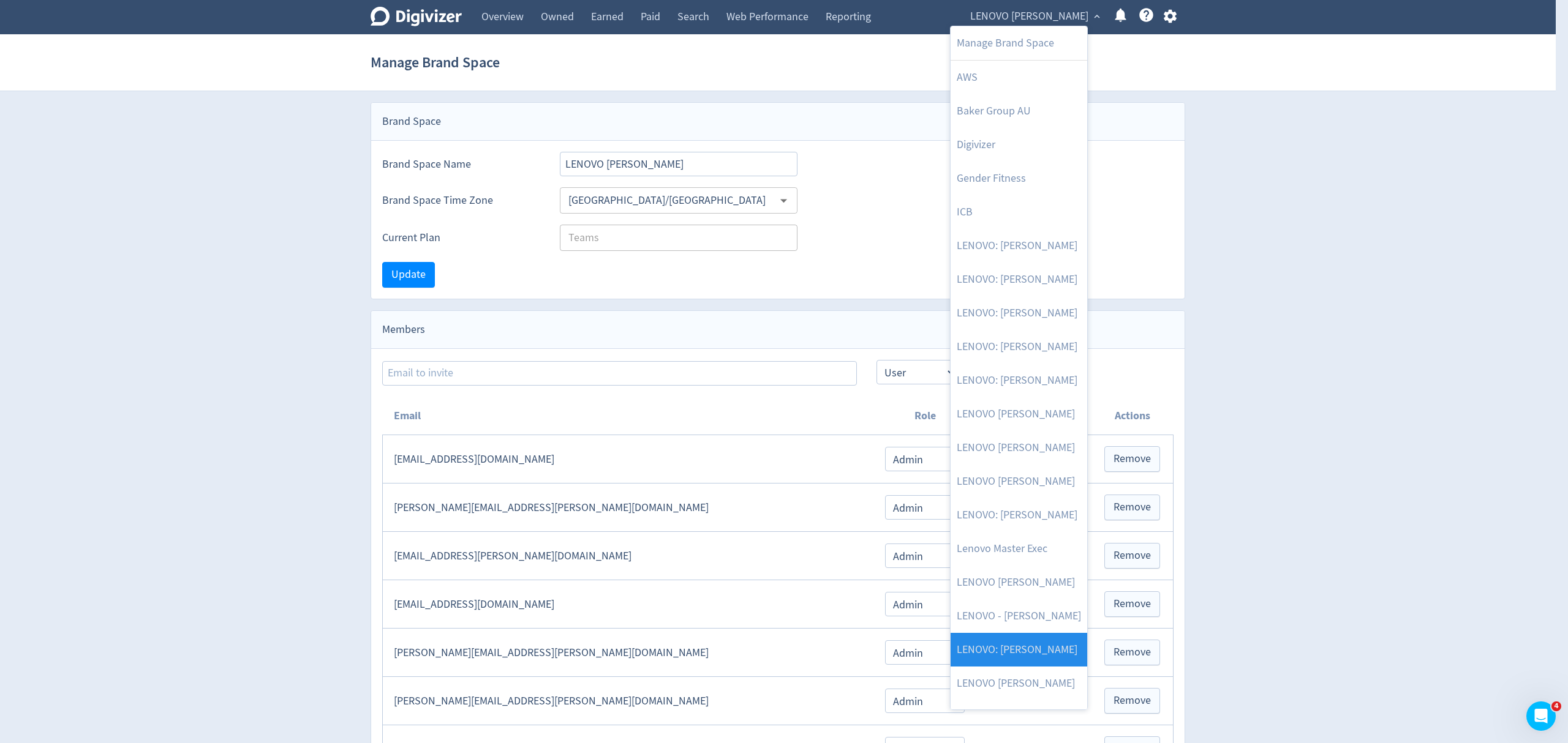
click at [1053, 640] on link "LENOVO: [PERSON_NAME]" at bounding box center [1018, 649] width 136 height 33
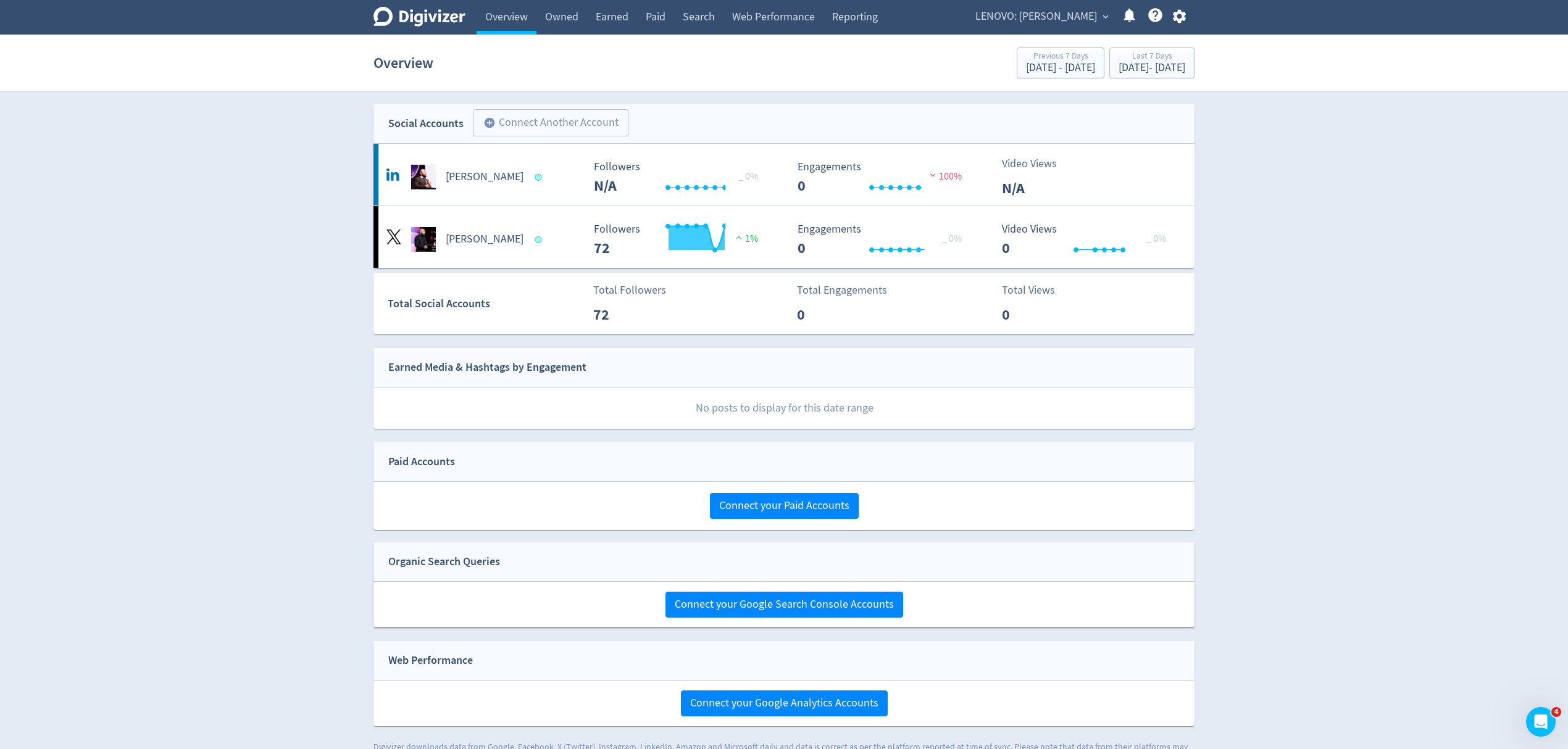
drag, startPoint x: 1059, startPoint y: 18, endPoint x: 1059, endPoint y: 28, distance: 10.0
click at [1059, 16] on span "LENOVO: [PERSON_NAME]" at bounding box center [1036, 16] width 121 height 20
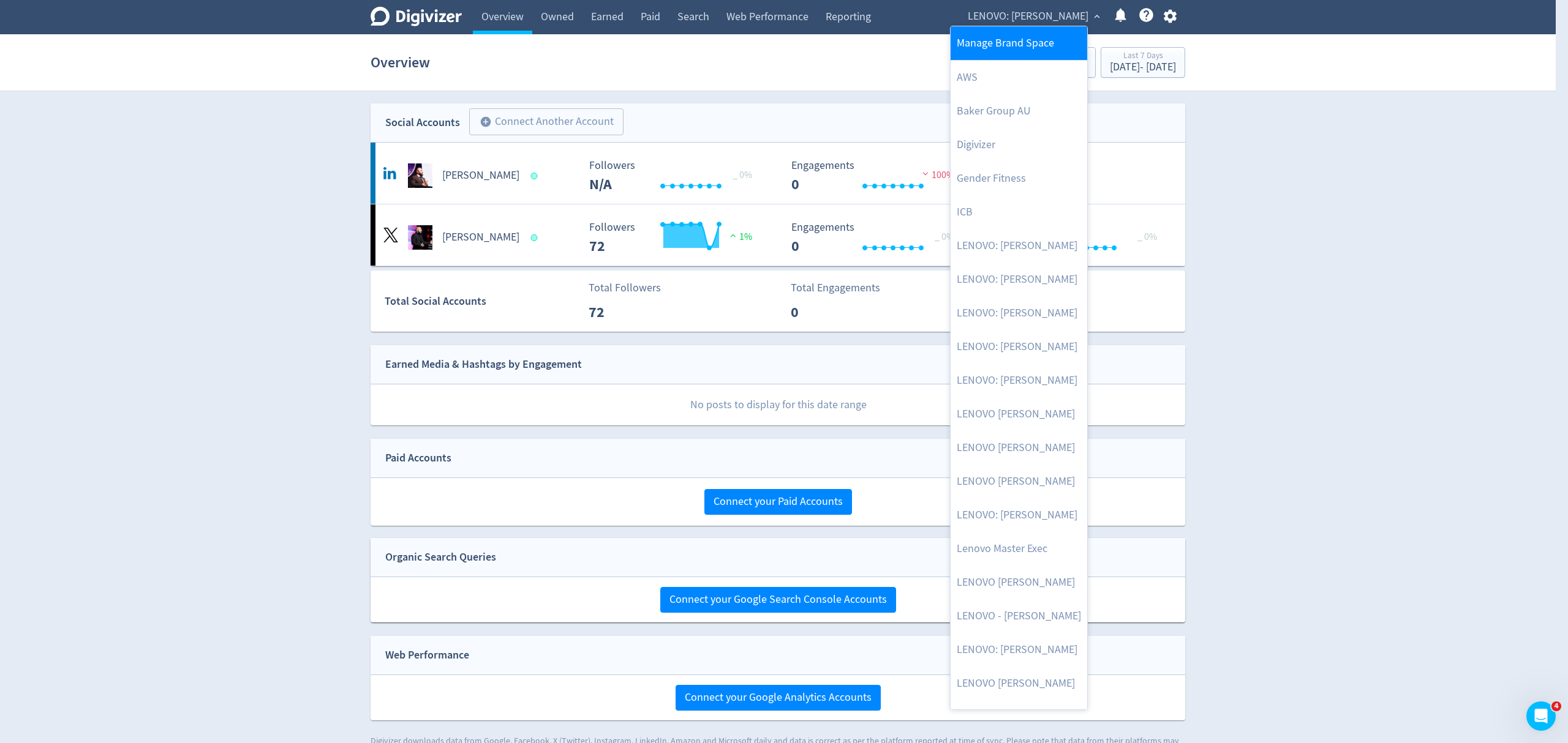
click at [1032, 48] on link "Manage Brand Space" at bounding box center [1018, 43] width 136 height 33
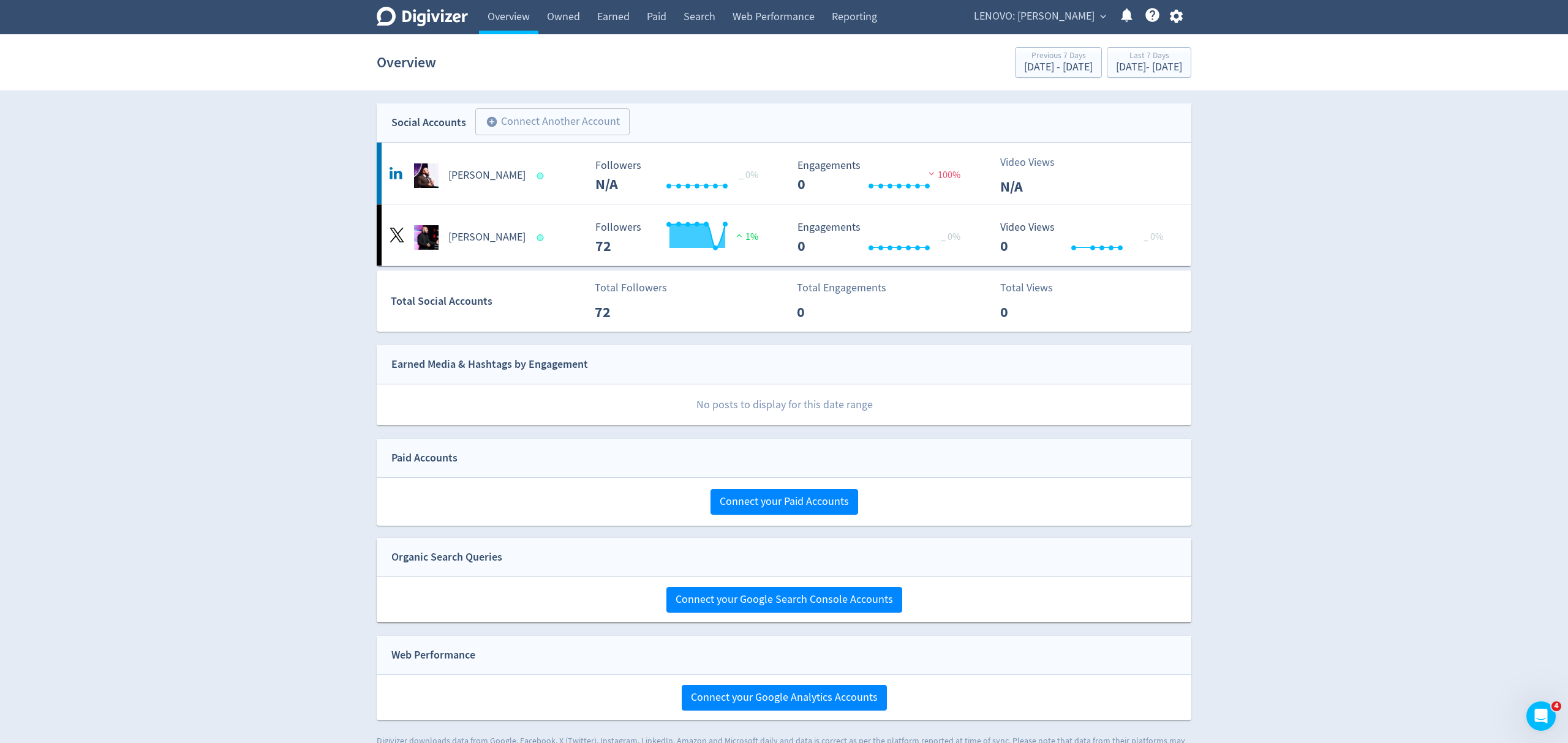
select select "USER"
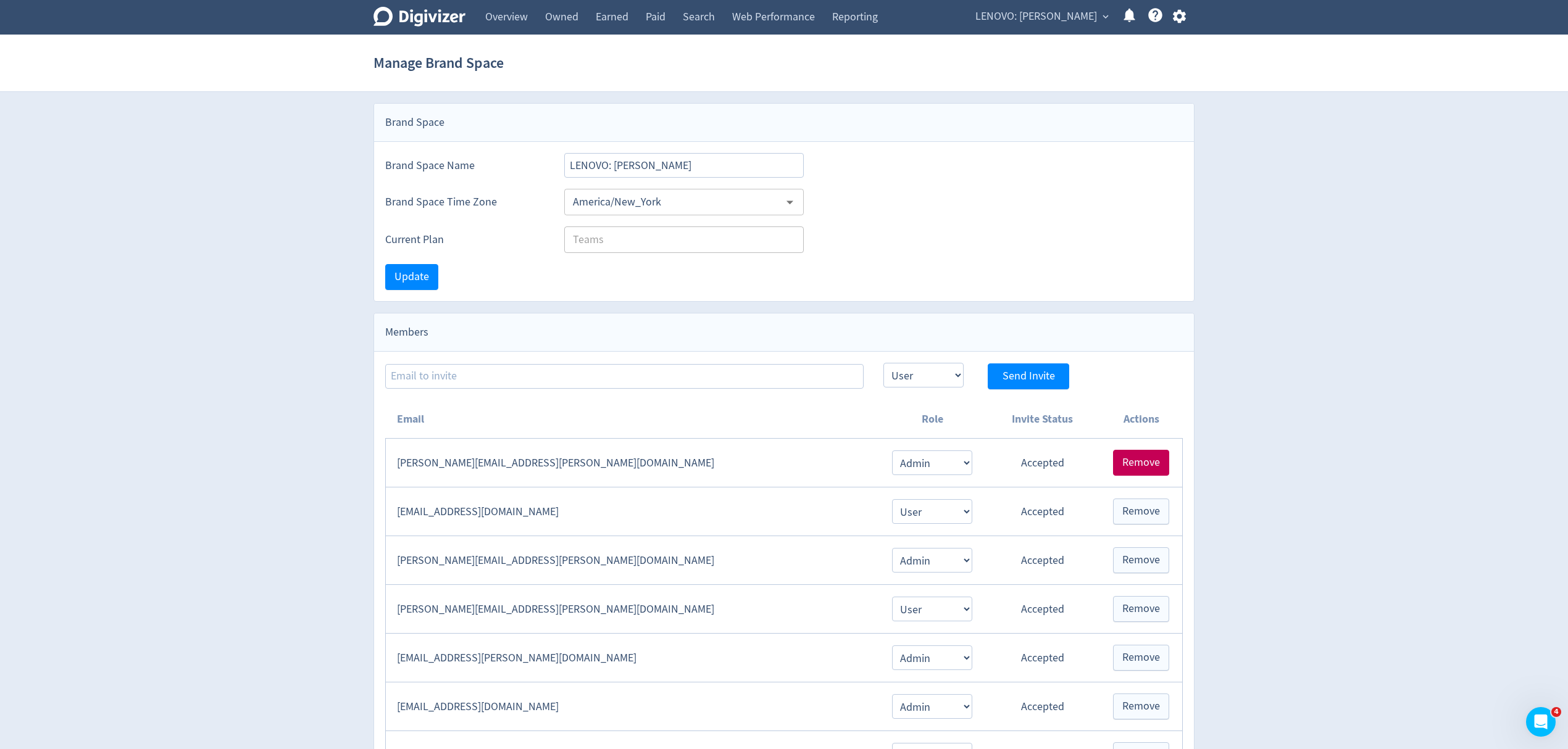
click at [1147, 469] on span "Remove" at bounding box center [1141, 463] width 37 height 11
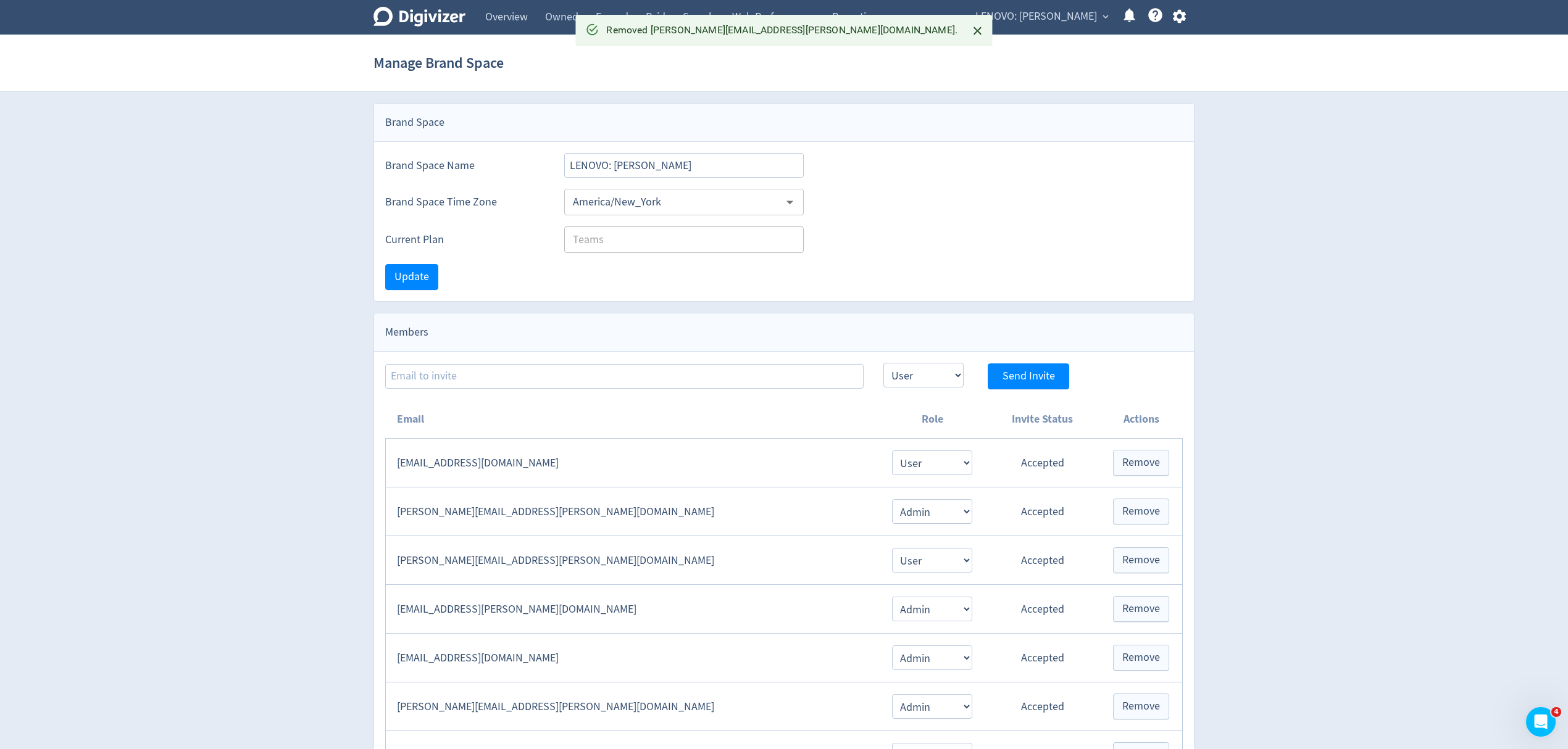
click at [1036, 10] on span "LENOVO: [PERSON_NAME]" at bounding box center [1036, 16] width 121 height 20
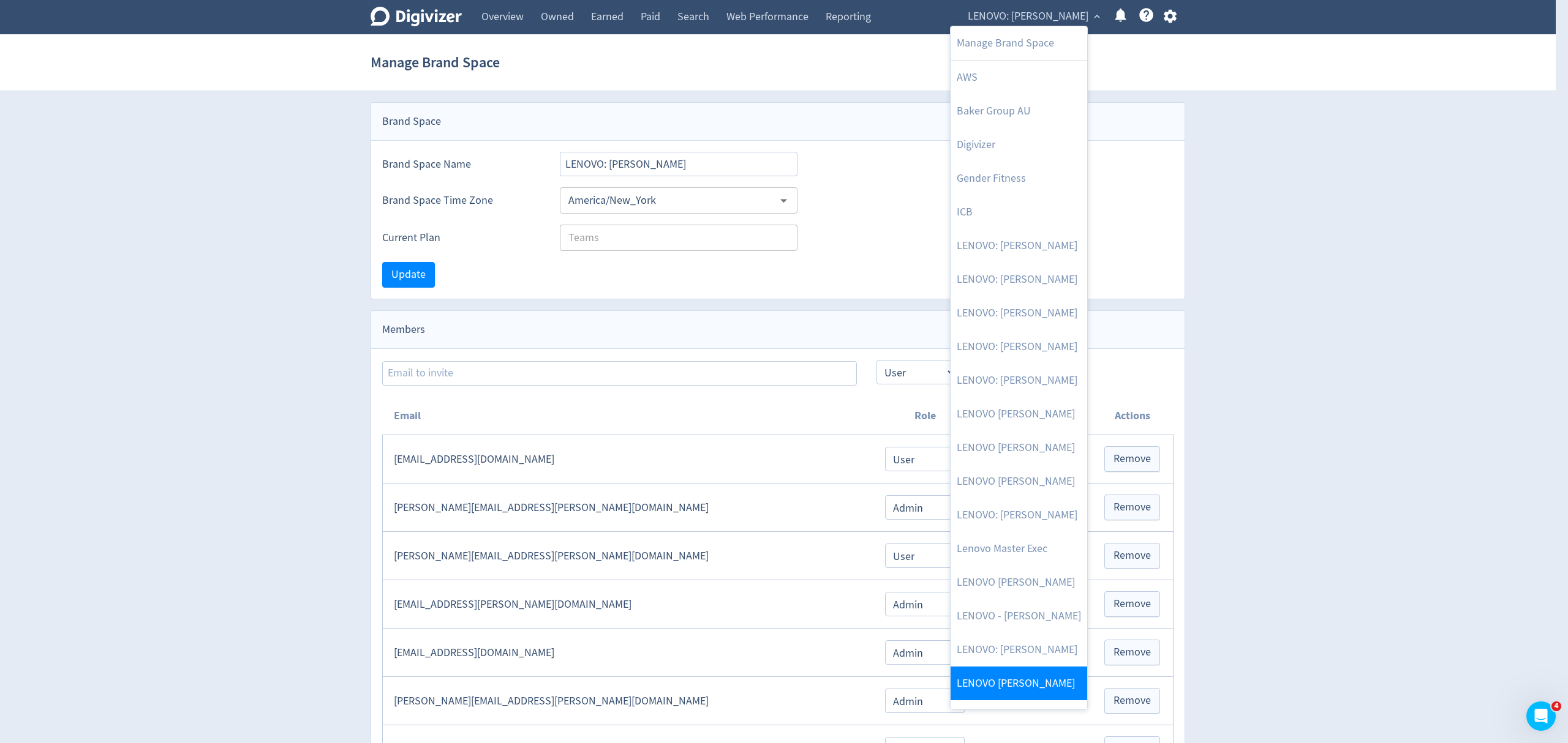
click at [1034, 684] on link "LENOVO [PERSON_NAME]" at bounding box center [1018, 684] width 136 height 33
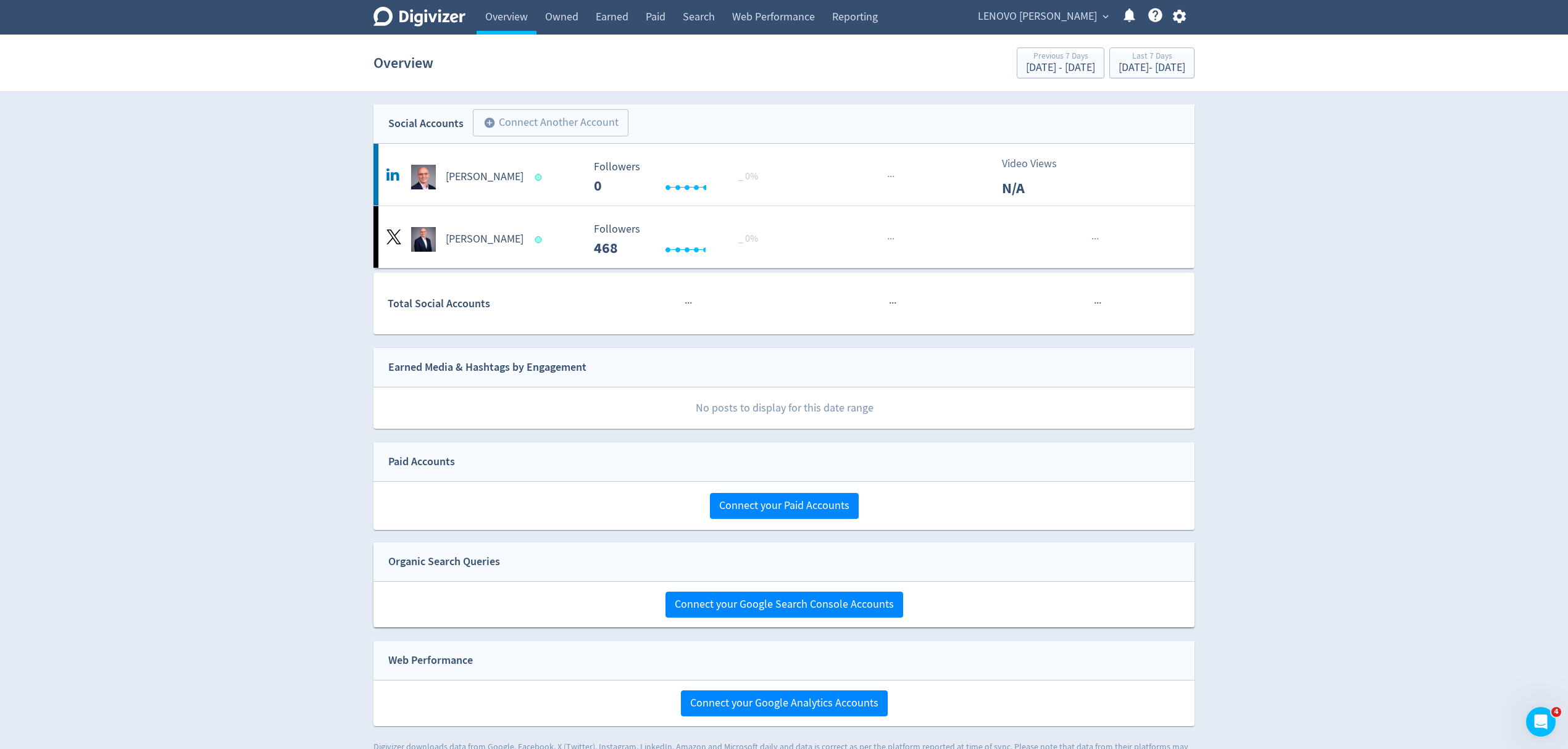
click at [1048, 16] on span "LENOVO [PERSON_NAME]" at bounding box center [1038, 16] width 120 height 20
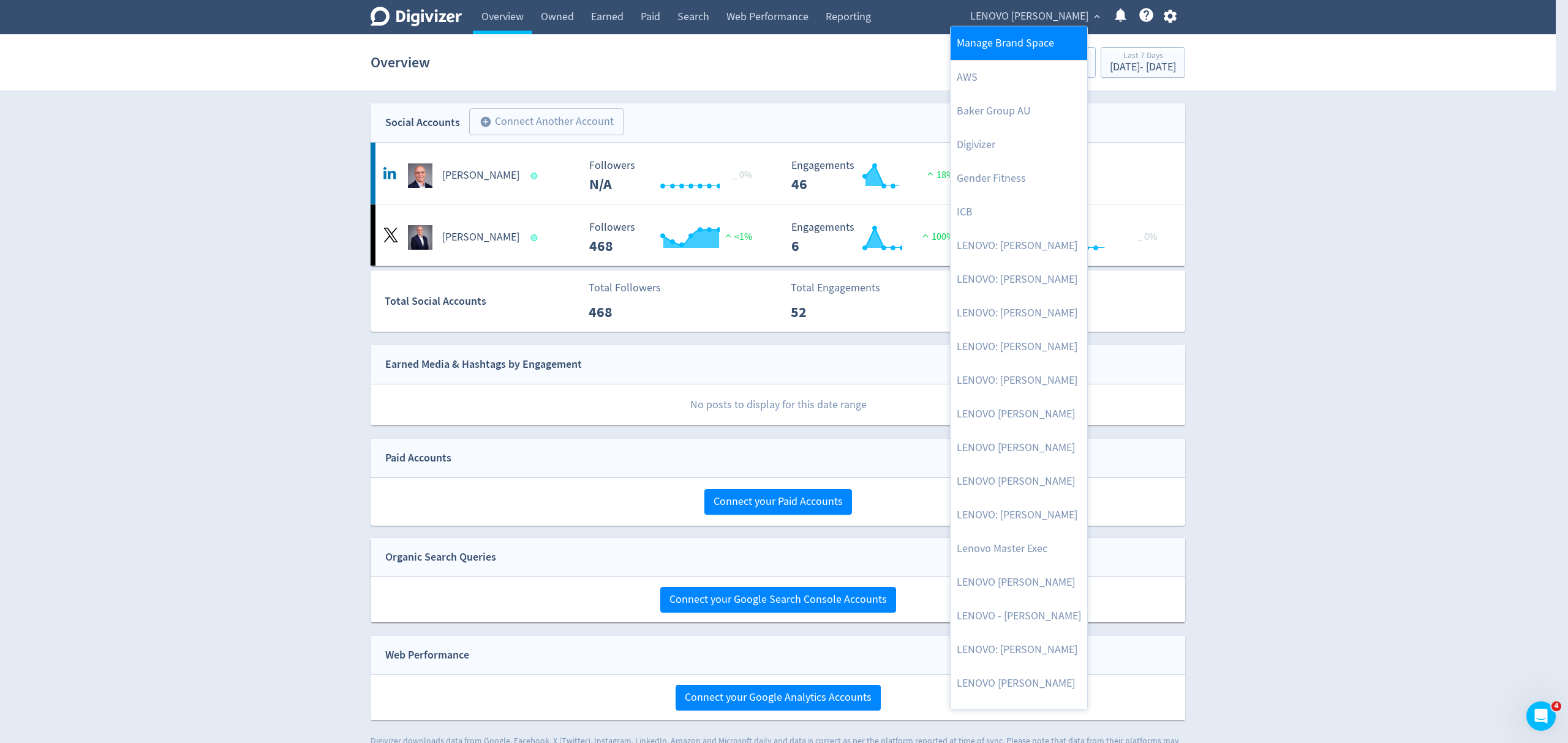
click at [1005, 42] on link "Manage Brand Space" at bounding box center [1018, 43] width 136 height 33
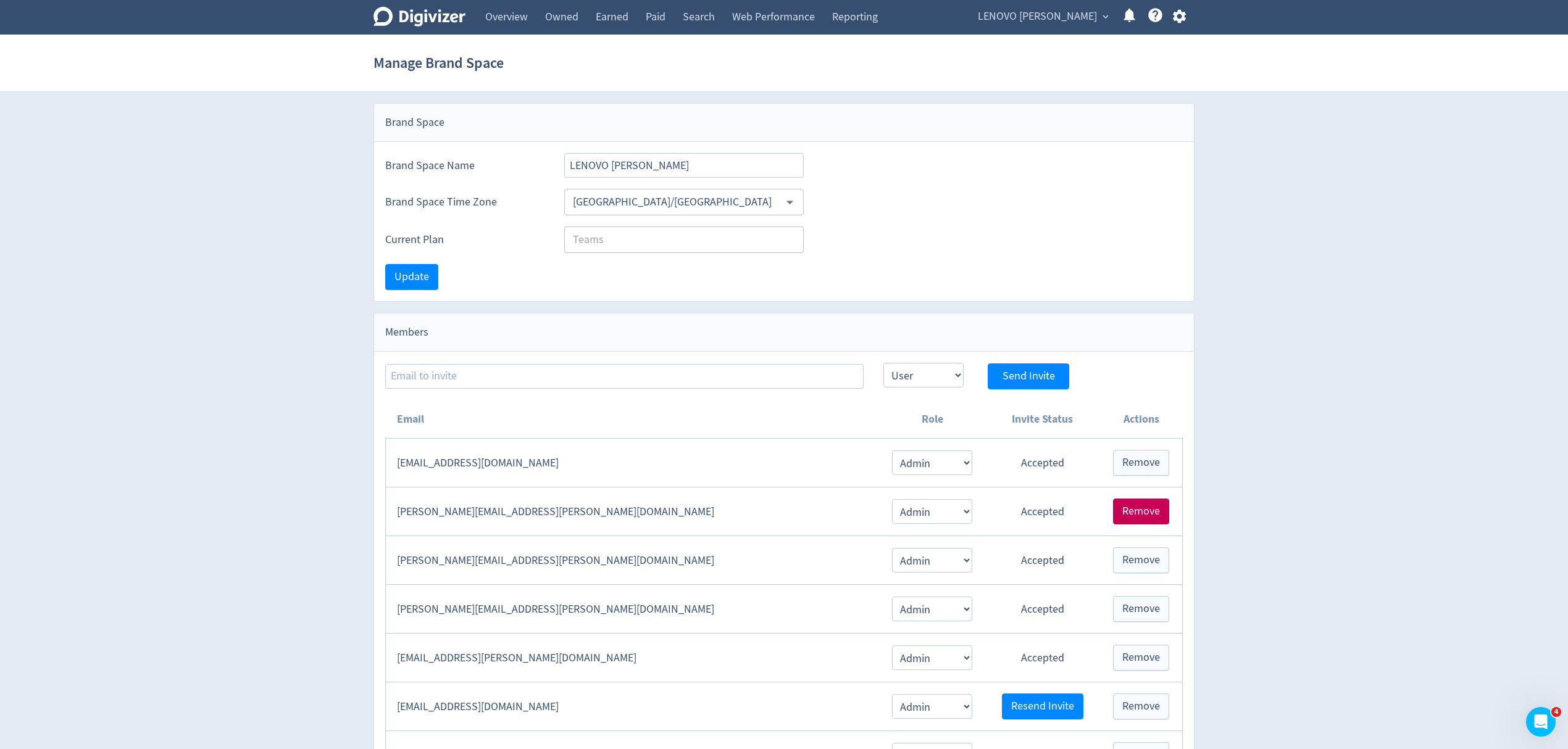
click at [1147, 509] on span "Remove" at bounding box center [1141, 512] width 37 height 11
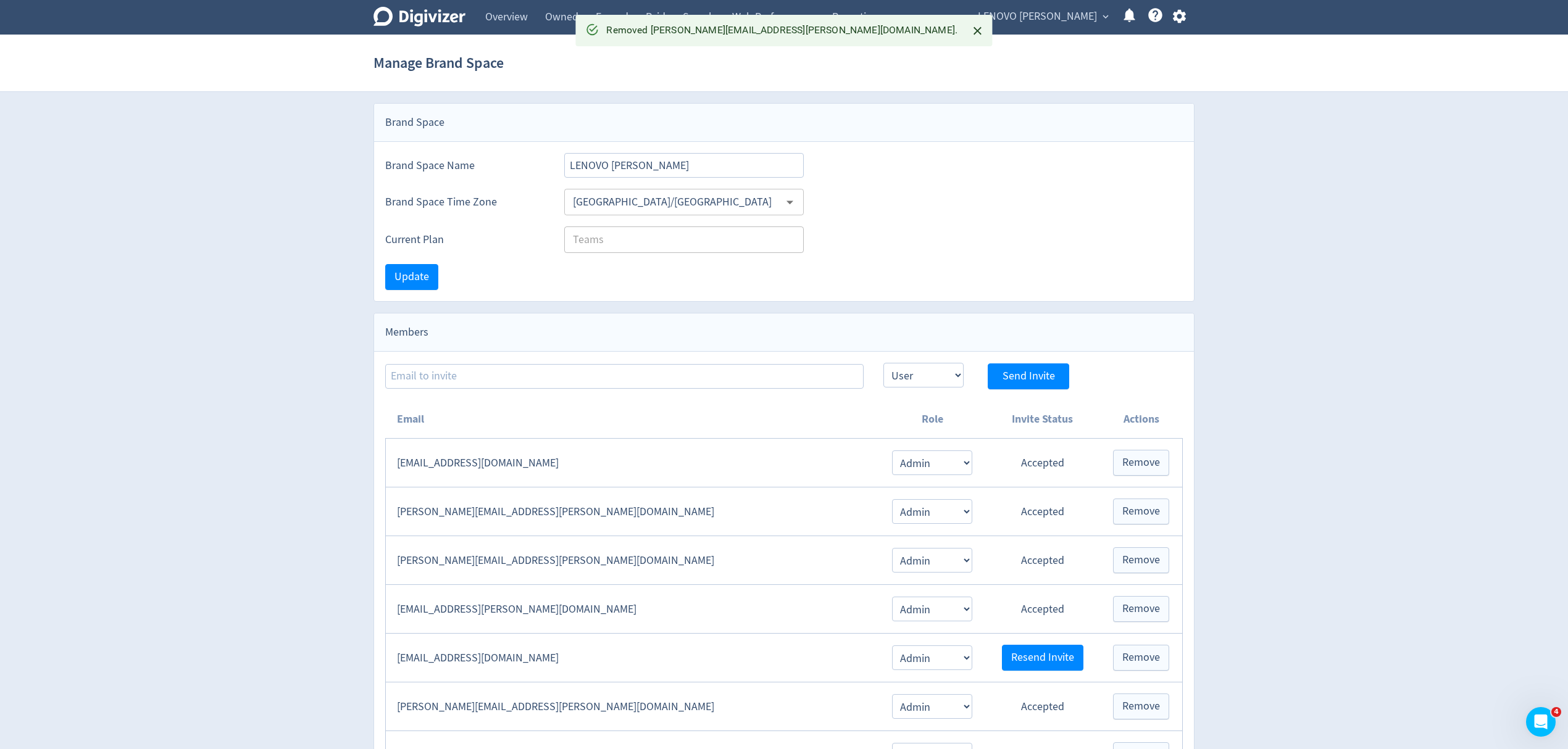
drag, startPoint x: 1020, startPoint y: 18, endPoint x: 1198, endPoint y: 120, distance: 205.2
click at [1020, 18] on span "LENOVO [PERSON_NAME]" at bounding box center [1038, 16] width 120 height 20
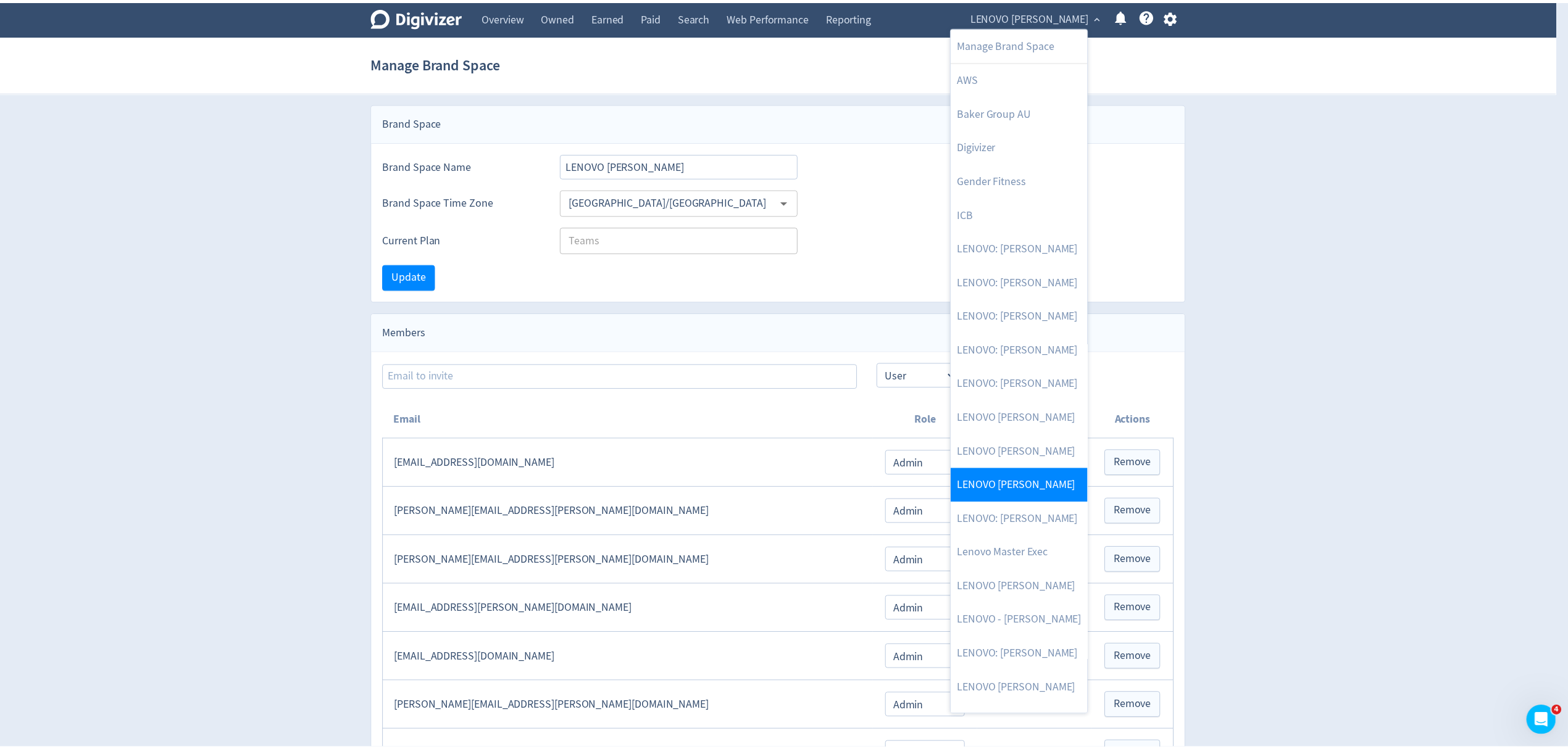
scroll to position [58, 0]
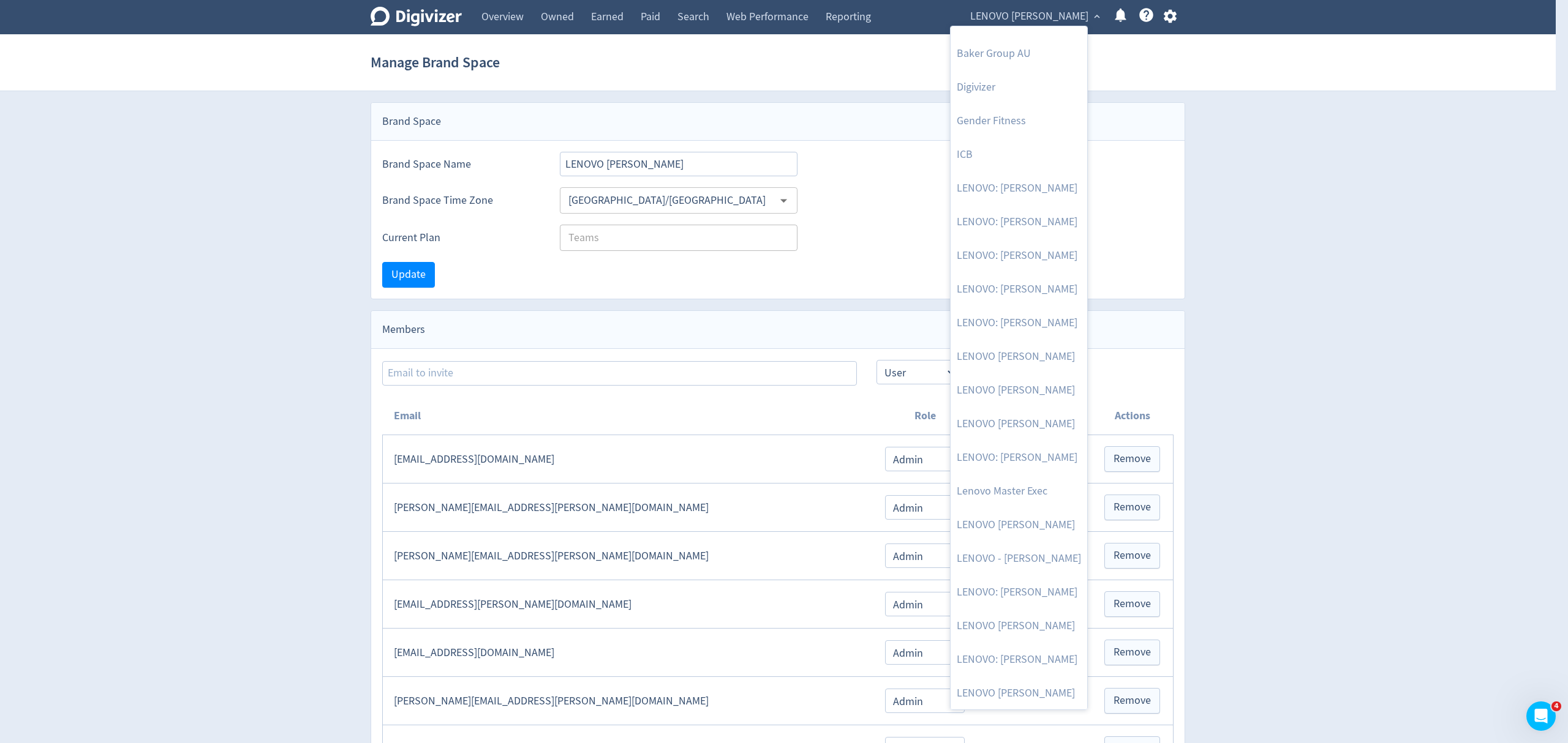
drag, startPoint x: 1042, startPoint y: 699, endPoint x: 1099, endPoint y: 586, distance: 126.6
click at [1042, 699] on link "LENOVO [PERSON_NAME]" at bounding box center [1018, 693] width 136 height 33
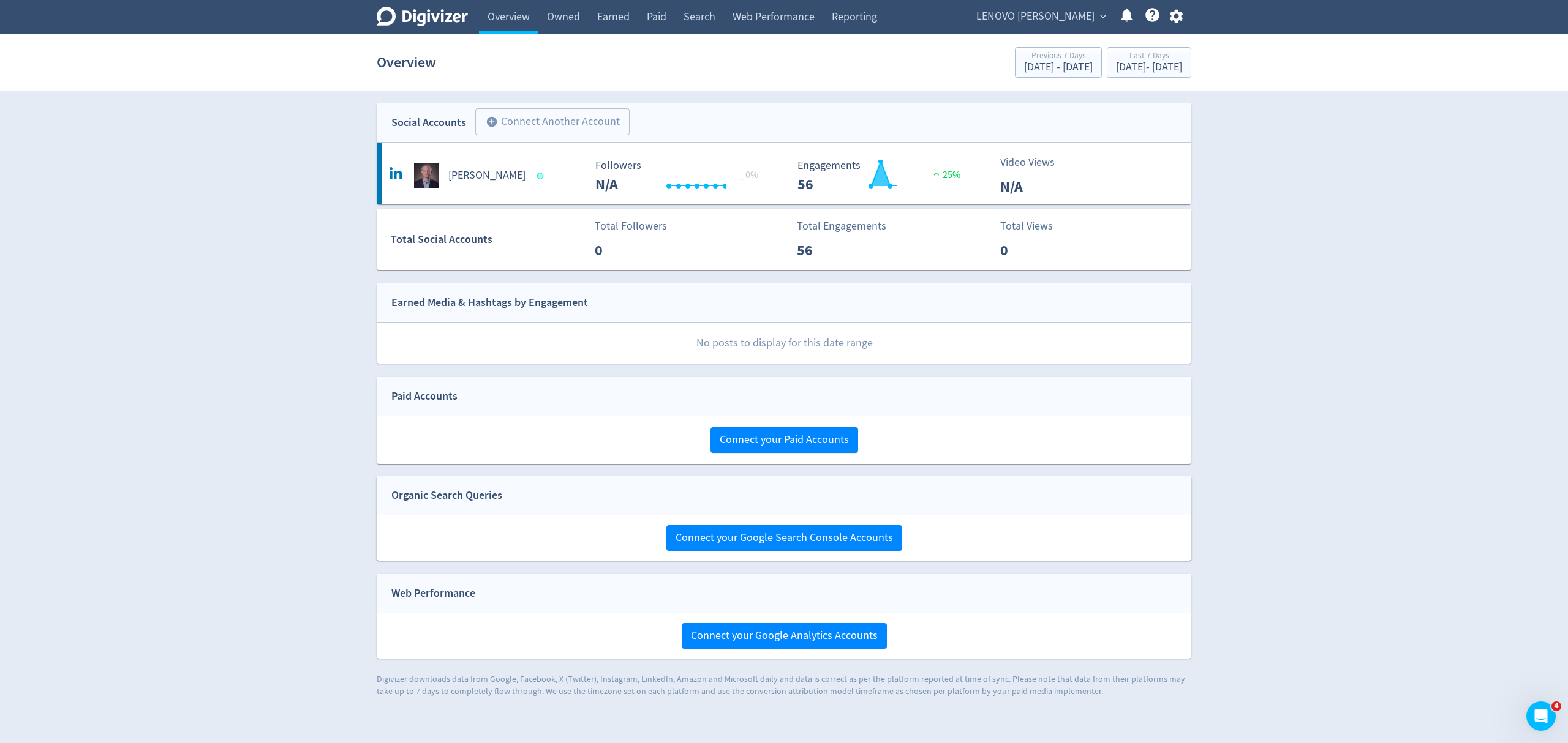
click at [1043, 11] on span "LENOVO [PERSON_NAME]" at bounding box center [1036, 16] width 119 height 19
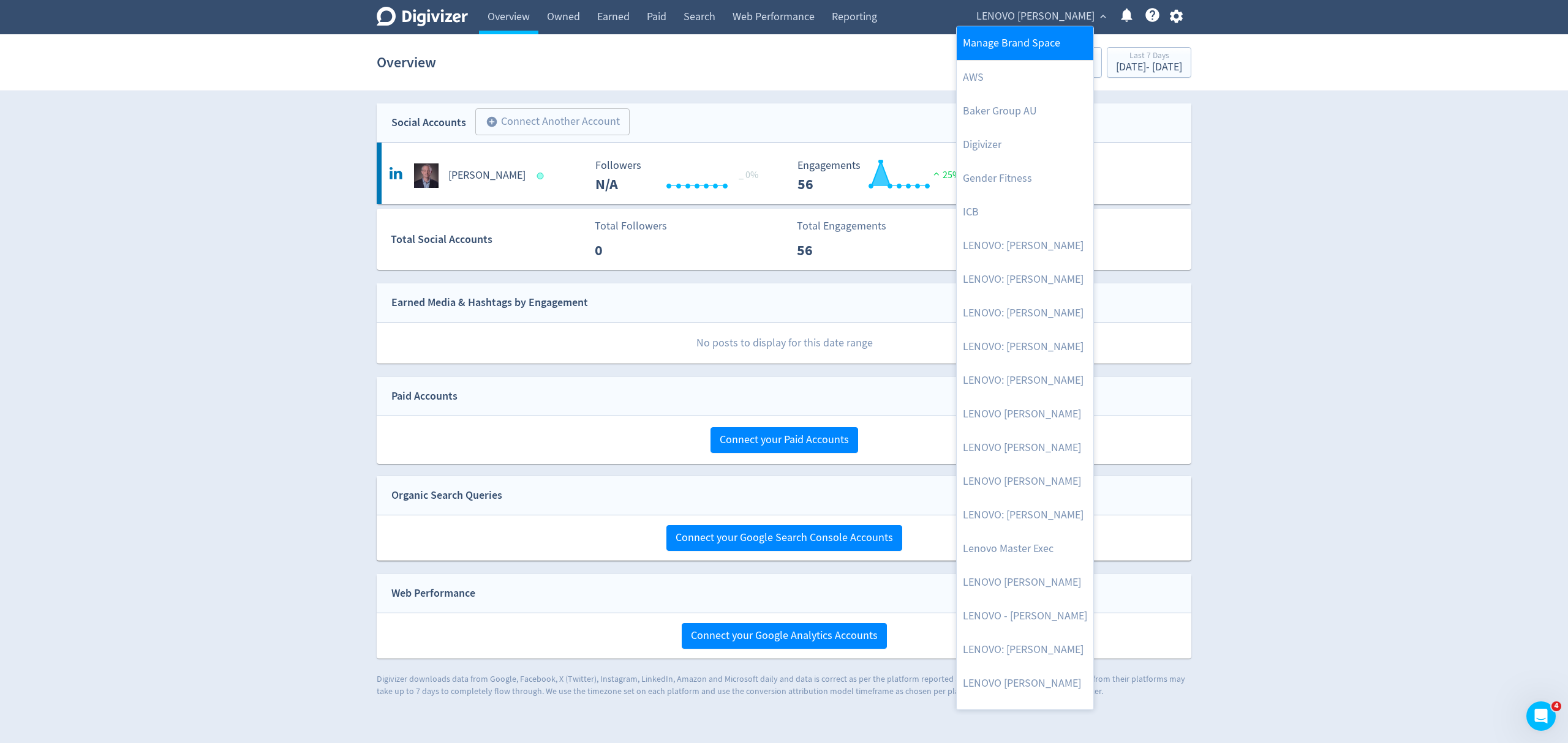
click at [1047, 43] on link "Manage Brand Space" at bounding box center [1025, 43] width 136 height 33
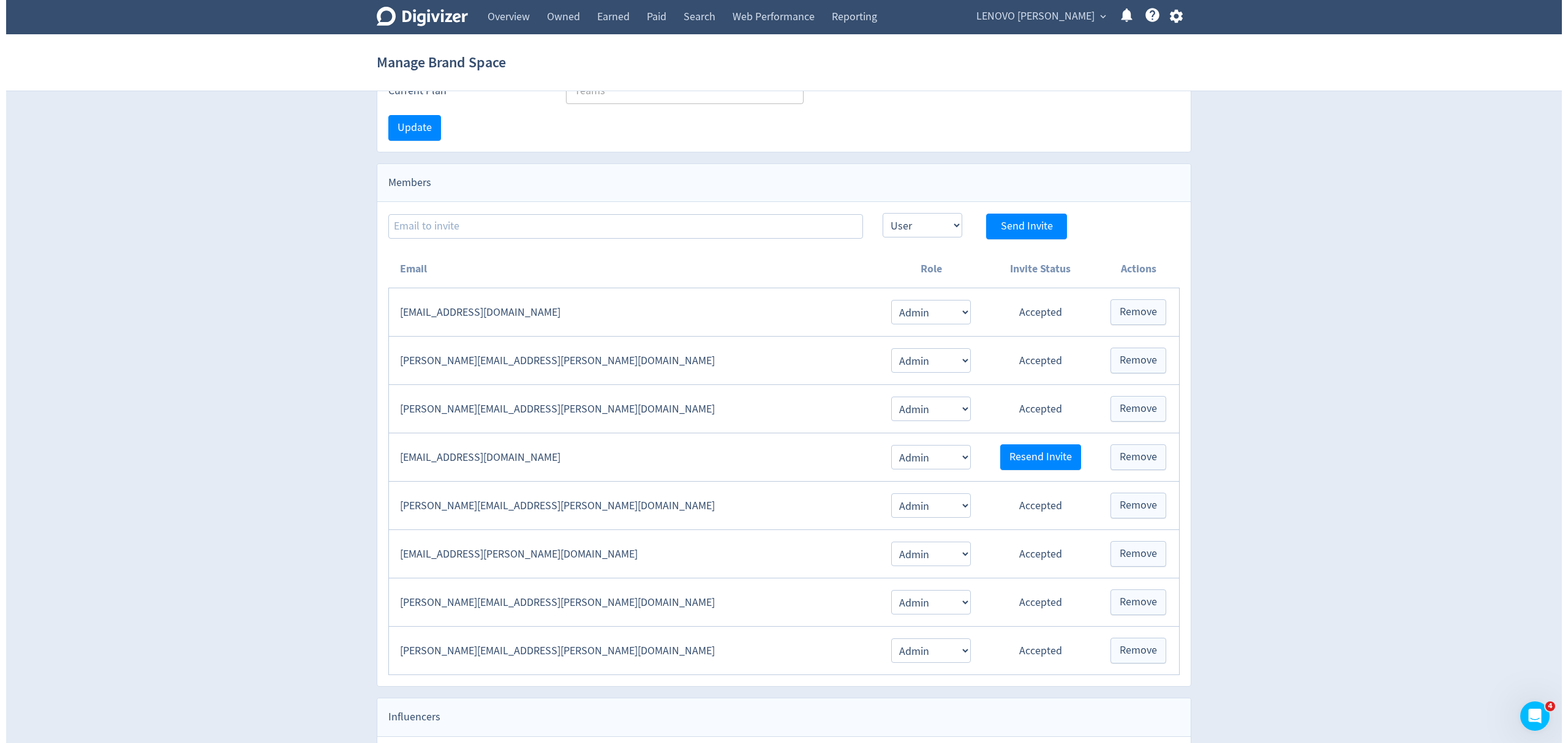
scroll to position [92, 0]
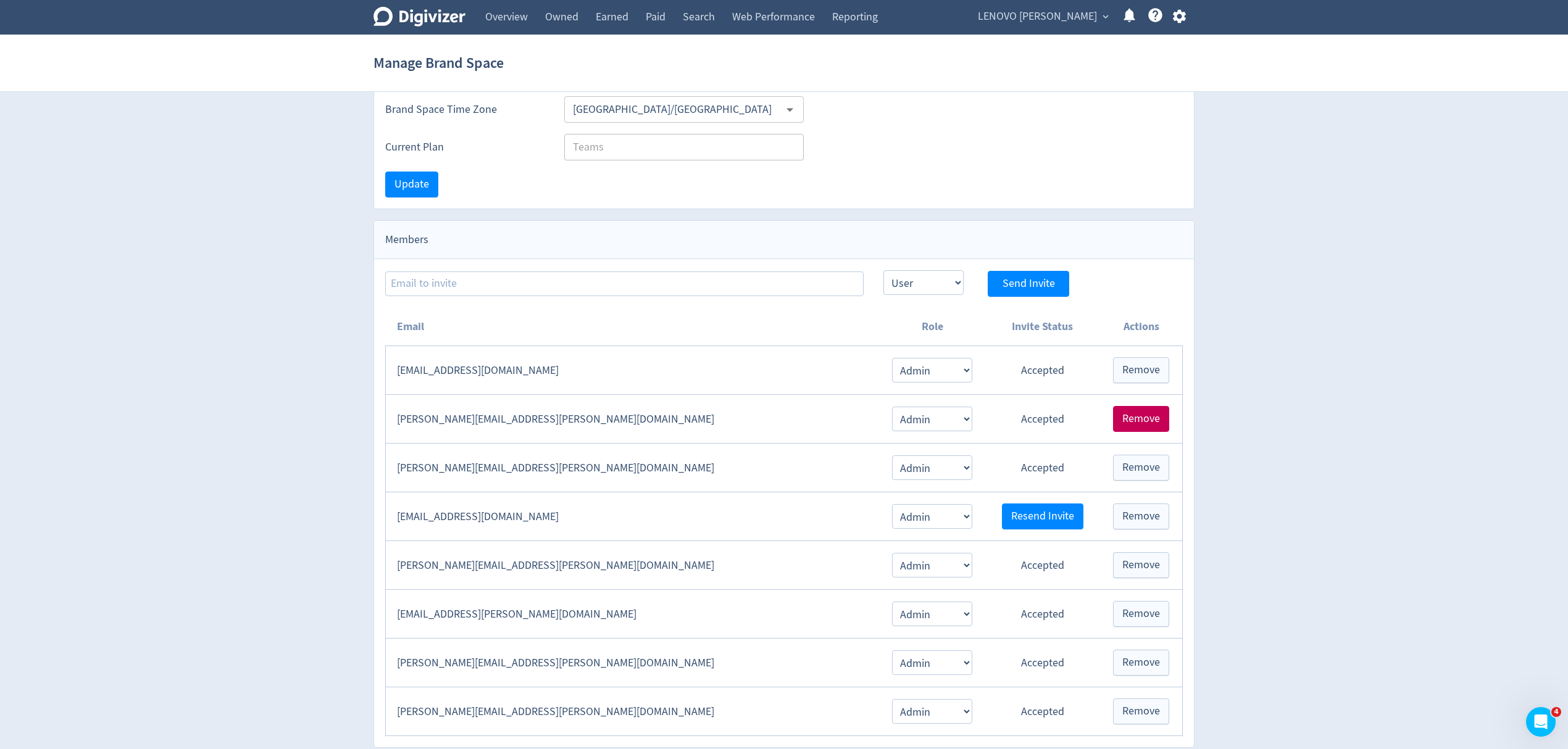
click at [1151, 425] on span "Remove" at bounding box center [1141, 419] width 37 height 11
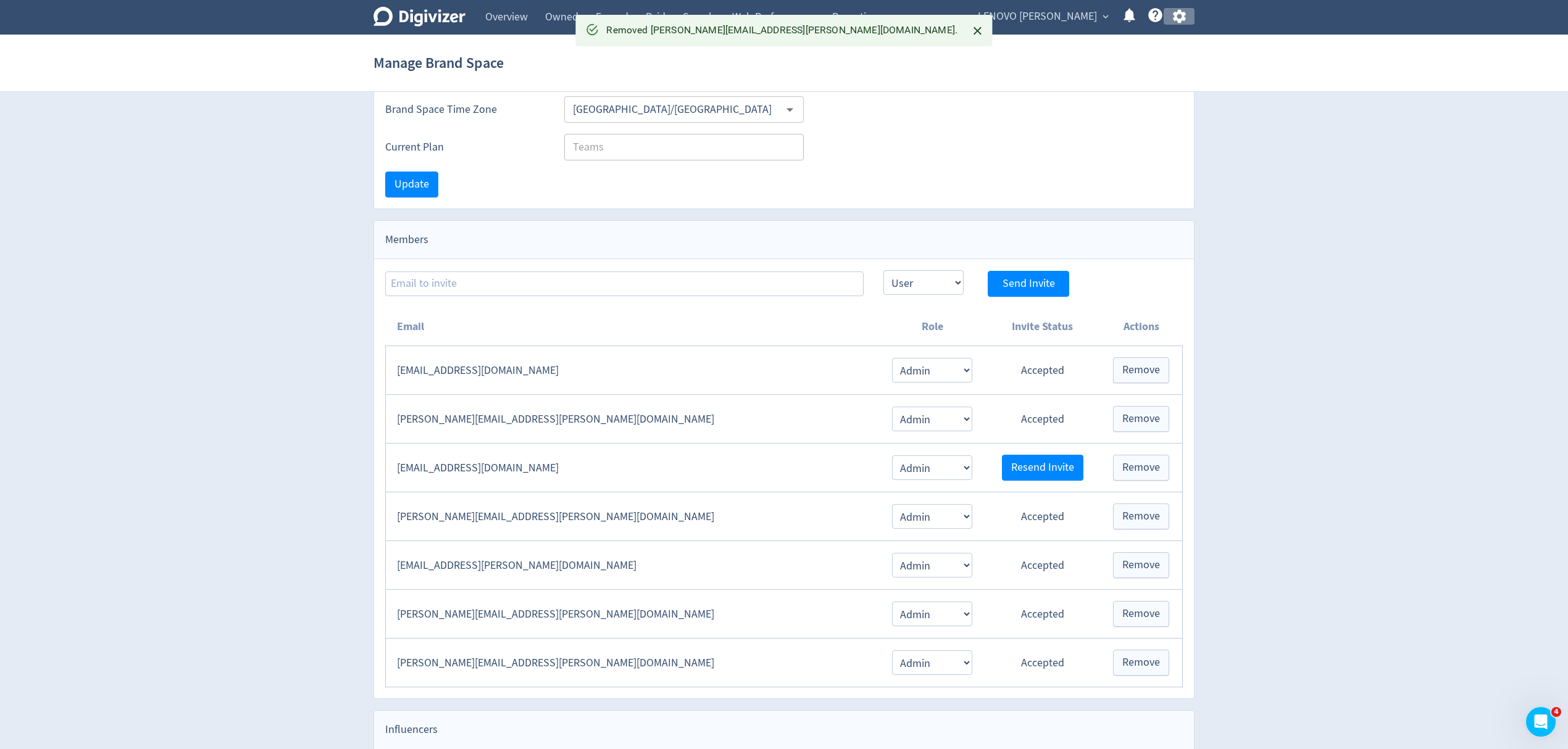
click at [1176, 16] on icon "button" at bounding box center [1179, 17] width 13 height 14
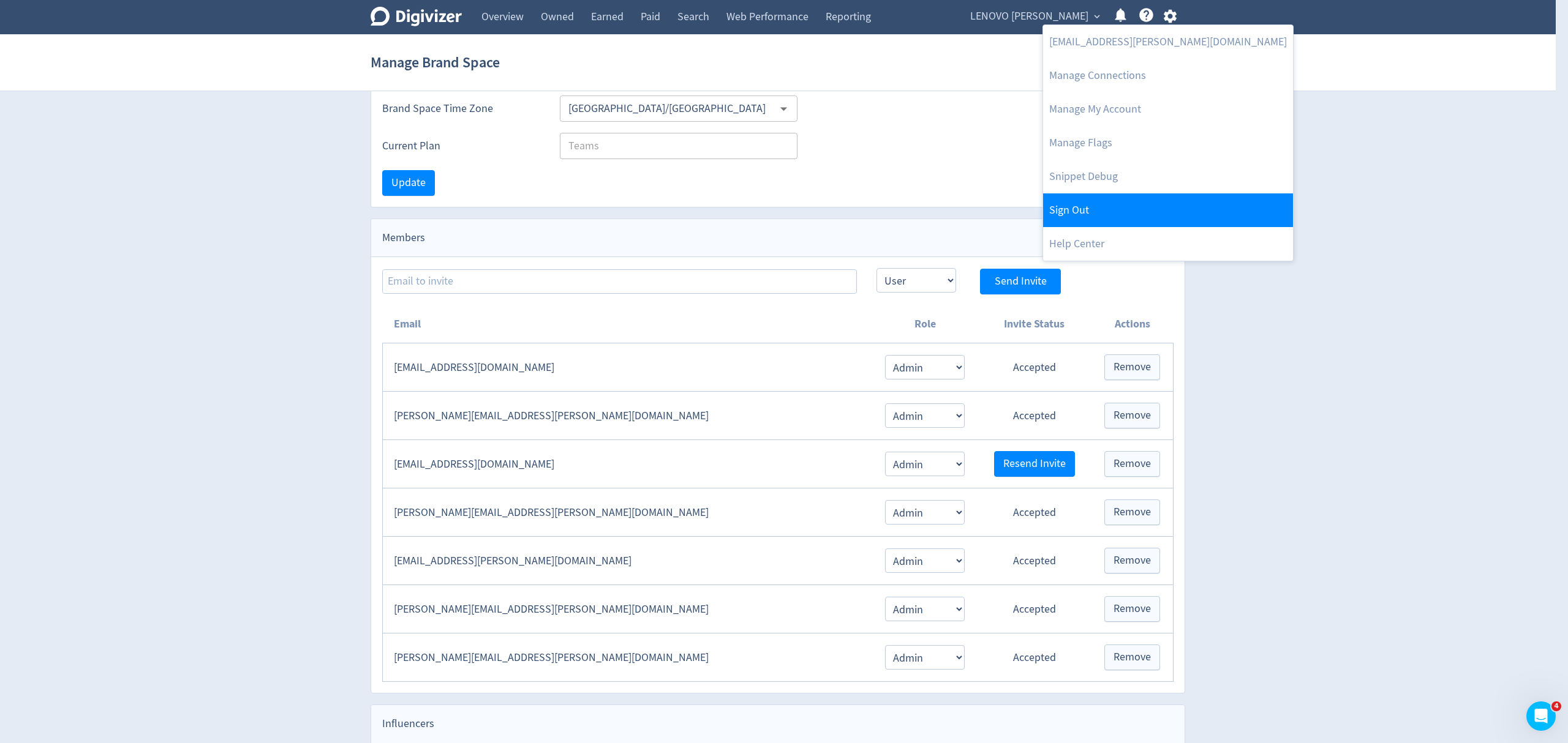
click at [1099, 201] on link "Sign Out" at bounding box center [1169, 210] width 250 height 33
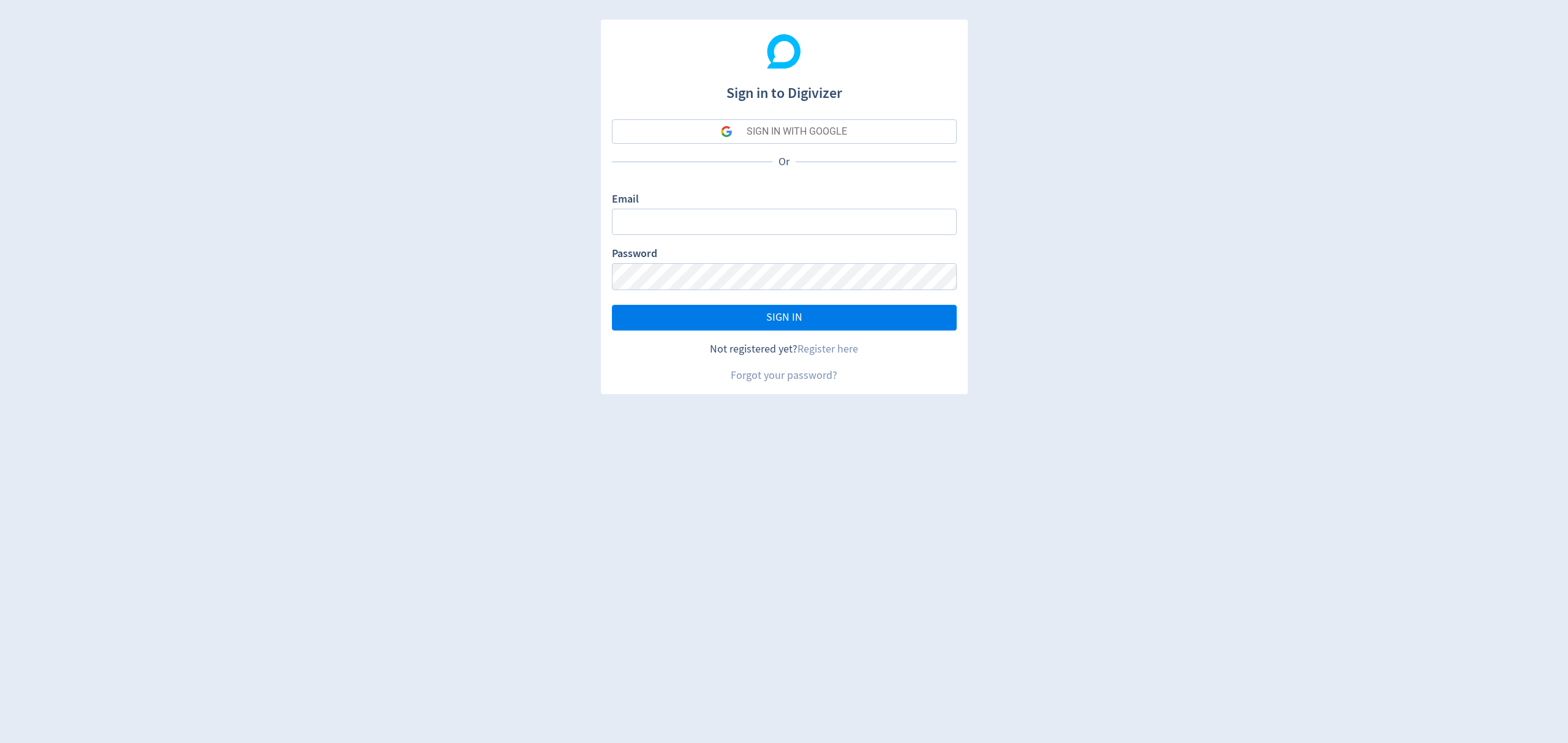
type input "[EMAIL_ADDRESS][PERSON_NAME][DOMAIN_NAME]"
click at [816, 315] on button "SIGN IN" at bounding box center [784, 318] width 345 height 26
